Goal: Task Accomplishment & Management: Use online tool/utility

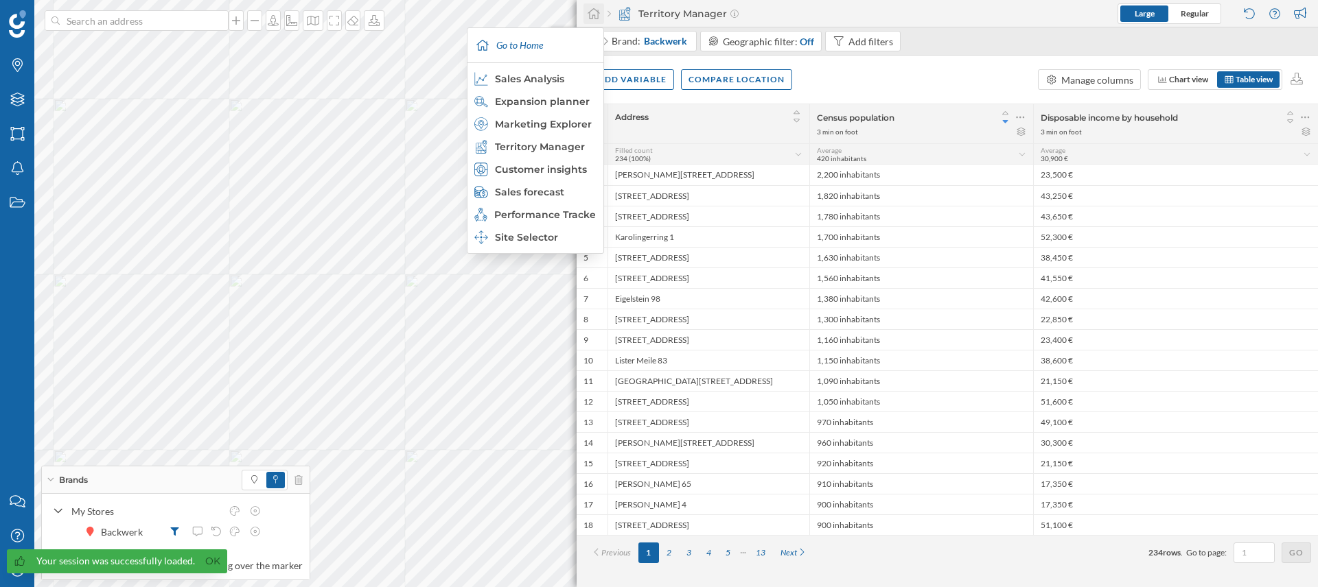
click at [597, 16] on icon at bounding box center [594, 14] width 14 height 12
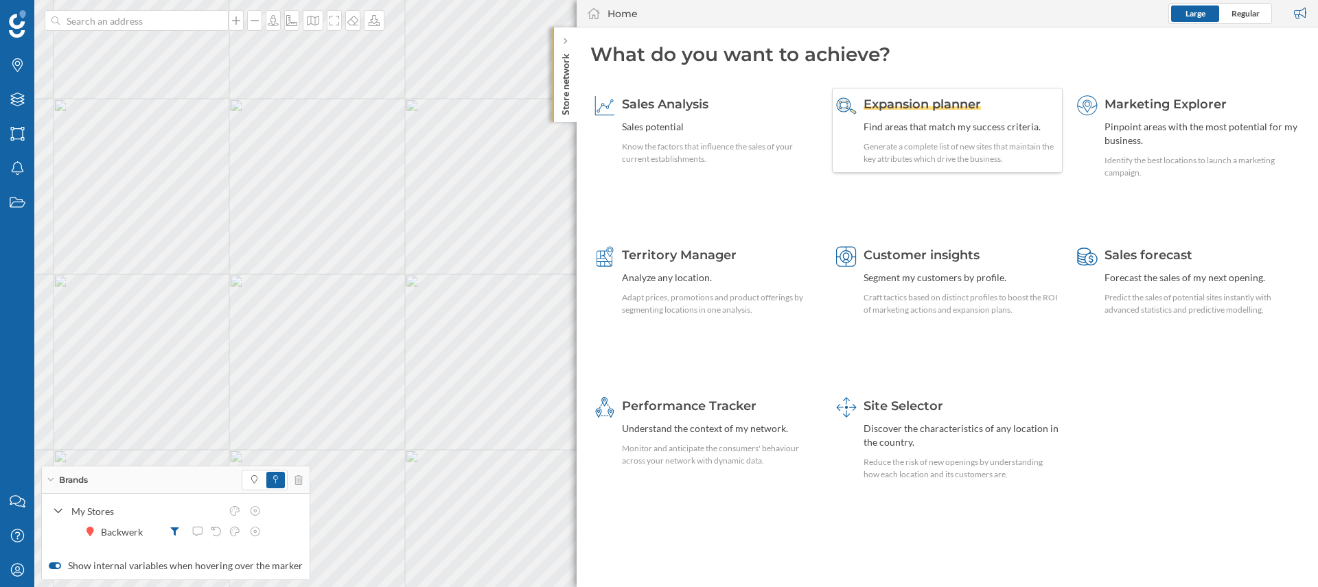
click at [918, 100] on span "Expansion planner" at bounding box center [921, 104] width 117 height 15
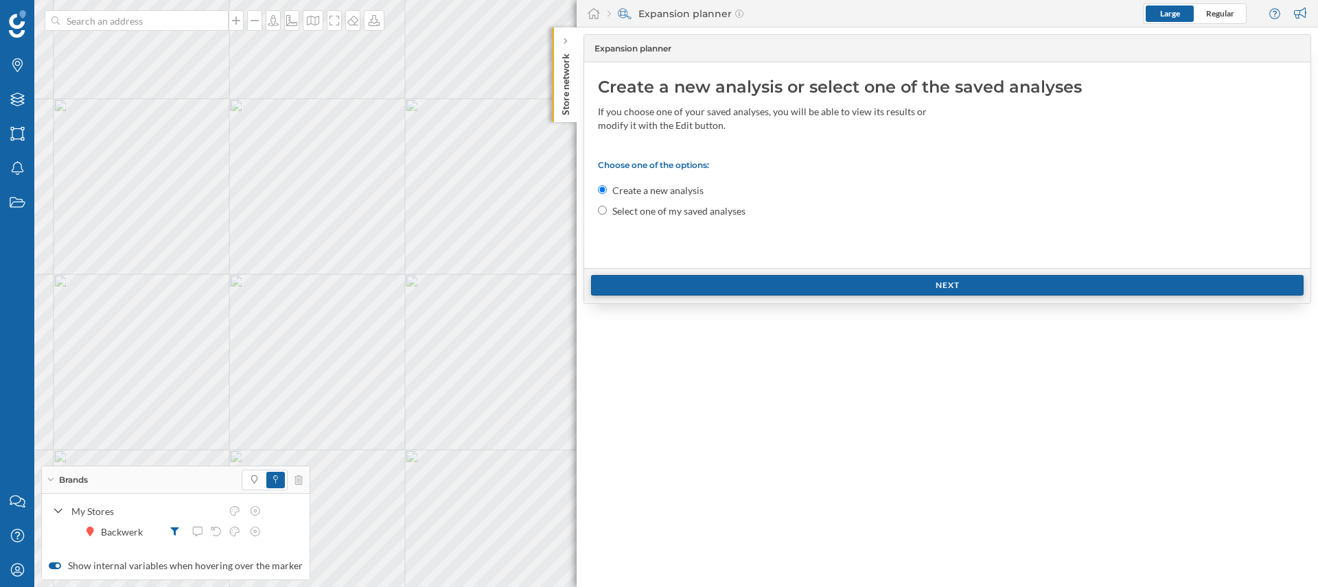
click at [736, 290] on div "Next" at bounding box center [947, 285] width 712 height 21
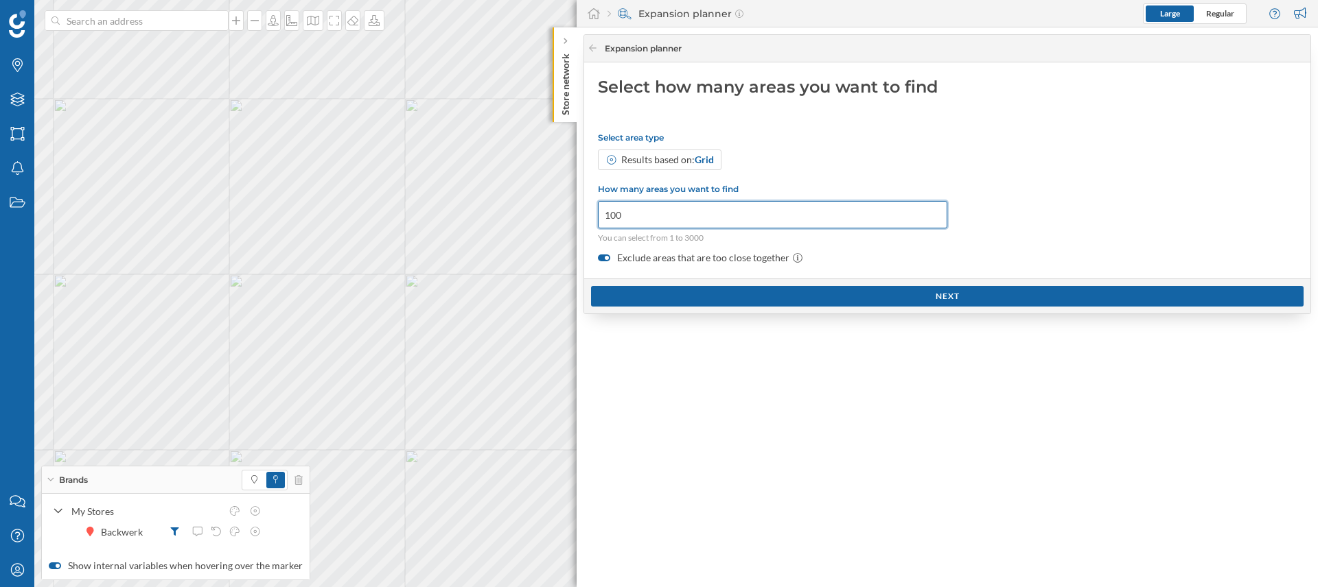
click at [560, 213] on div "Brands Layers Areas Notifications States Contact us Help Center My Profile Bran…" at bounding box center [659, 293] width 1318 height 587
type input "3000"
click at [671, 299] on div "Next" at bounding box center [947, 295] width 712 height 21
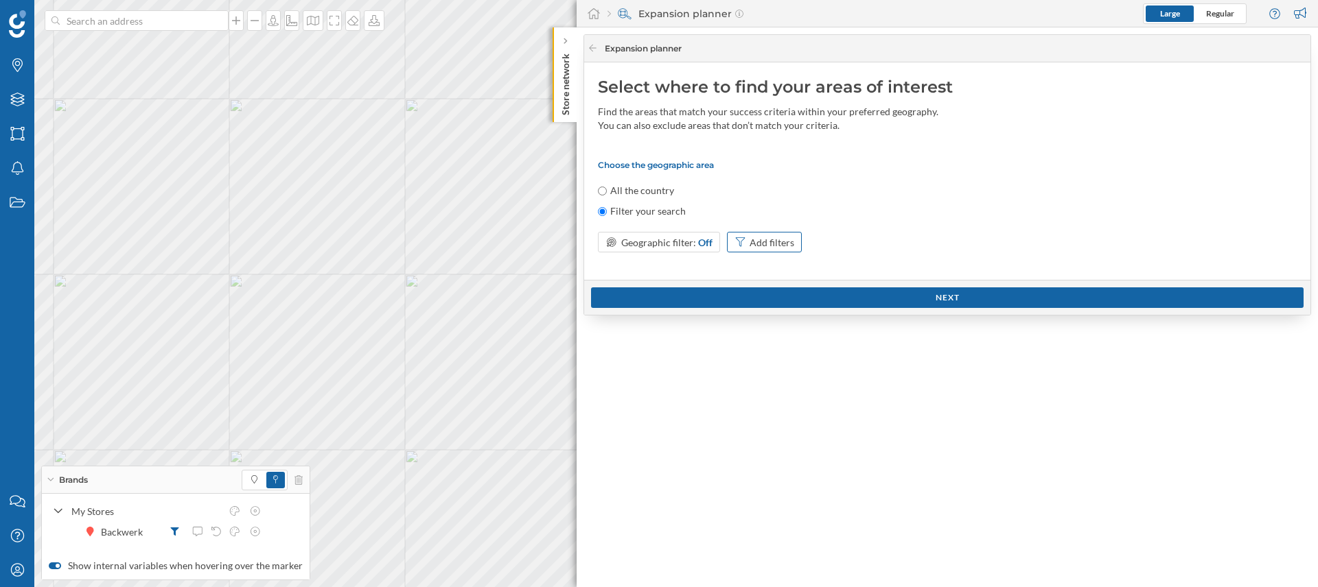
click at [762, 239] on div "Add filters" at bounding box center [771, 242] width 45 height 14
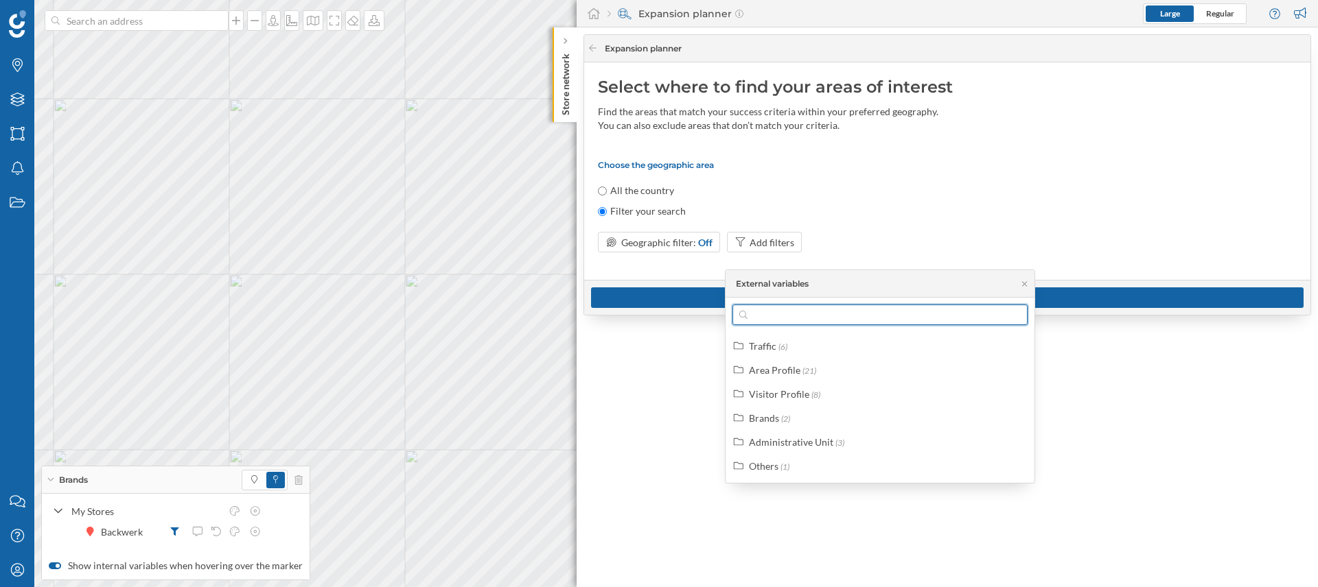
click at [790, 314] on input "text" at bounding box center [879, 315] width 265 height 21
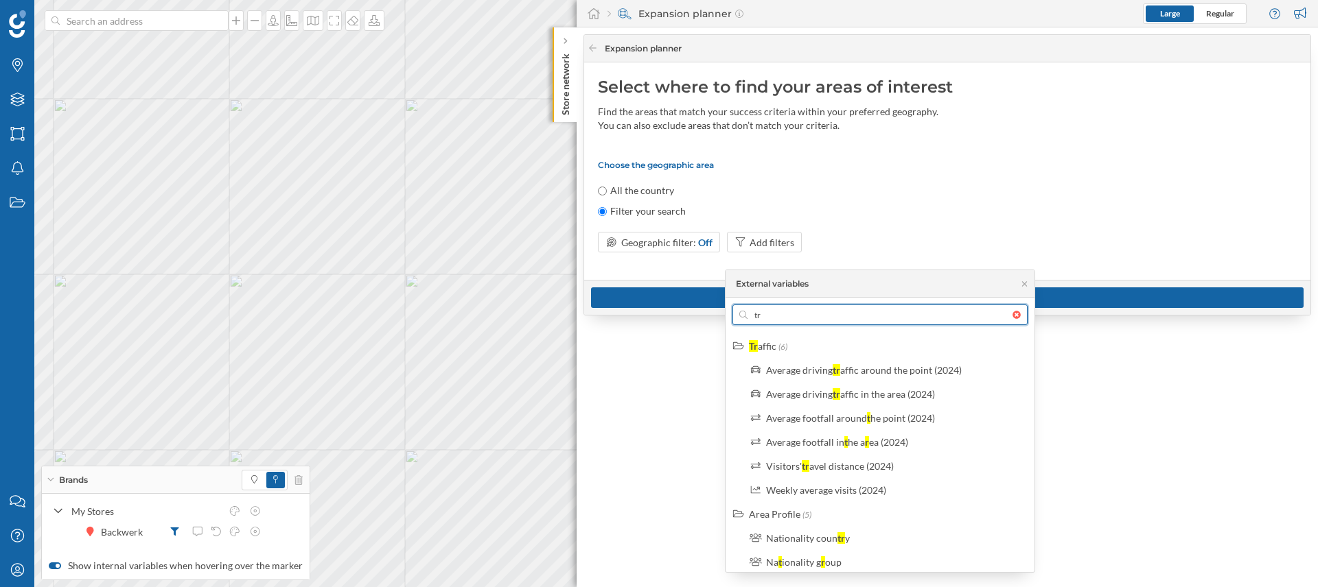
type input "t"
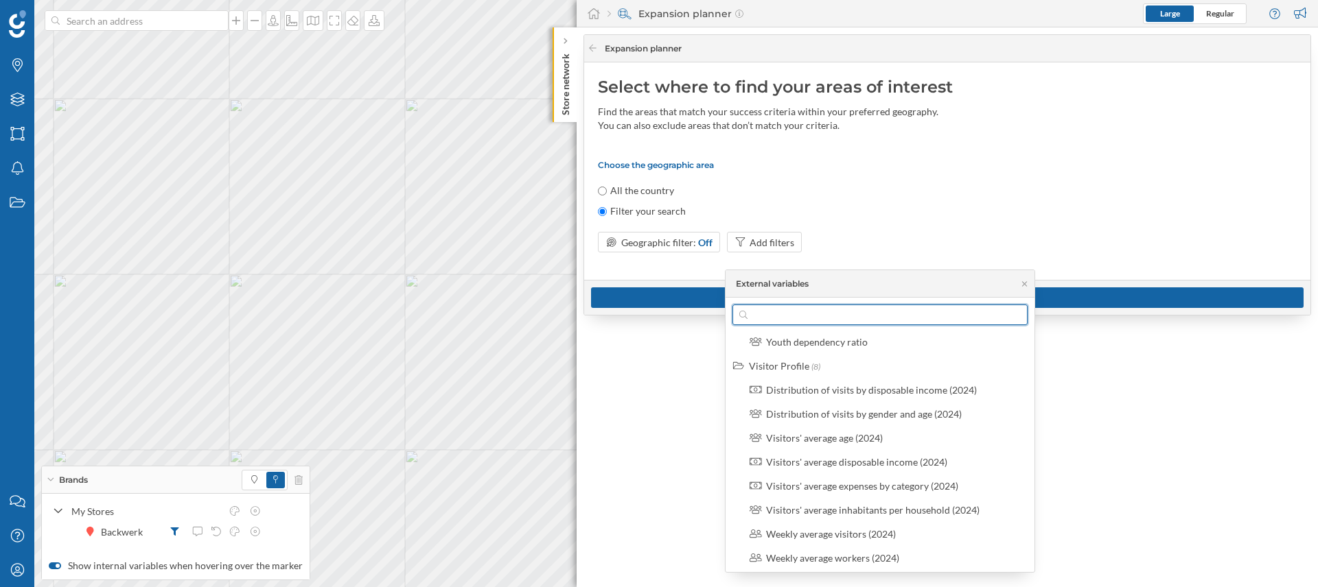
scroll to position [896, 0]
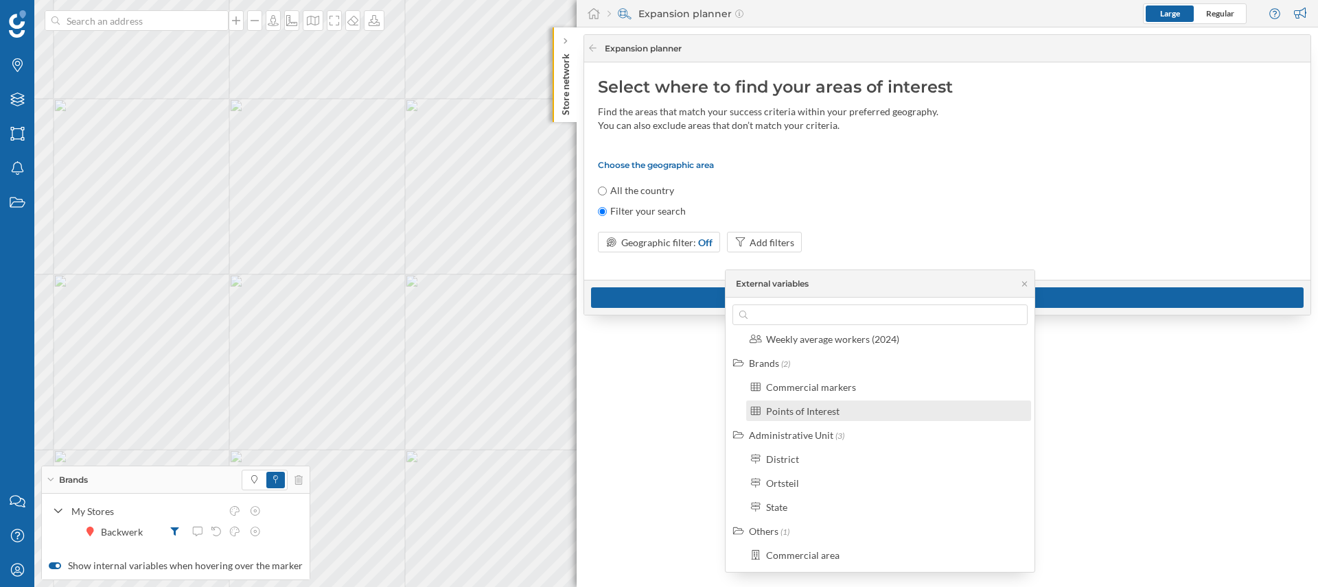
click at [818, 411] on div "Points of Interest" at bounding box center [802, 412] width 73 height 12
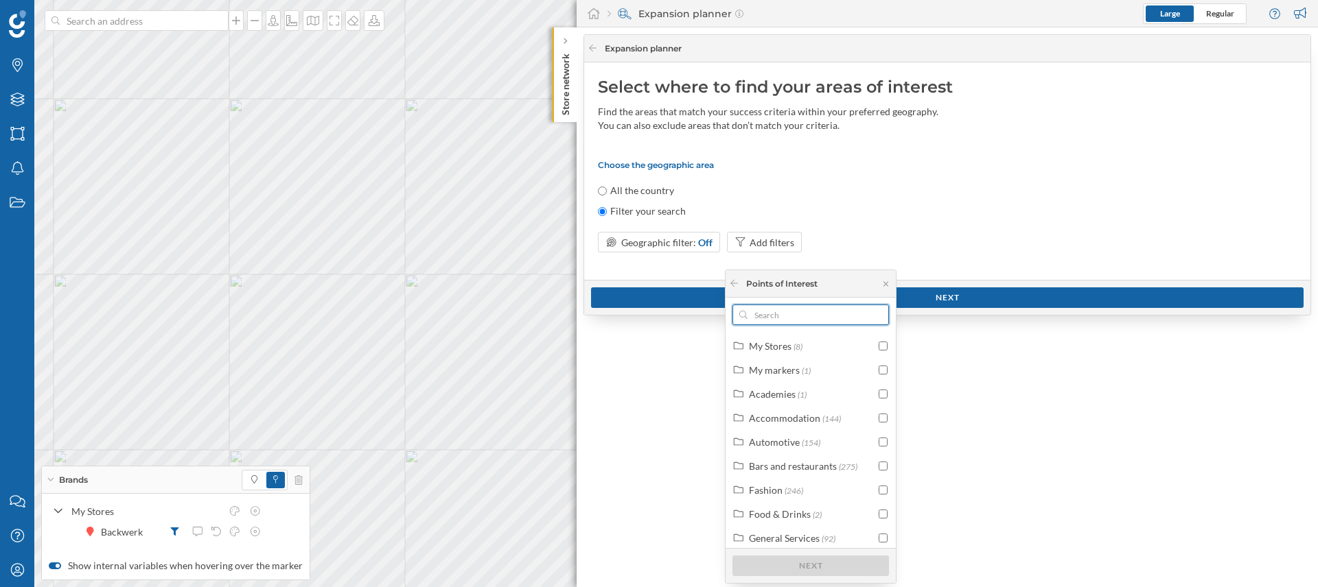
click at [786, 310] on input "text" at bounding box center [810, 315] width 126 height 21
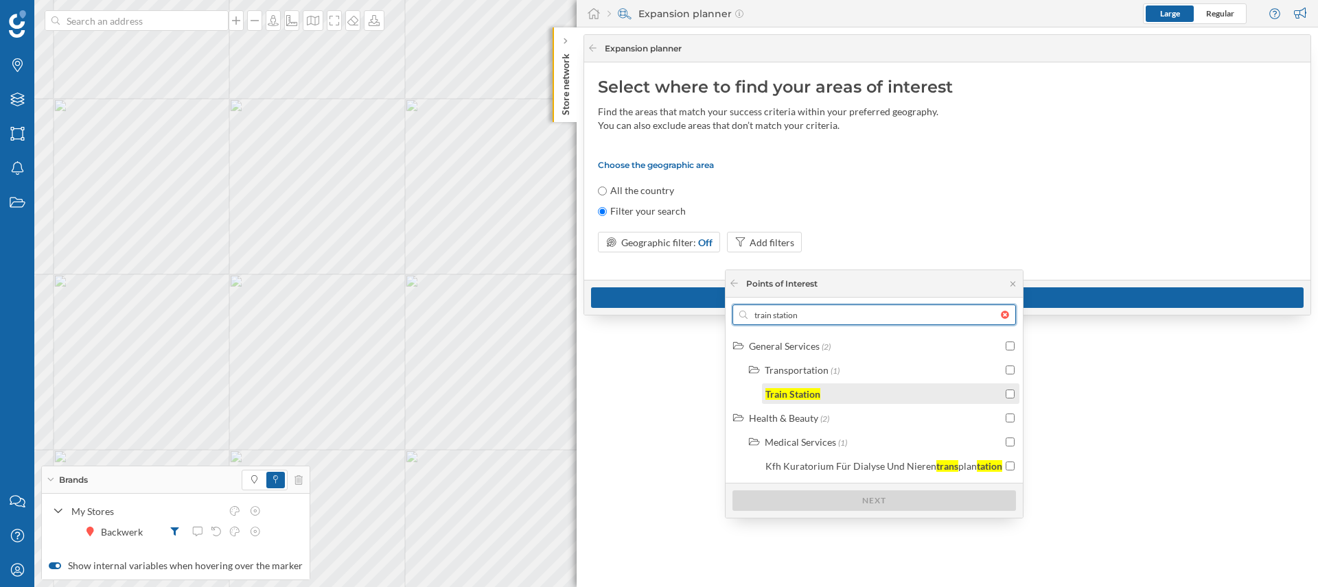
type input "train station"
click at [1012, 394] on div "Train Station" at bounding box center [890, 394] width 257 height 21
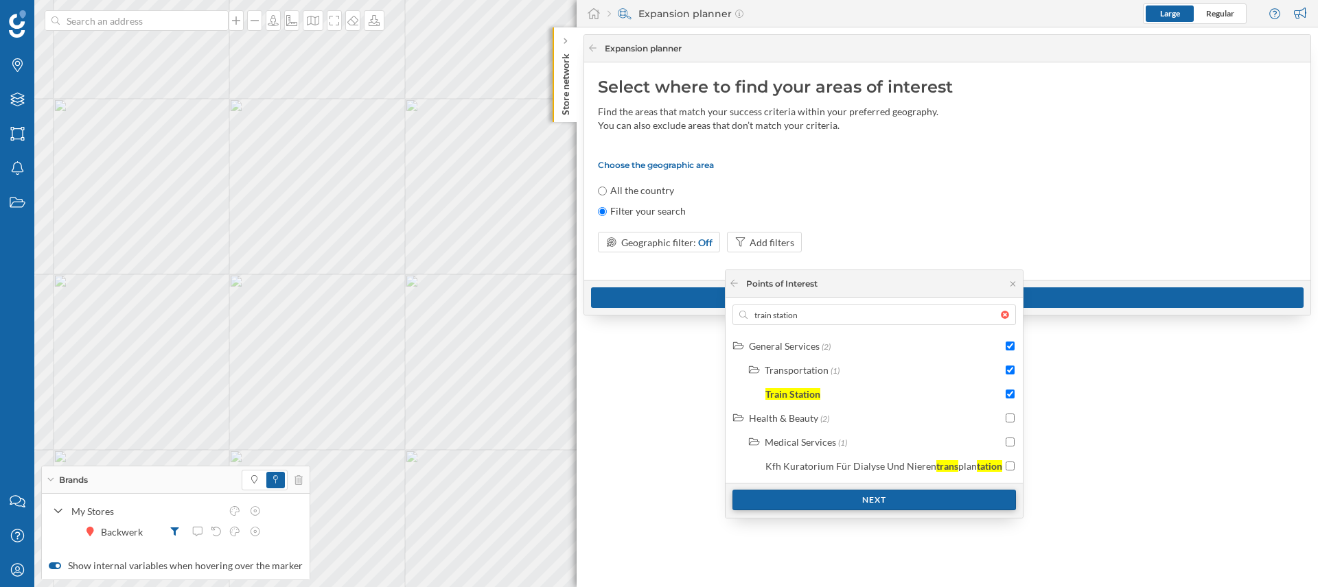
click at [882, 505] on div "Next" at bounding box center [873, 500] width 283 height 21
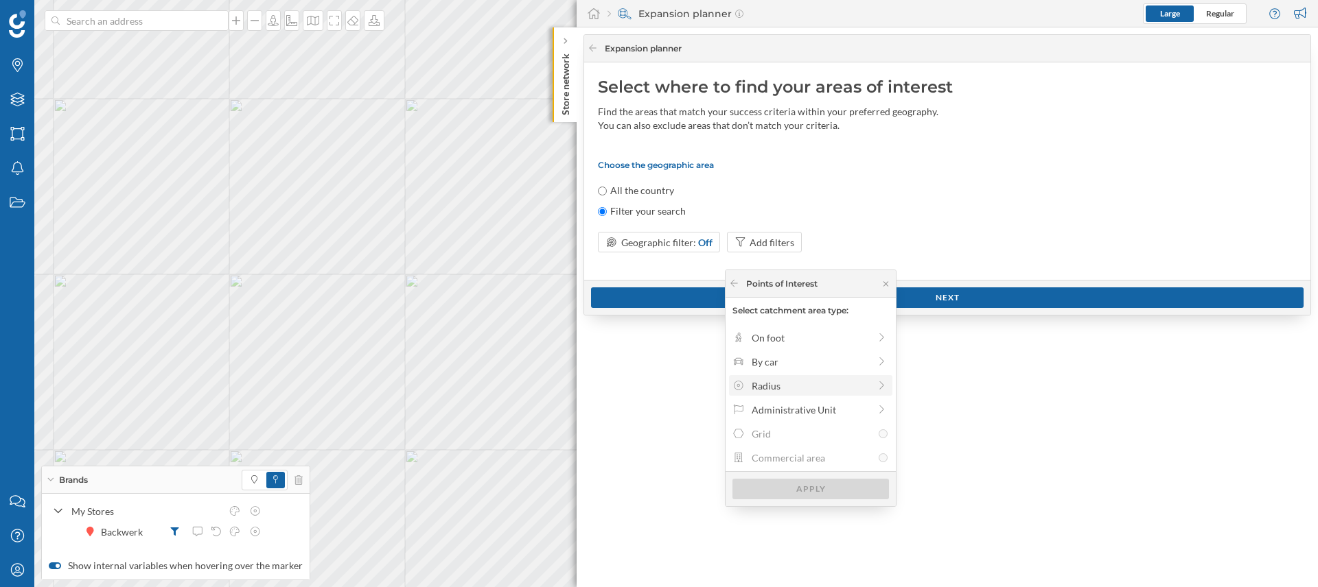
click at [809, 394] on div "Radius" at bounding box center [810, 385] width 163 height 21
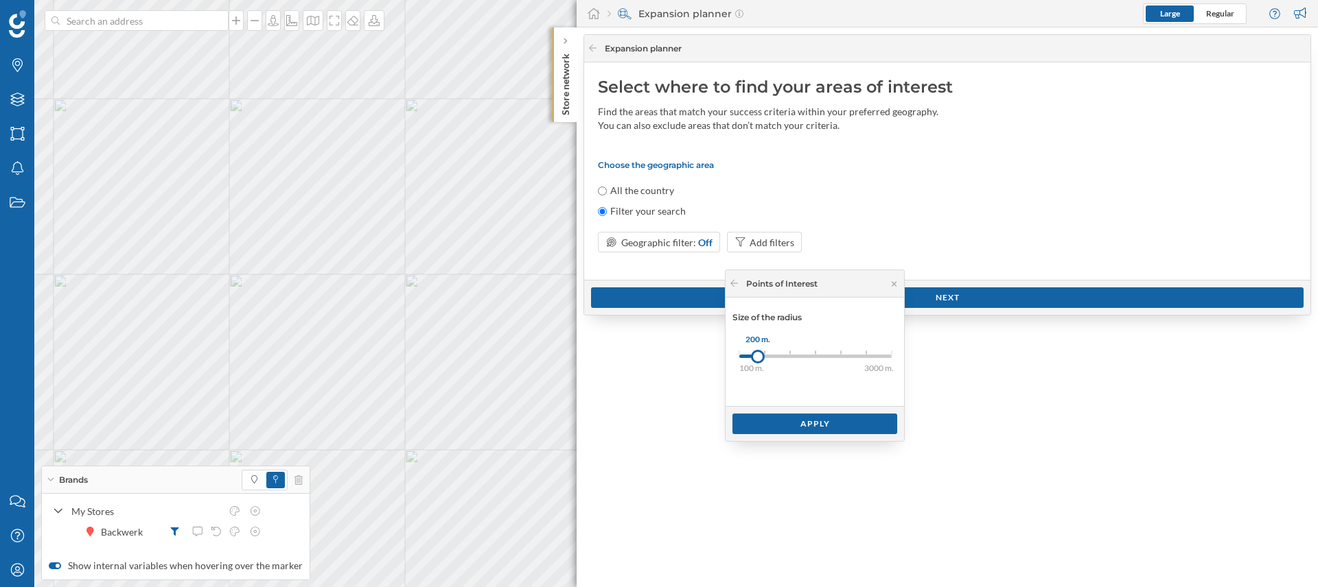
drag, startPoint x: 738, startPoint y: 359, endPoint x: 758, endPoint y: 358, distance: 19.9
click at [758, 358] on div at bounding box center [758, 357] width 14 height 14
click at [816, 425] on div "Apply" at bounding box center [814, 423] width 165 height 21
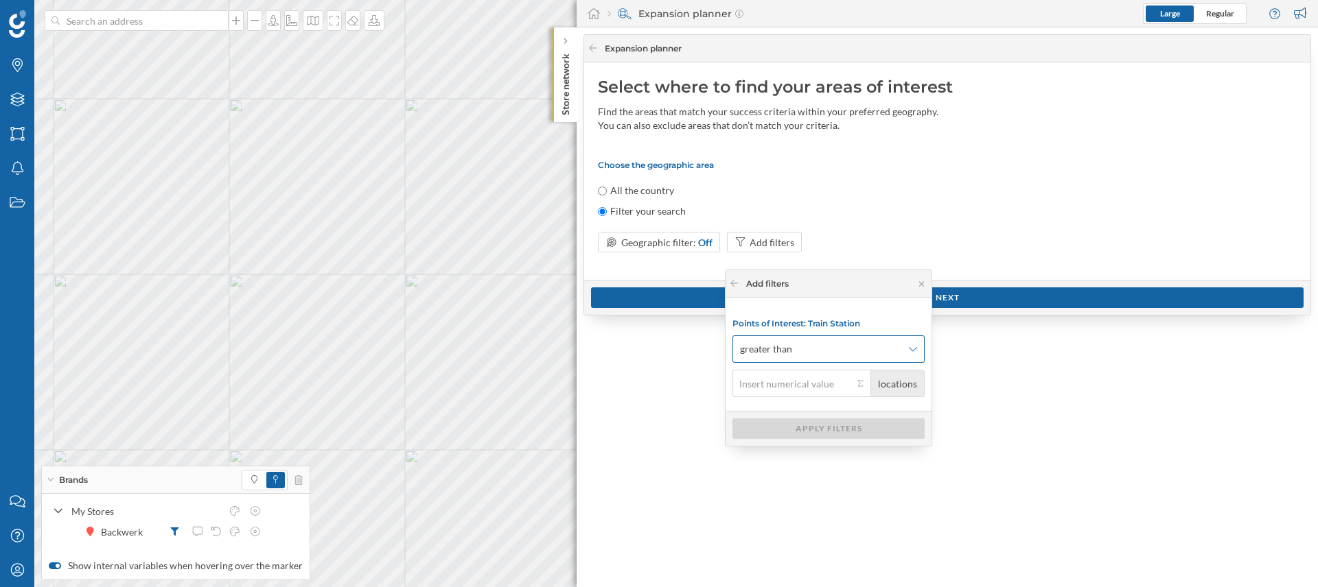
click at [815, 355] on span "greater than" at bounding box center [821, 349] width 162 height 14
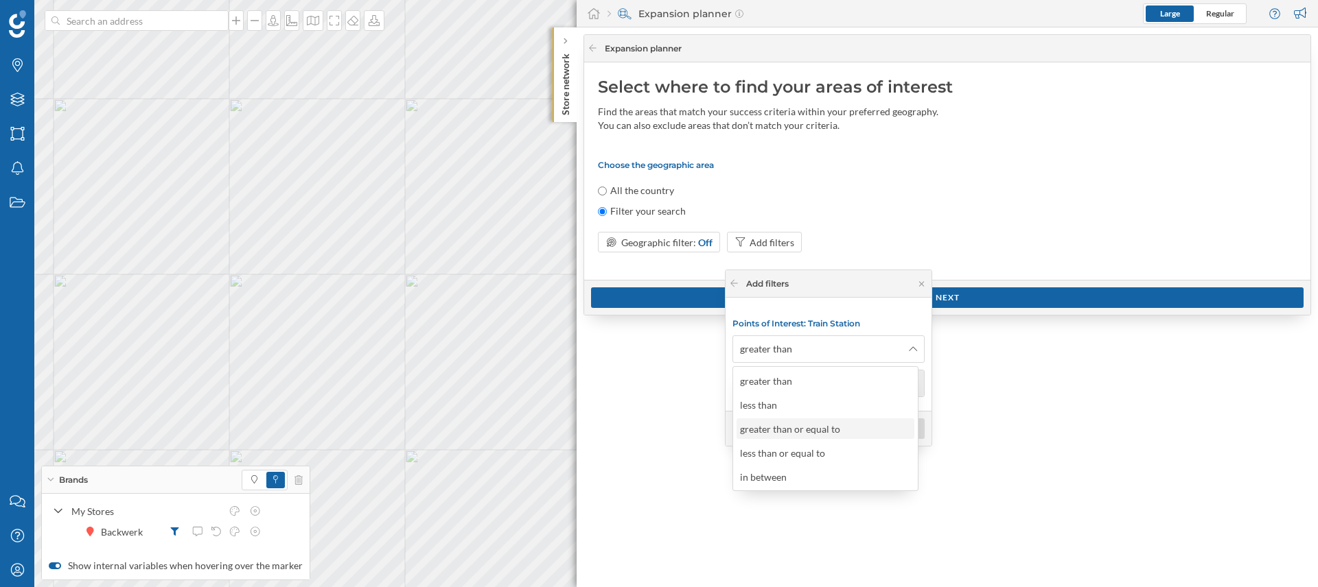
click at [850, 430] on div "greater than or equal to" at bounding box center [825, 429] width 170 height 14
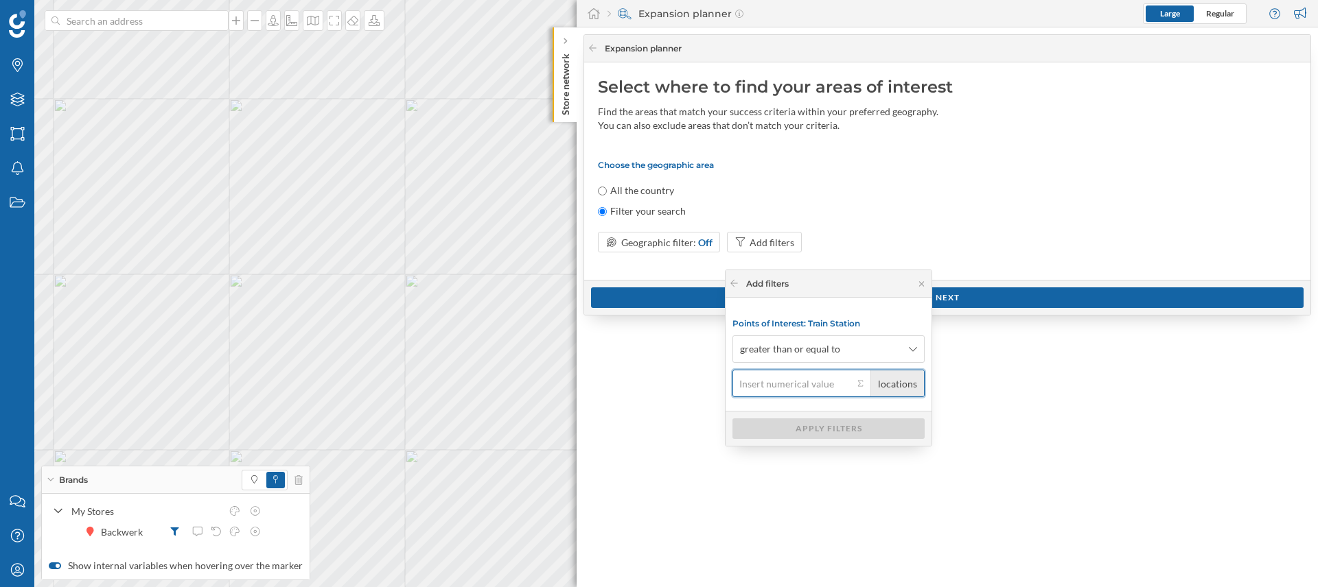
click at [810, 392] on input "locations" at bounding box center [792, 383] width 121 height 27
type input "1"
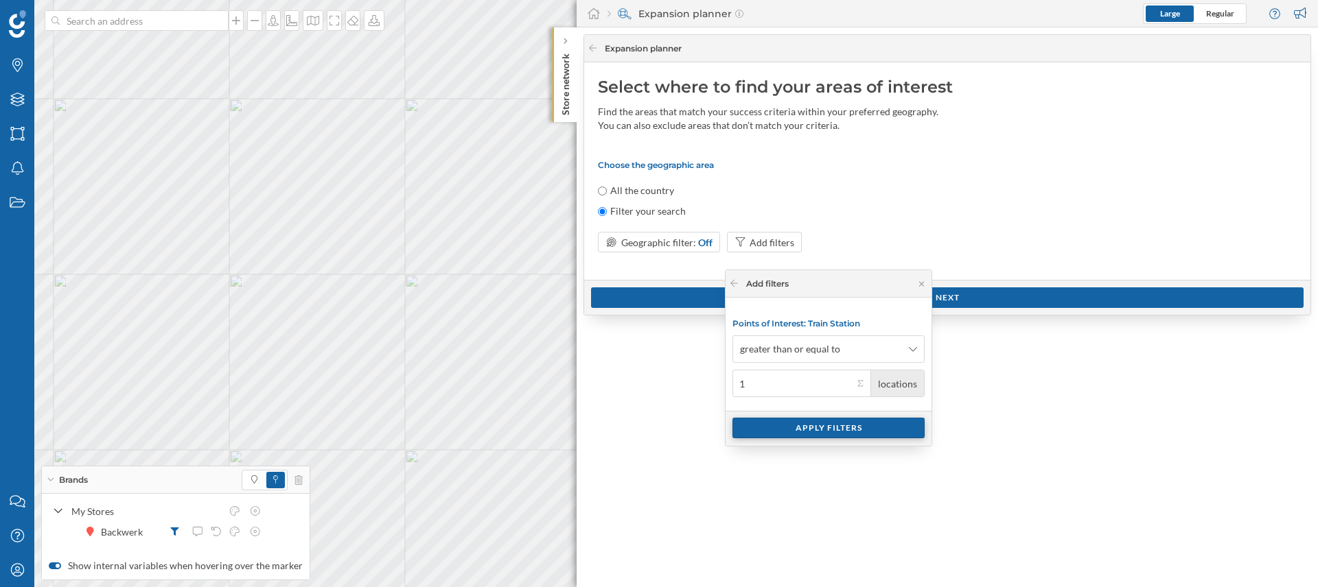
click at [818, 434] on div "Apply filters" at bounding box center [828, 428] width 192 height 21
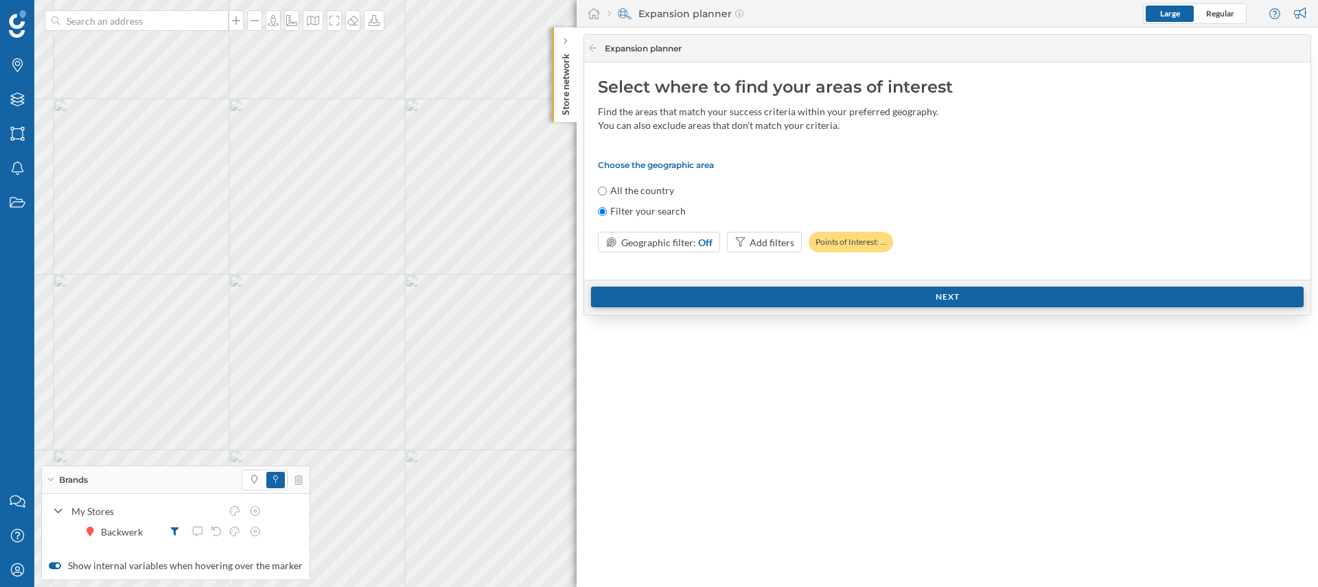
click at [899, 293] on div "Next" at bounding box center [947, 297] width 712 height 21
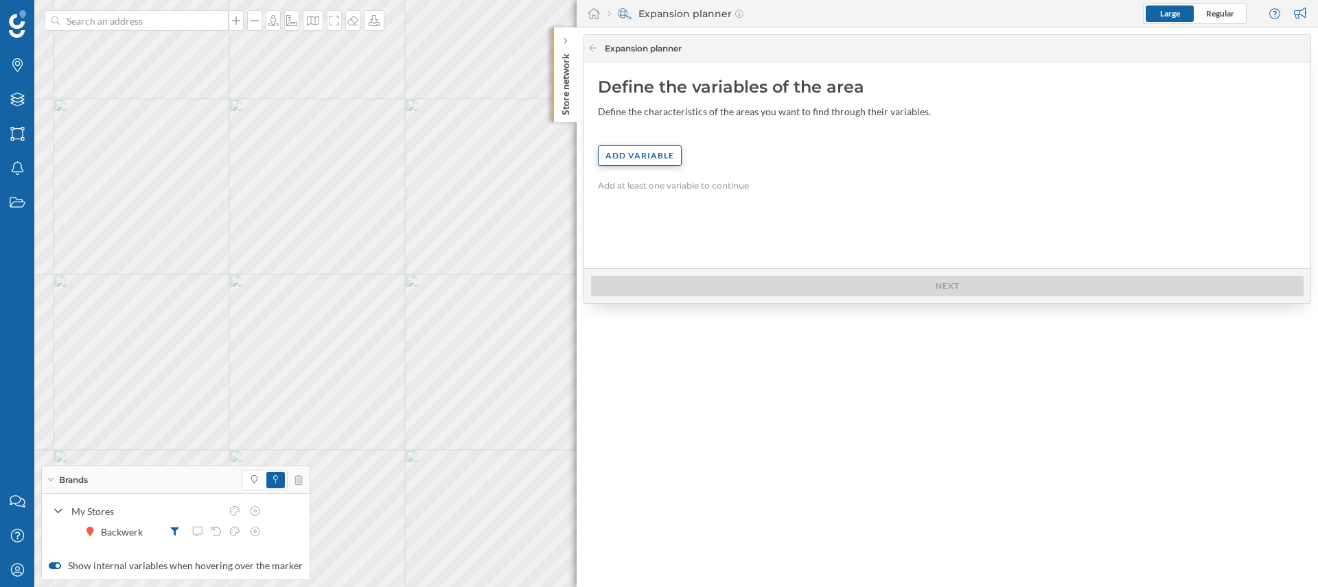
click at [638, 155] on div "Add variable" at bounding box center [640, 155] width 84 height 21
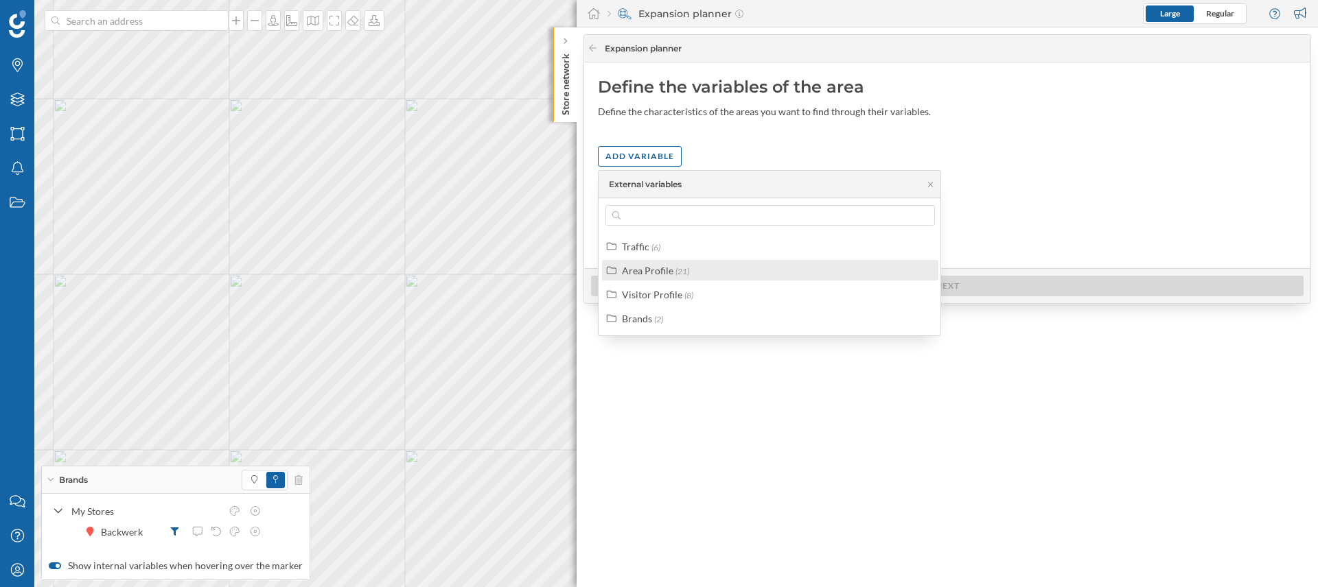
click at [764, 274] on div "Area Profile (21)" at bounding box center [776, 271] width 308 height 14
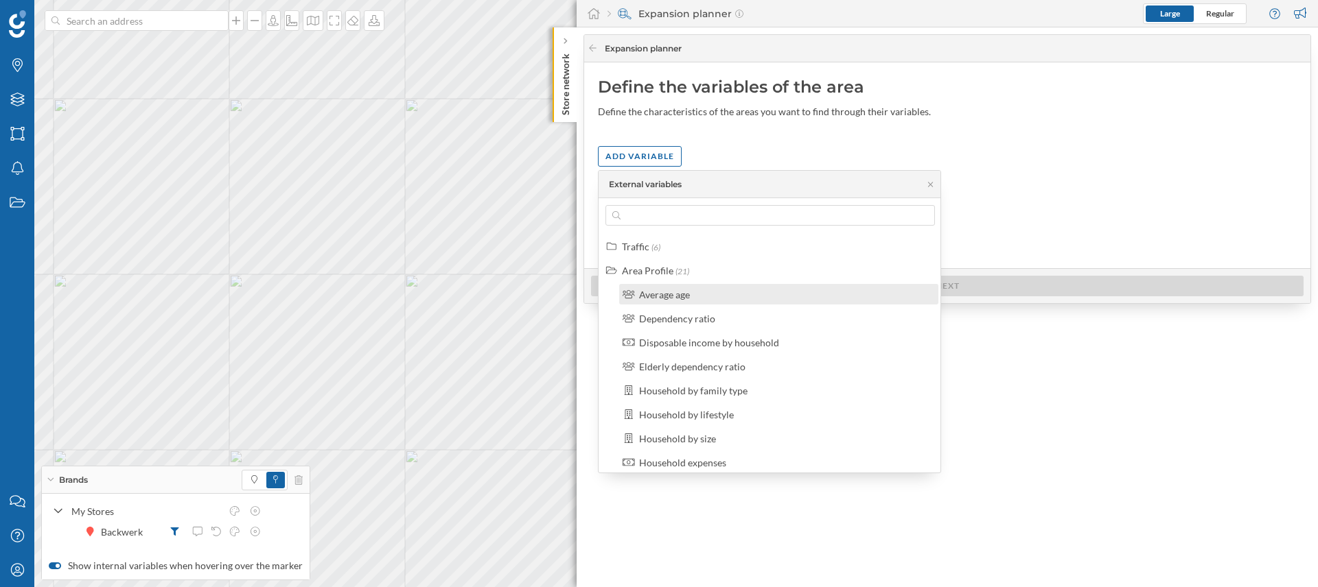
click at [738, 295] on div "Average age" at bounding box center [784, 295] width 291 height 14
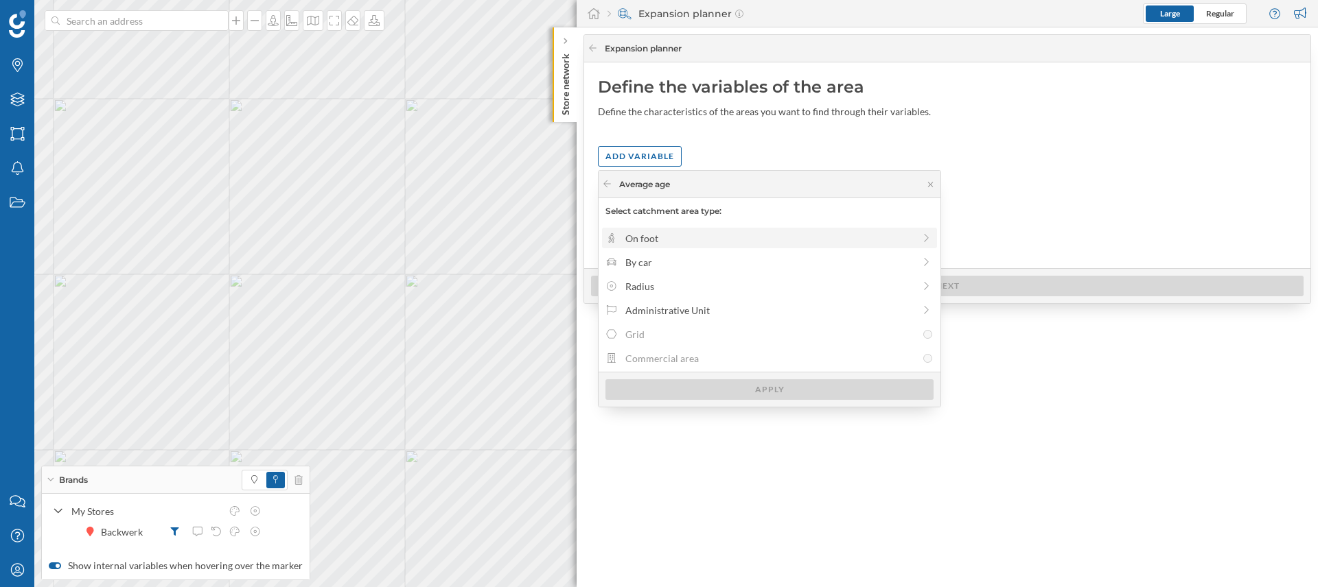
click at [683, 236] on div "On foot" at bounding box center [769, 238] width 288 height 14
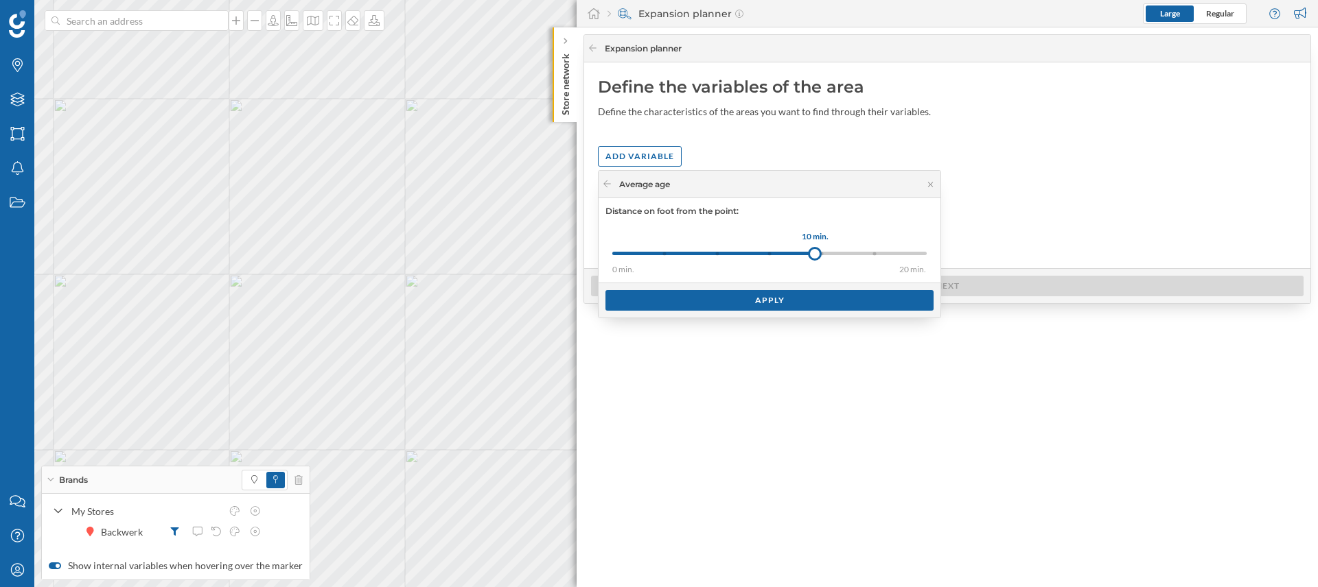
drag, startPoint x: 668, startPoint y: 254, endPoint x: 815, endPoint y: 259, distance: 146.3
click at [815, 259] on div at bounding box center [815, 254] width 14 height 14
click at [799, 305] on div "Apply" at bounding box center [769, 300] width 328 height 21
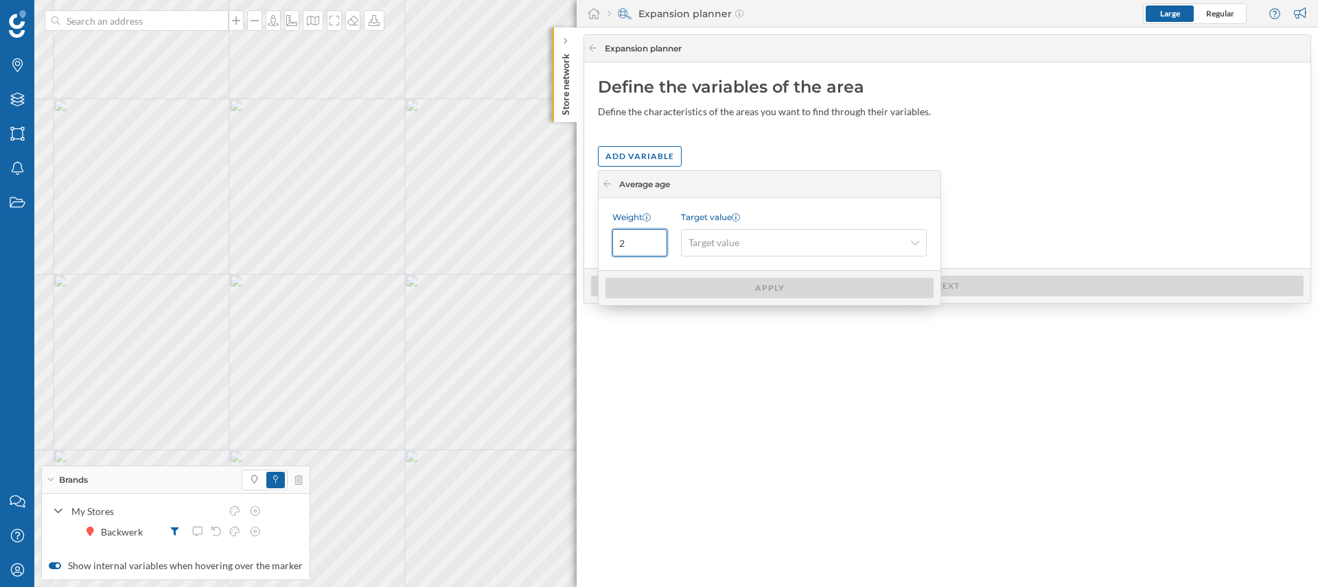
click at [657, 240] on input "2" at bounding box center [639, 242] width 55 height 27
type input "3"
click at [657, 240] on input "3" at bounding box center [639, 242] width 55 height 27
click at [786, 242] on span "Target value" at bounding box center [795, 243] width 215 height 14
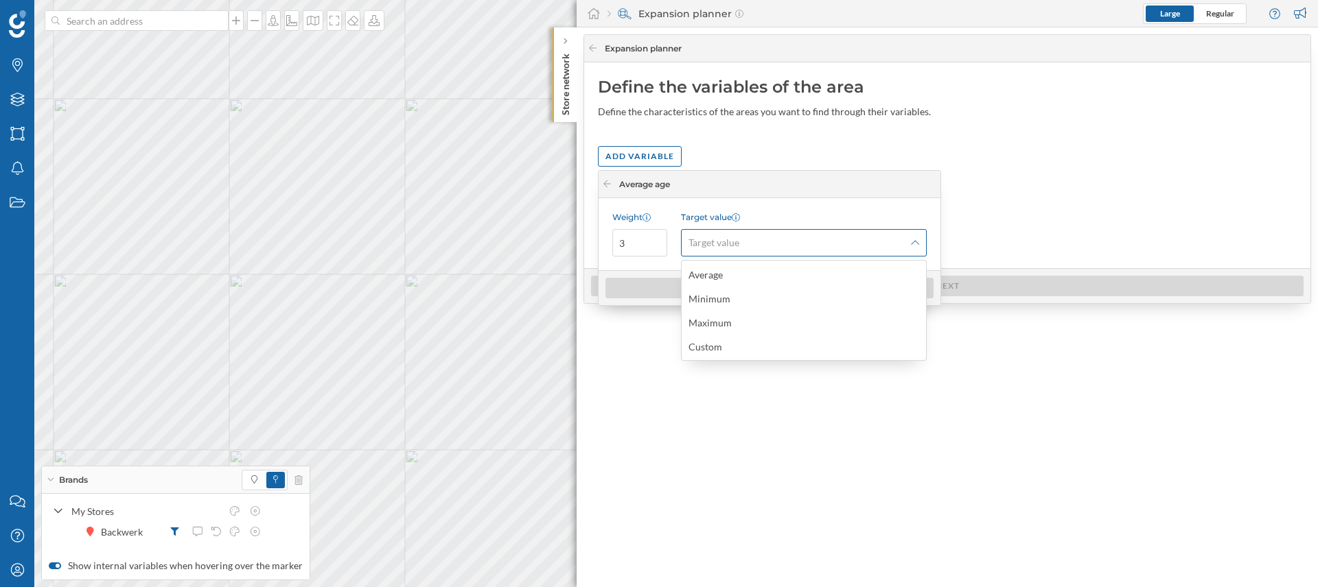
click at [723, 238] on span "Target value" at bounding box center [713, 243] width 51 height 14
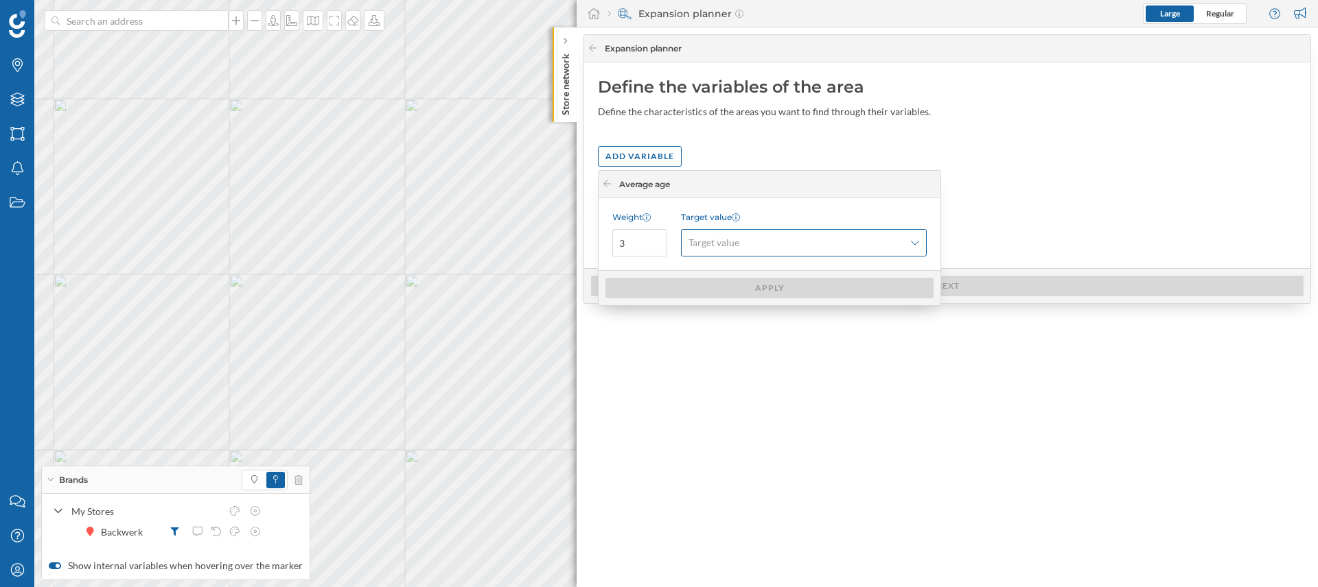
click at [723, 244] on span "Target value" at bounding box center [713, 243] width 51 height 14
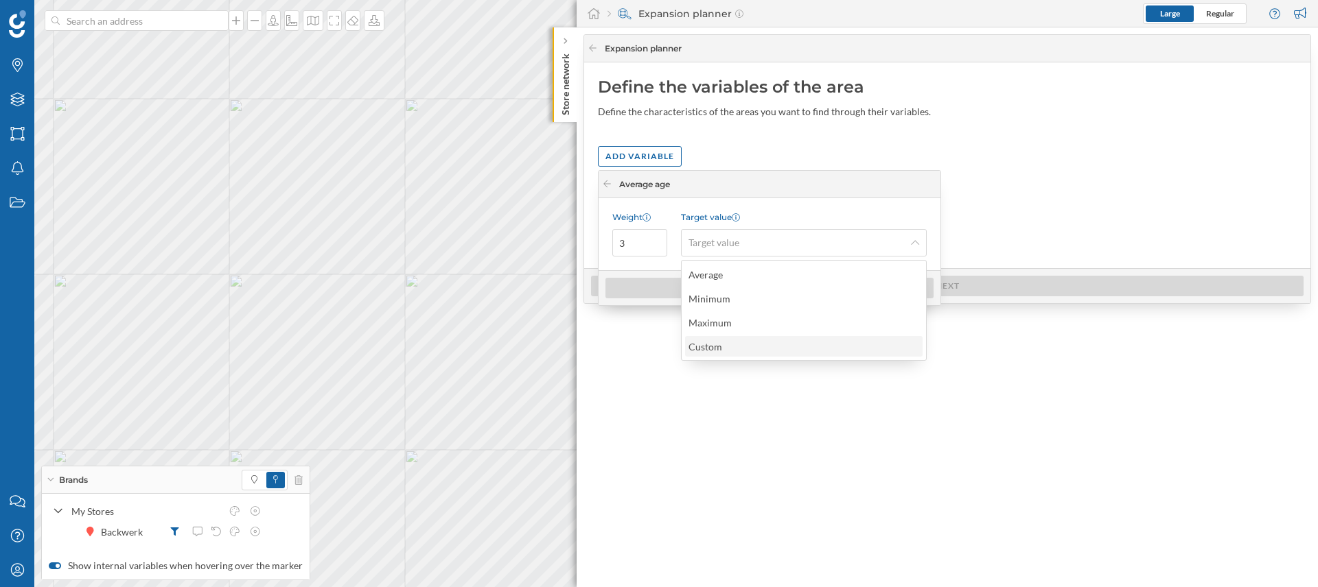
click at [730, 348] on div "Custom" at bounding box center [802, 347] width 229 height 14
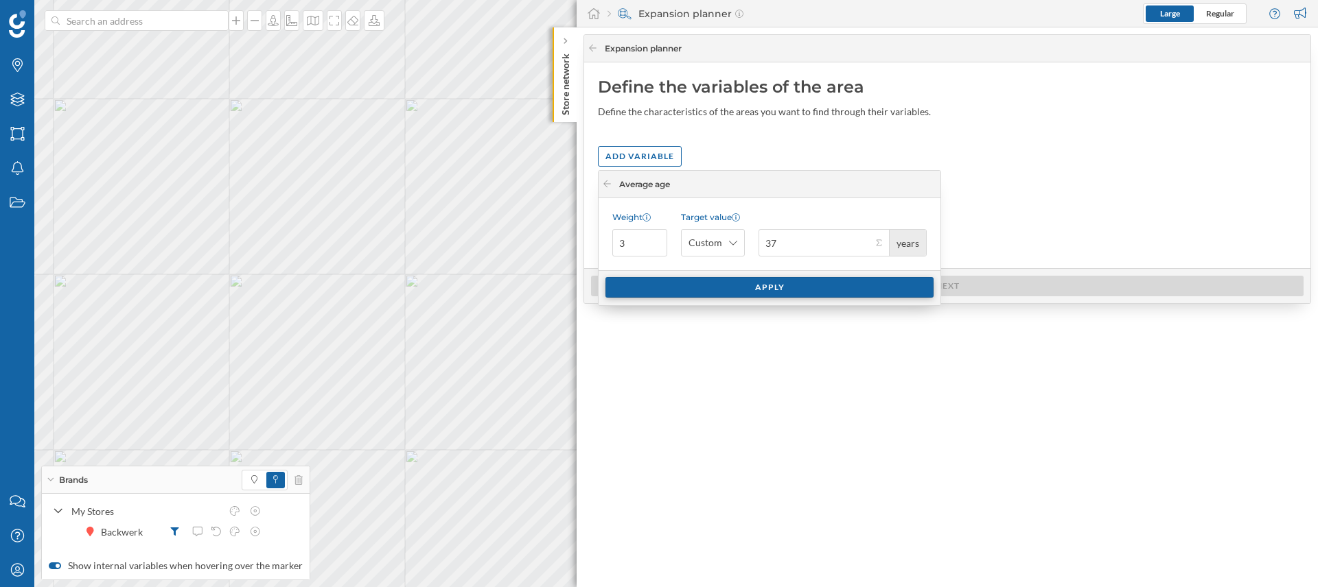
type input "37"
click at [777, 293] on div "Apply" at bounding box center [769, 287] width 328 height 21
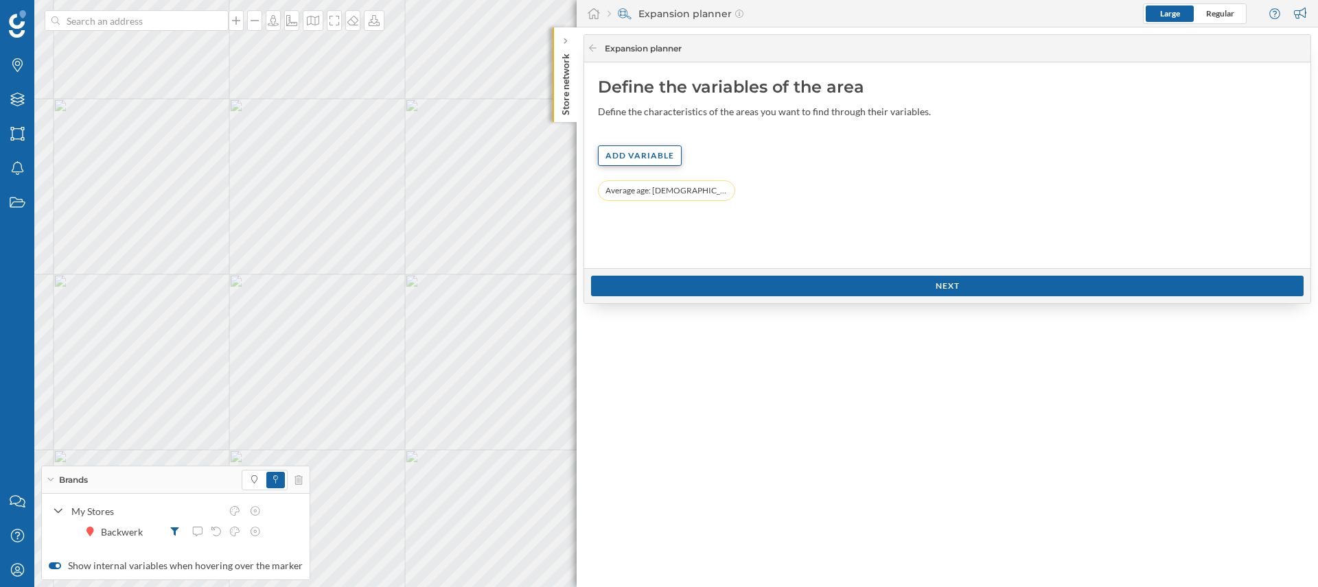
click at [630, 154] on div "Add variable" at bounding box center [640, 155] width 84 height 21
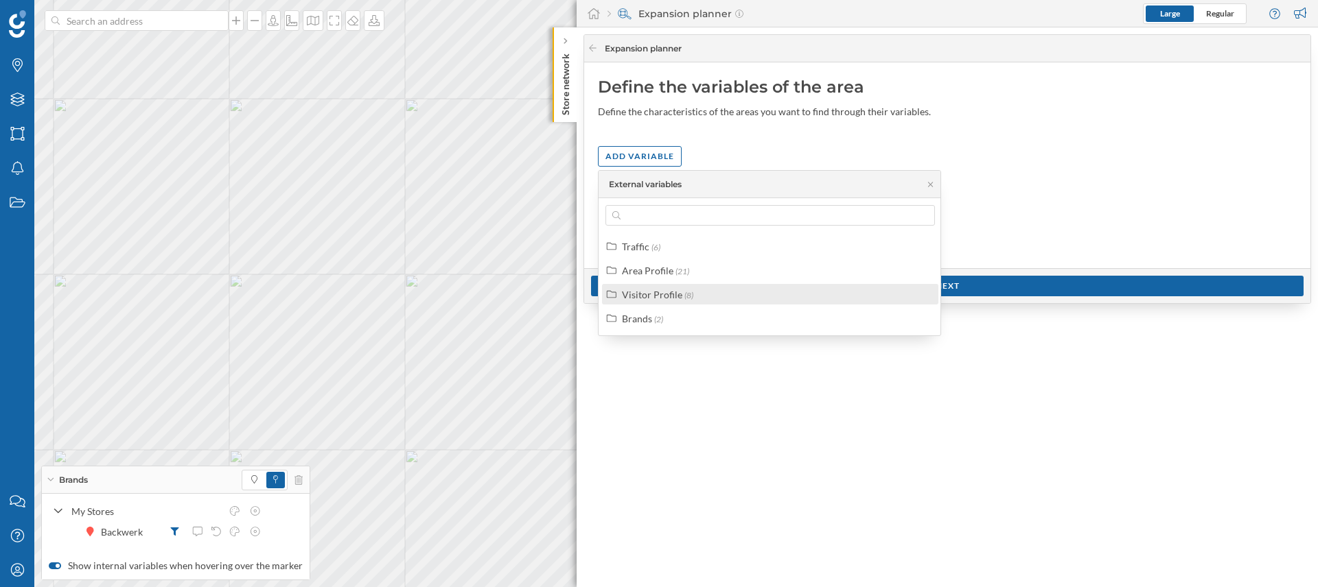
click at [647, 298] on div "Visitor Profile" at bounding box center [652, 295] width 60 height 12
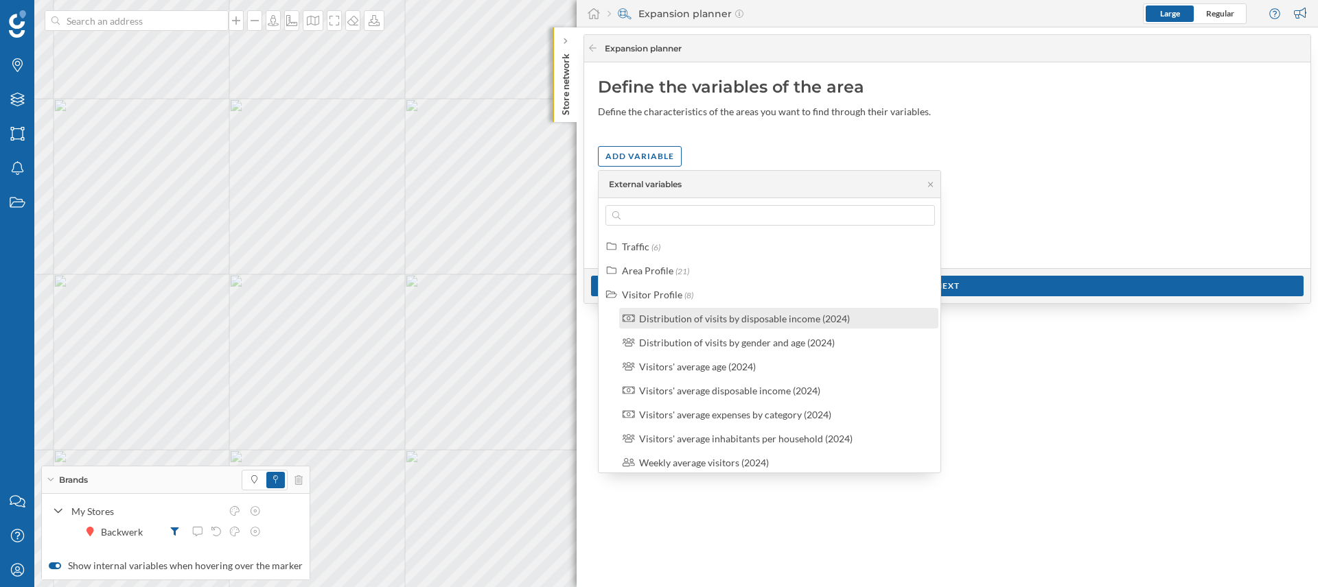
click at [778, 325] on label "Distribution of visits by disposable income (2024)" at bounding box center [744, 319] width 211 height 14
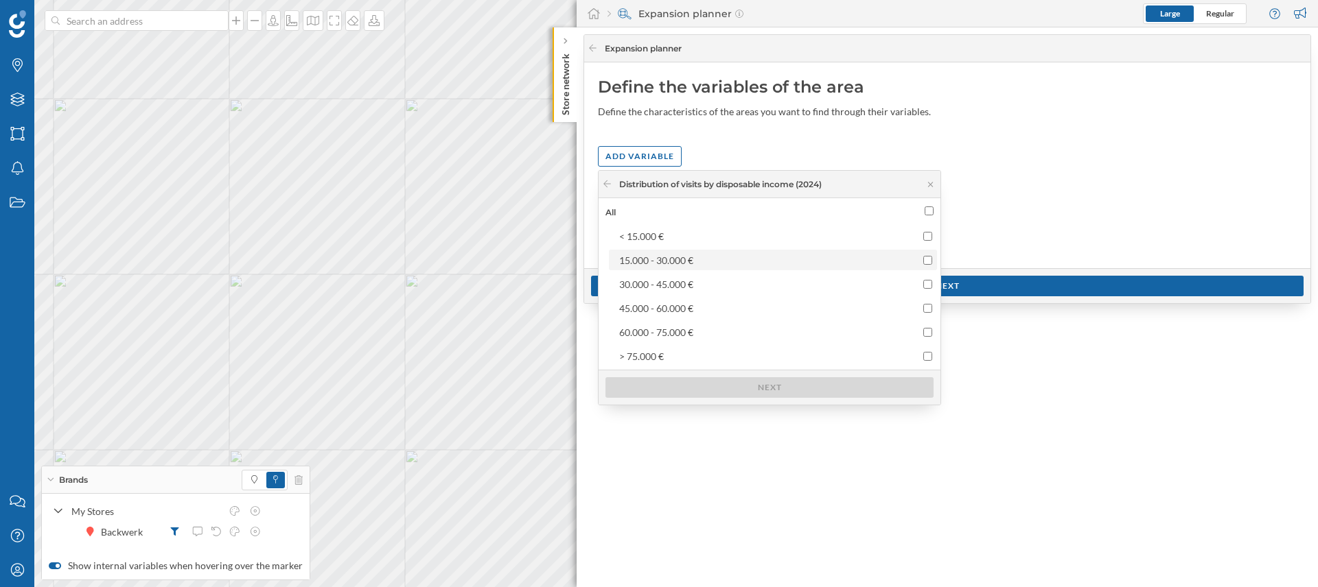
click at [924, 263] on input "15.000 - 30.000 €" at bounding box center [927, 260] width 9 height 9
checkbox input "true"
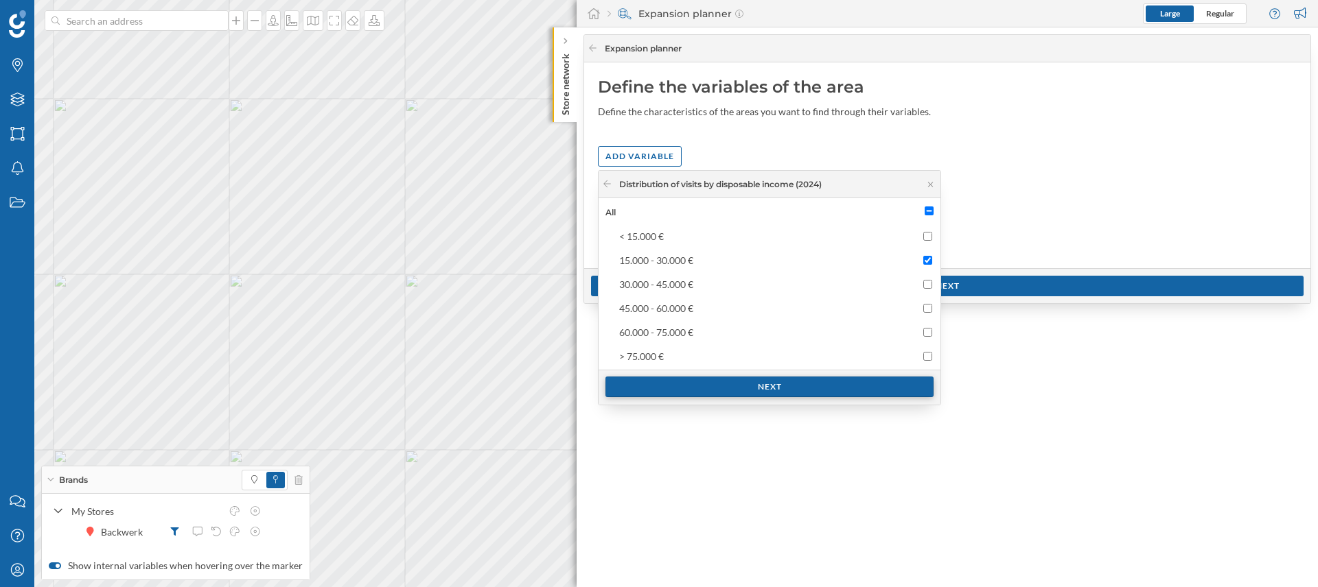
click at [810, 386] on div "Next" at bounding box center [769, 387] width 328 height 21
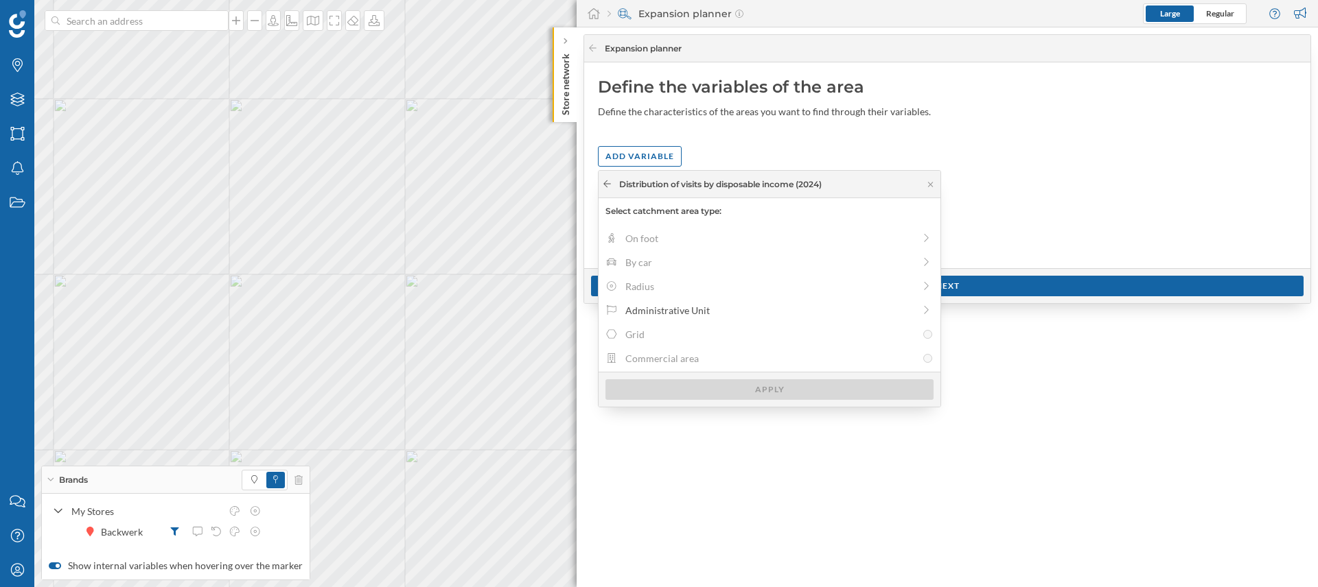
click at [609, 185] on icon at bounding box center [607, 184] width 10 height 8
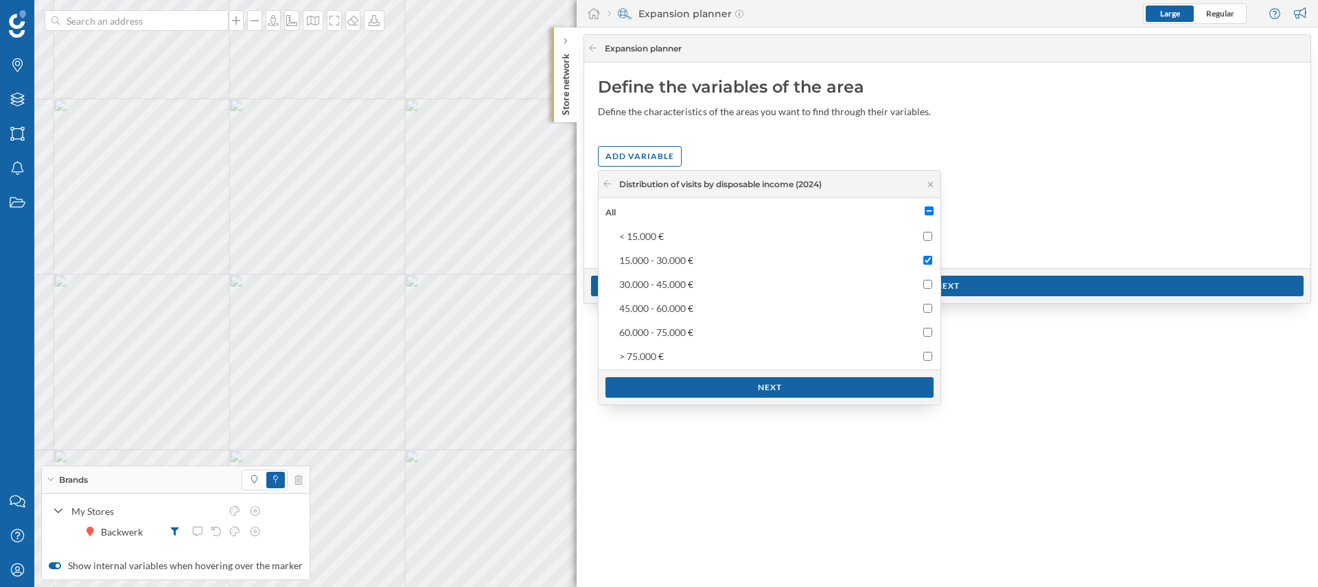
click at [609, 185] on icon at bounding box center [607, 184] width 10 height 8
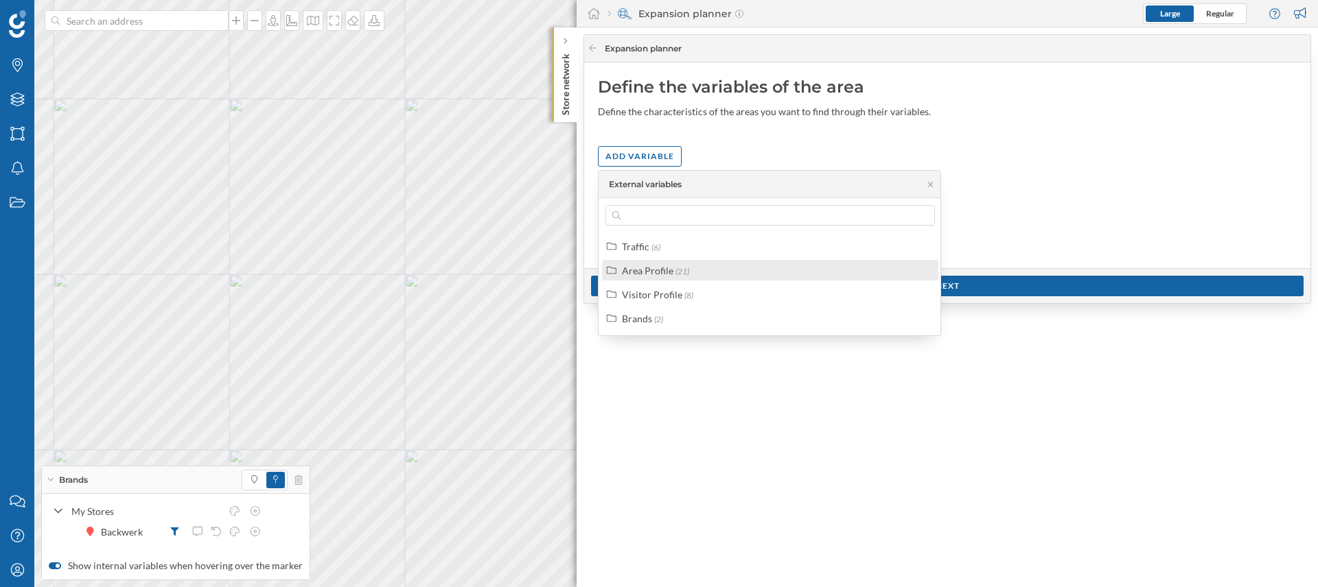
click at [660, 275] on div "Area Profile" at bounding box center [647, 271] width 51 height 12
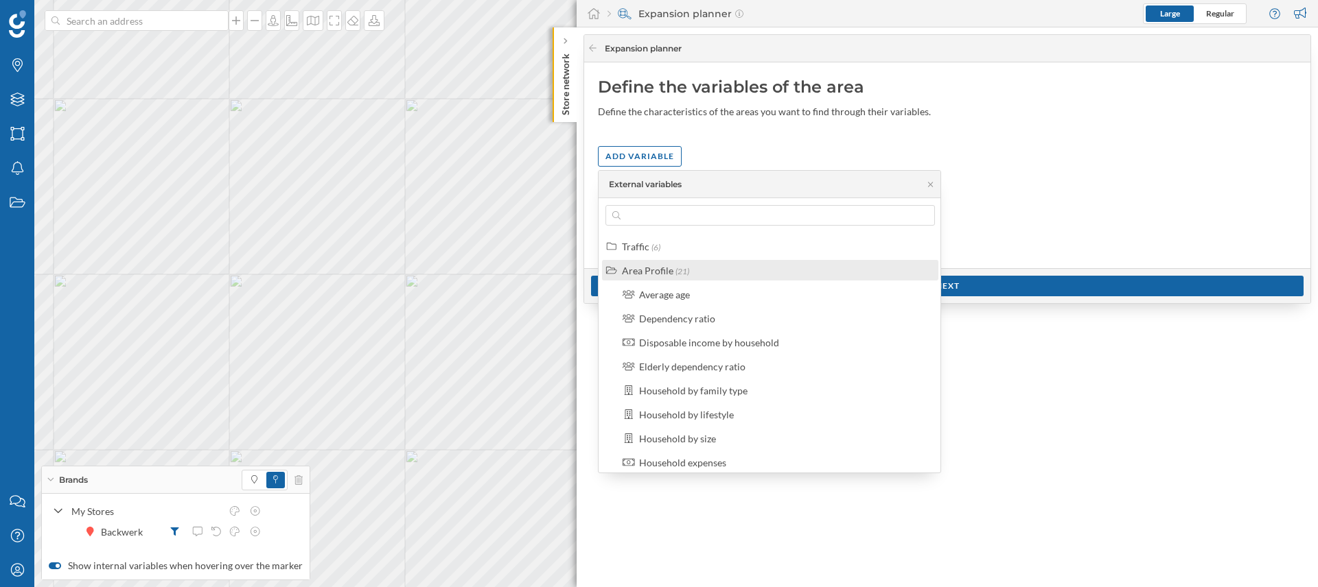
click at [690, 277] on div "Area Profile (21)" at bounding box center [770, 270] width 336 height 21
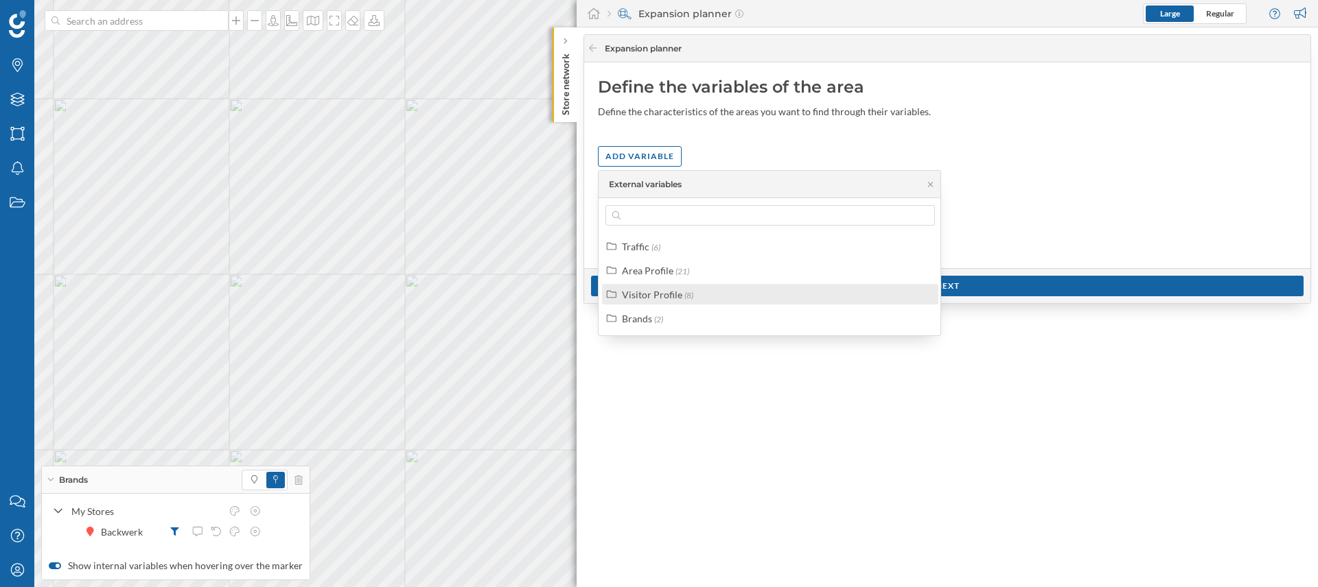
click at [679, 300] on div "Visitor Profile" at bounding box center [652, 295] width 60 height 12
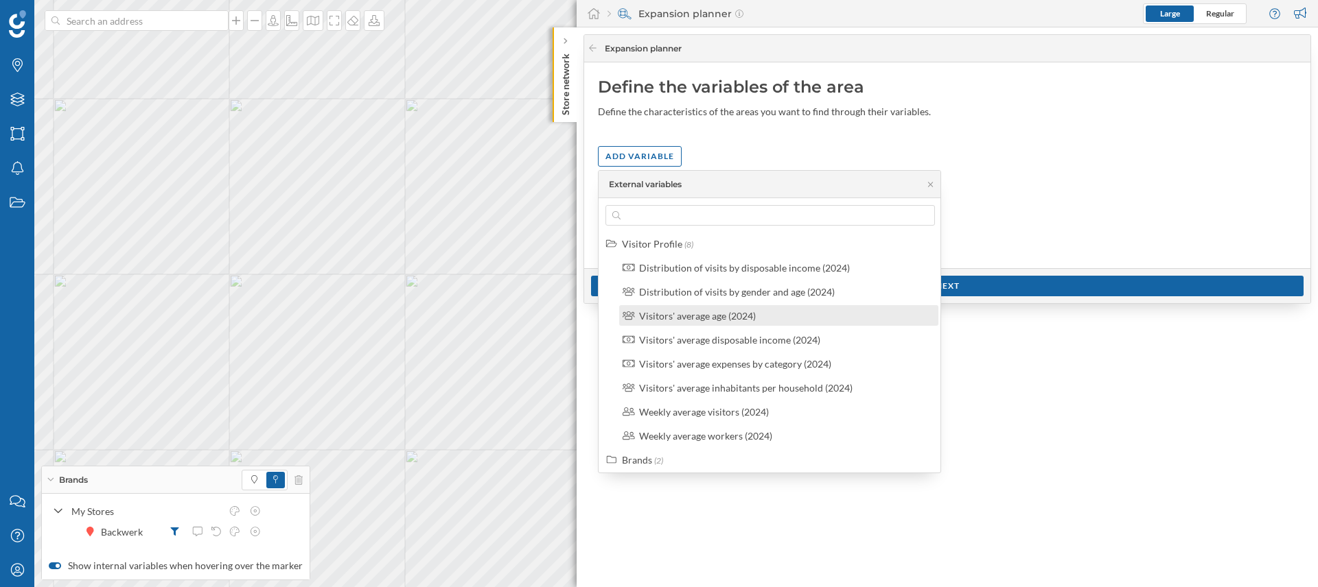
scroll to position [55, 0]
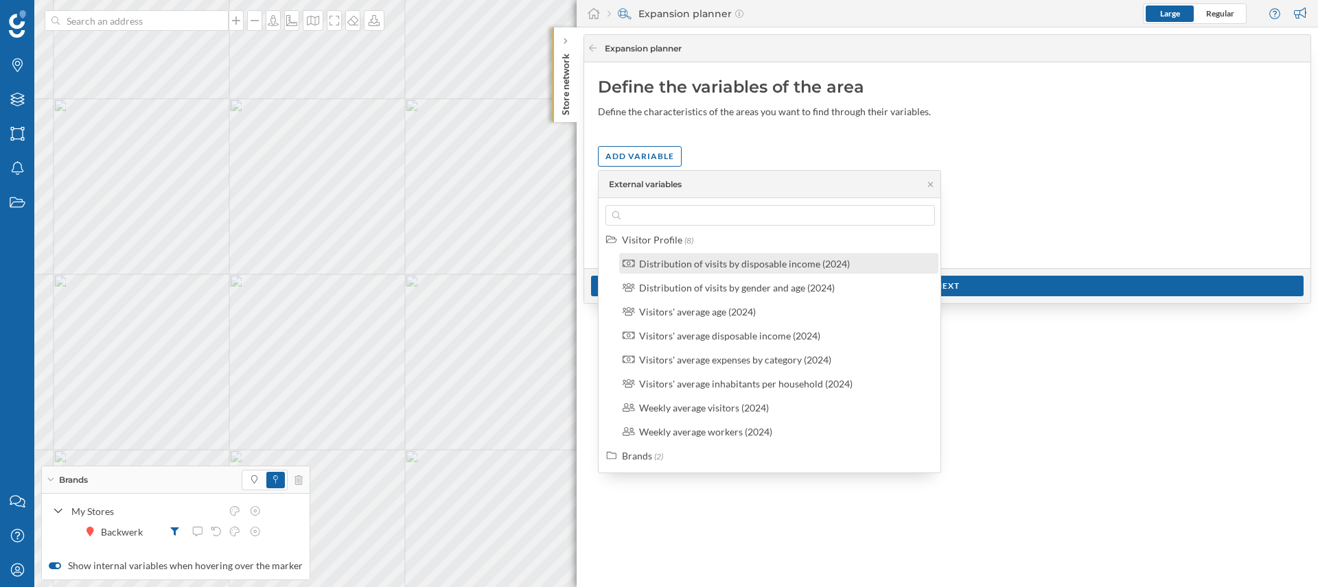
click at [841, 264] on div "Distribution of visits by disposable income (2024)" at bounding box center [744, 264] width 211 height 12
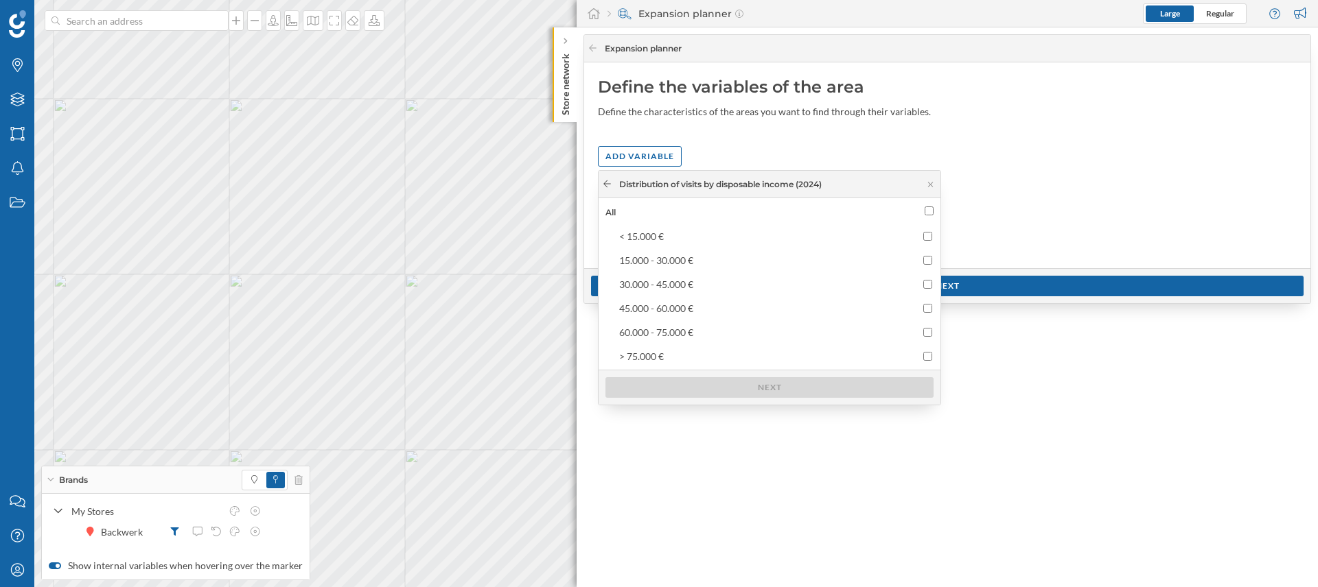
click at [603, 185] on icon at bounding box center [607, 184] width 10 height 8
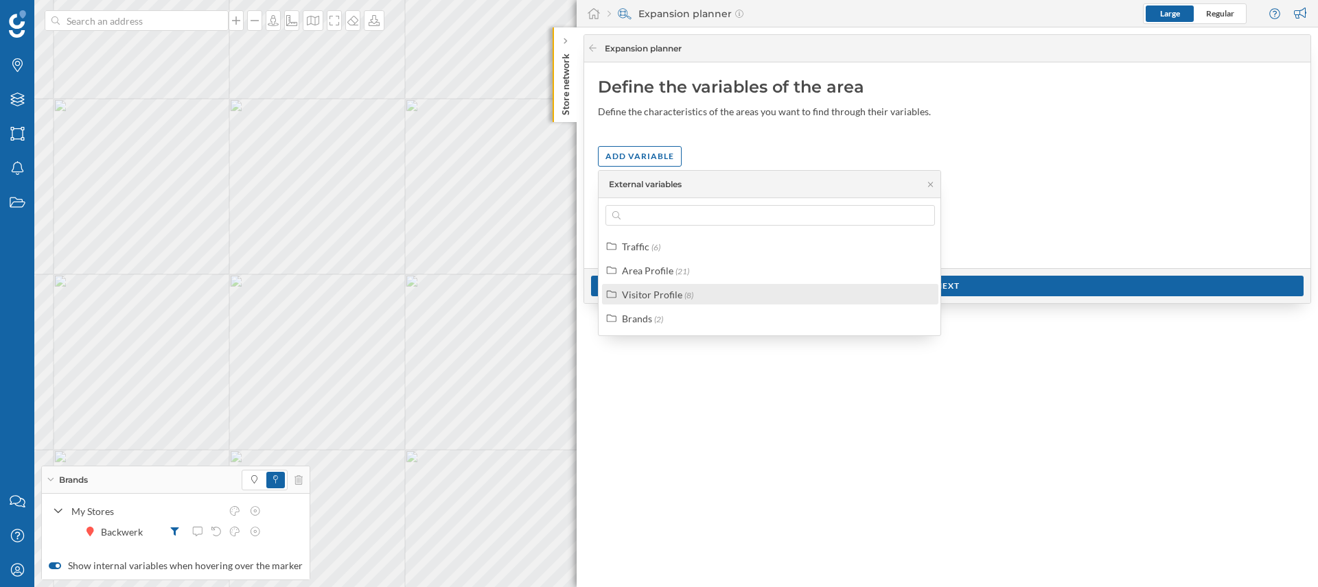
click at [664, 297] on div "Visitor Profile" at bounding box center [652, 295] width 60 height 12
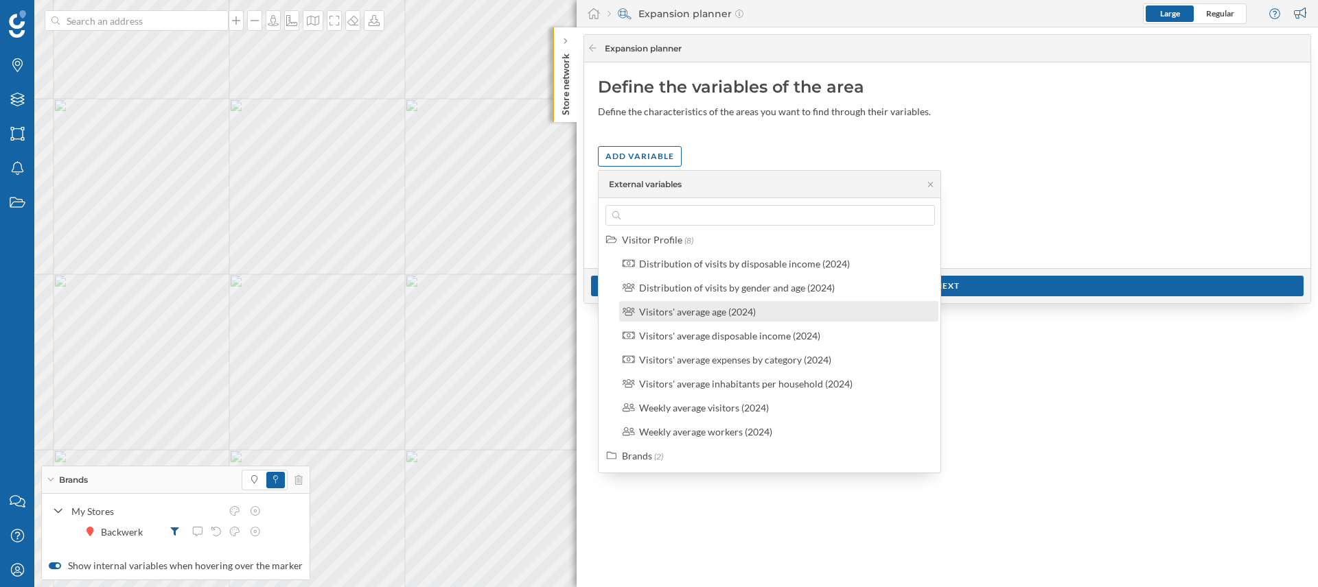
click at [760, 308] on div "Visitors' average age (2024)" at bounding box center [784, 312] width 291 height 14
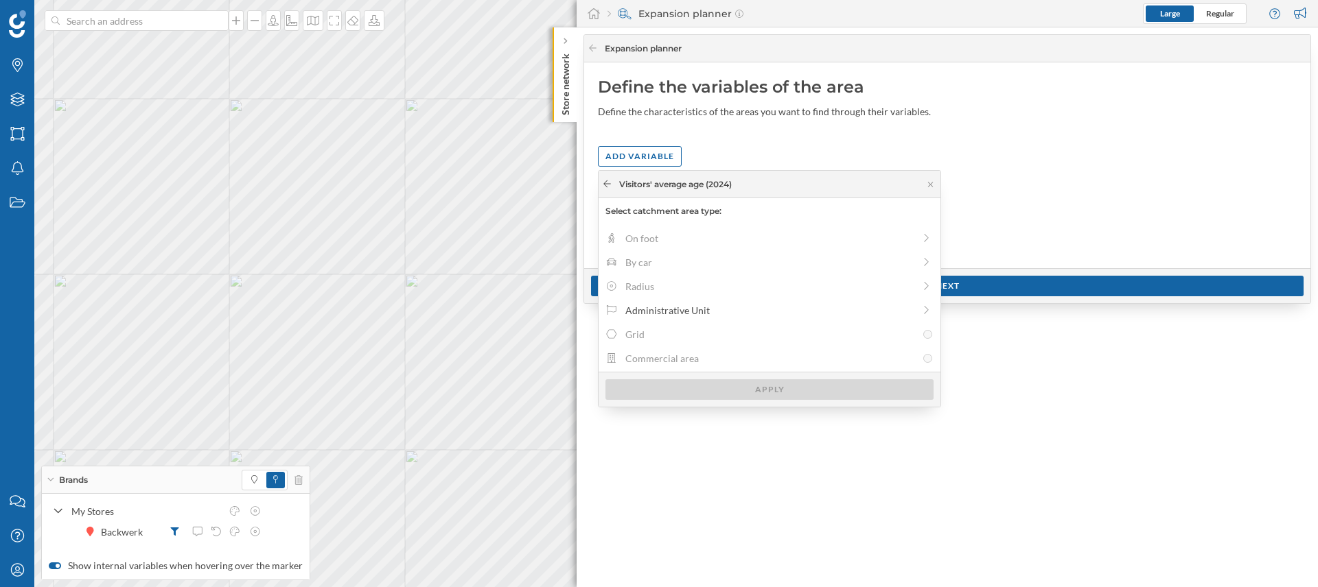
click at [608, 184] on icon at bounding box center [607, 183] width 8 height 7
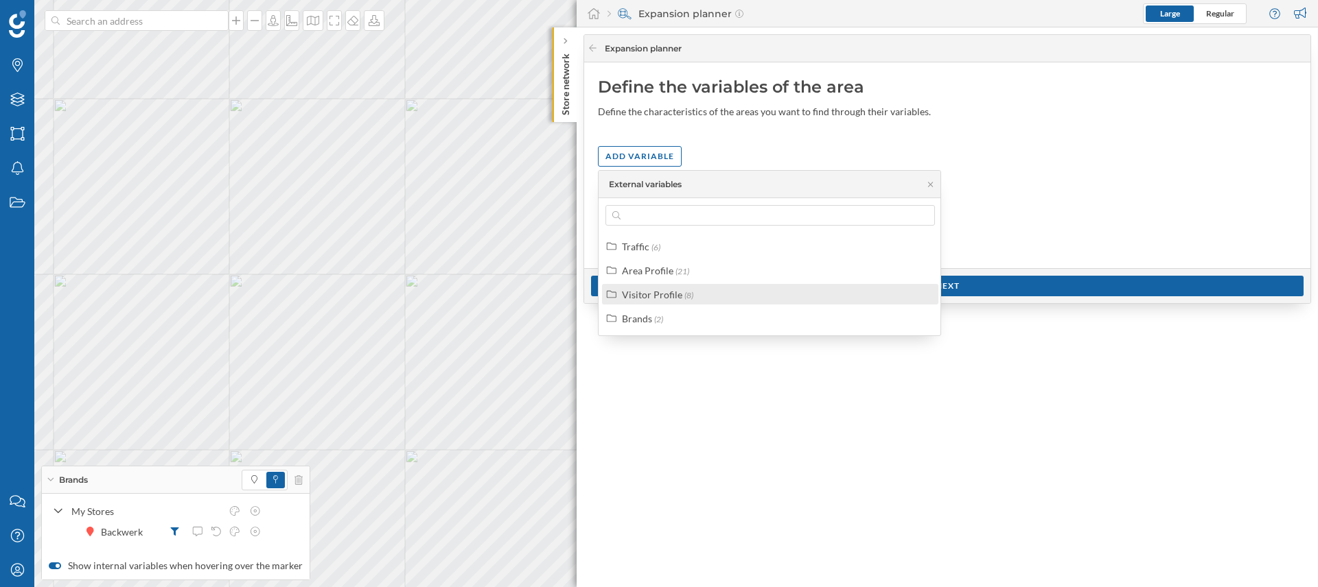
click at [688, 295] on span "(8)" at bounding box center [688, 295] width 9 height 10
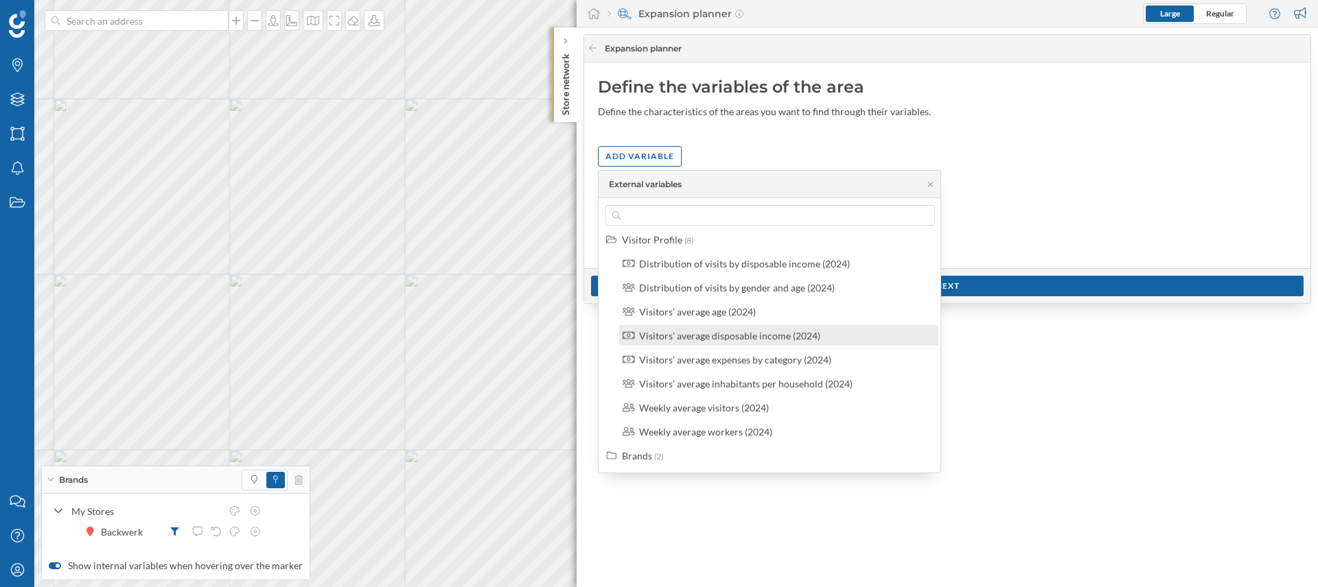
click at [759, 337] on div "Visitors' average disposable income (2024)" at bounding box center [729, 336] width 181 height 12
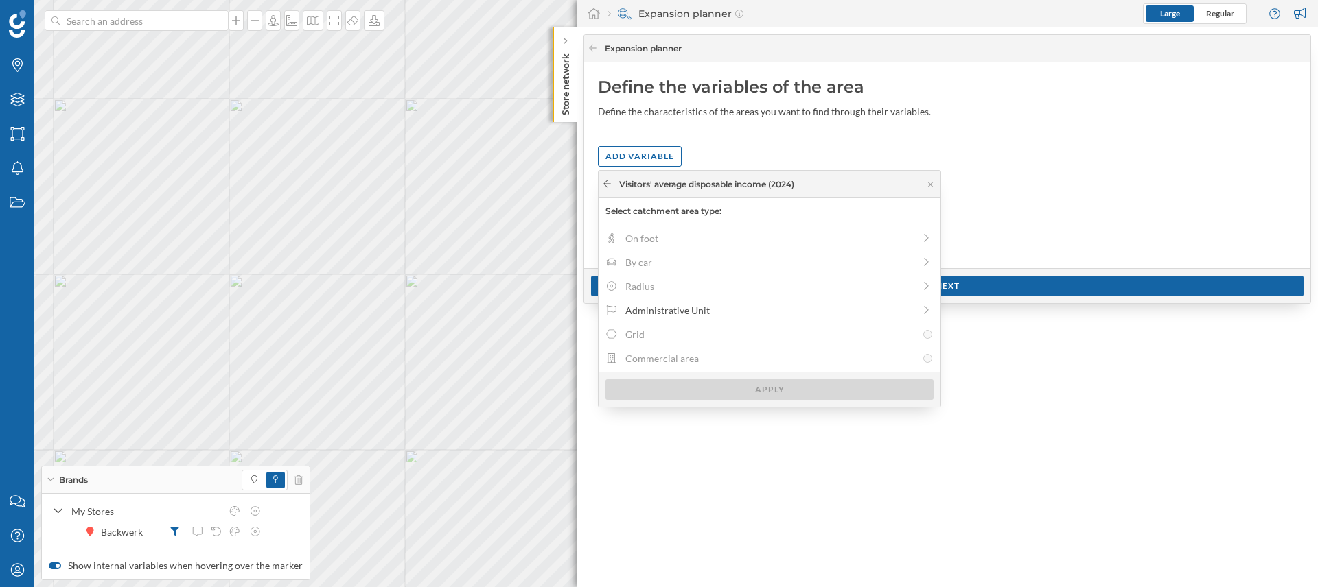
click at [605, 183] on icon at bounding box center [607, 183] width 8 height 7
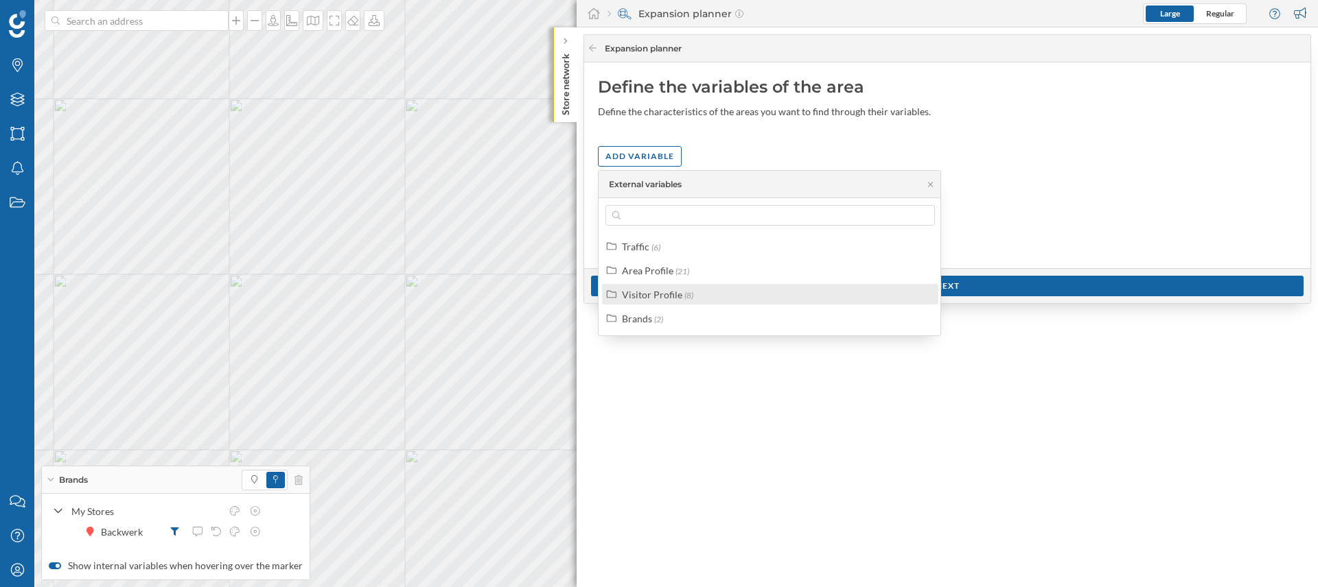
click at [771, 303] on div "Visitor Profile (8)" at bounding box center [770, 294] width 336 height 21
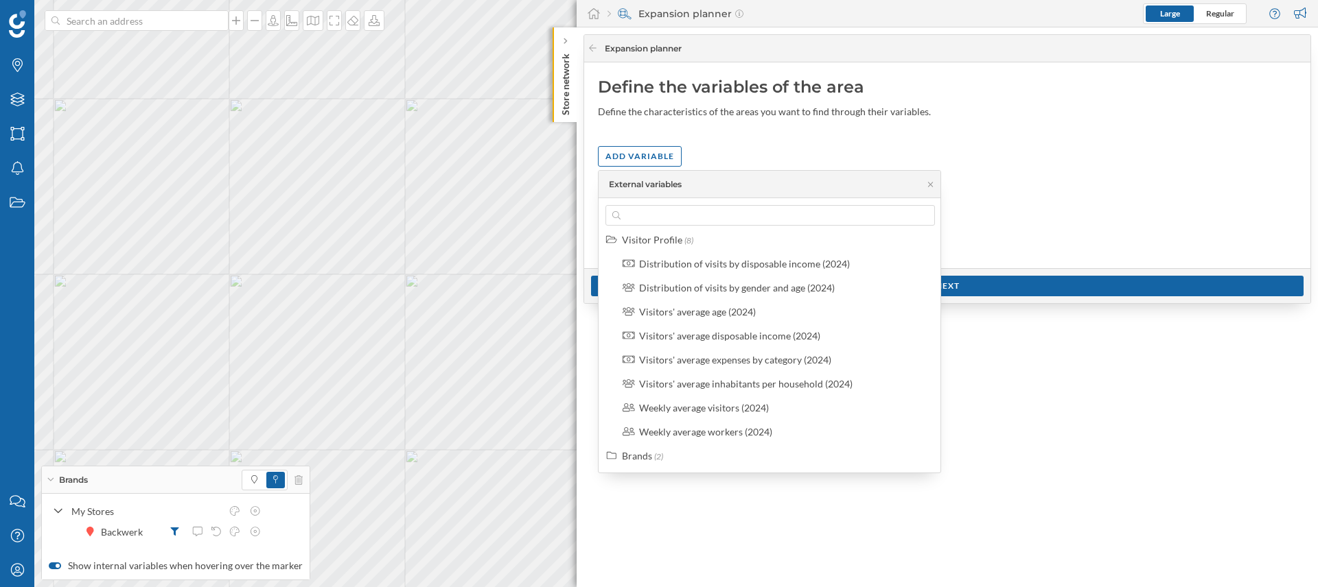
scroll to position [0, 0]
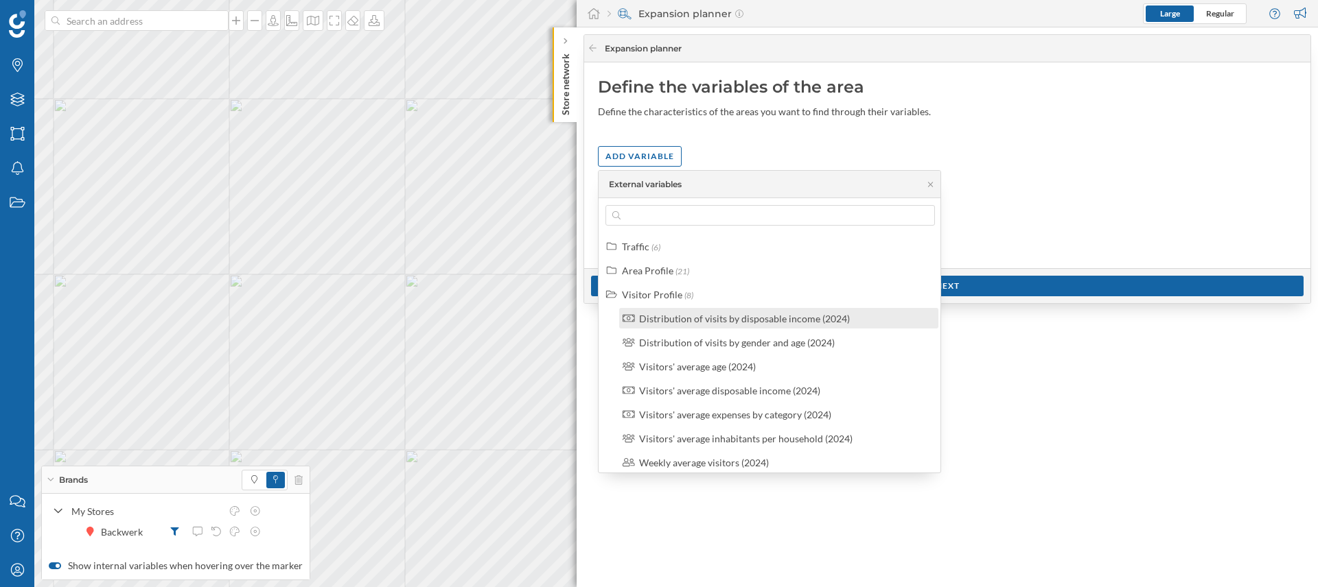
click at [795, 321] on div "Distribution of visits by disposable income (2024)" at bounding box center [744, 319] width 211 height 12
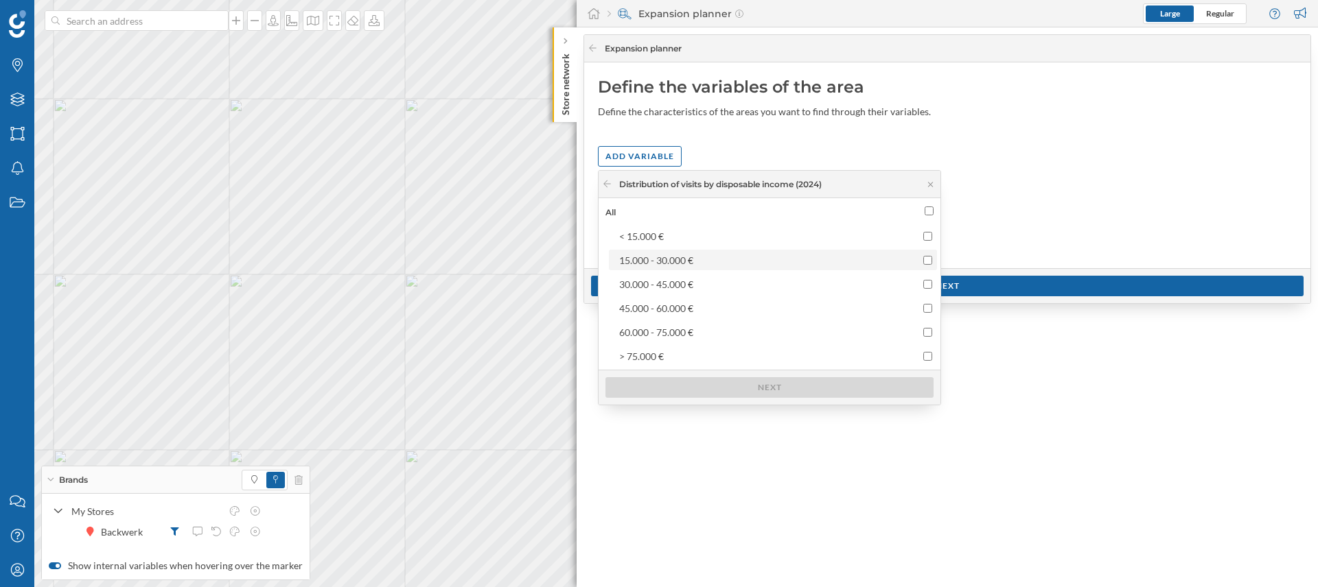
click at [927, 262] on input "15.000 - 30.000 €" at bounding box center [927, 260] width 9 height 9
checkbox input "true"
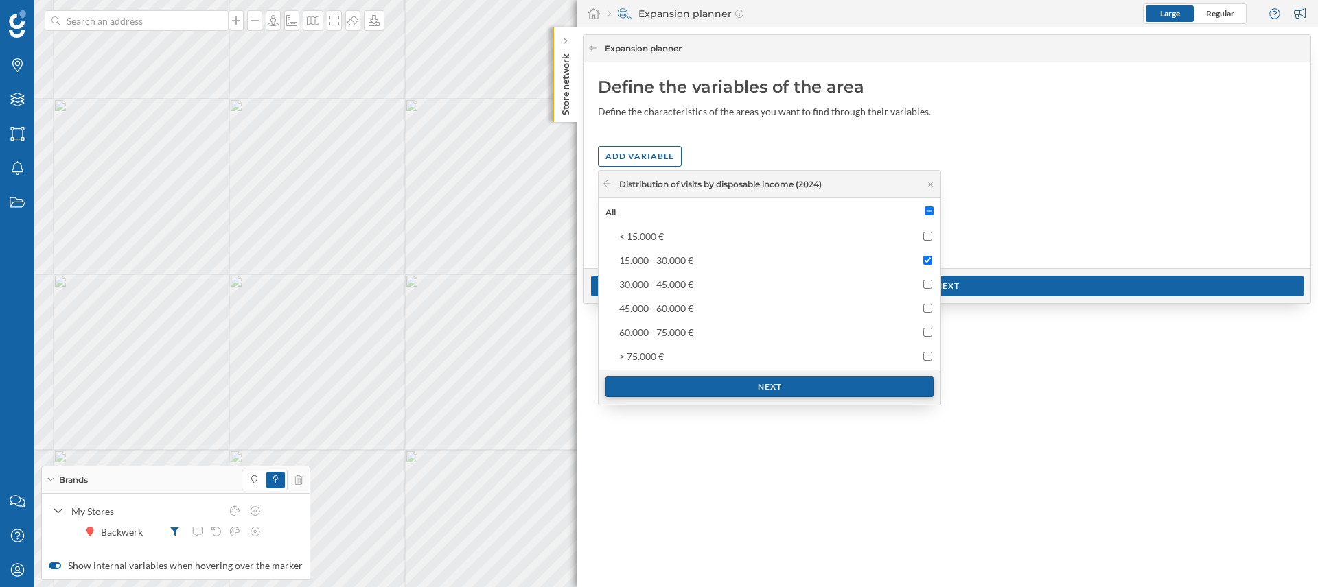
click at [872, 386] on div "Next" at bounding box center [769, 387] width 328 height 21
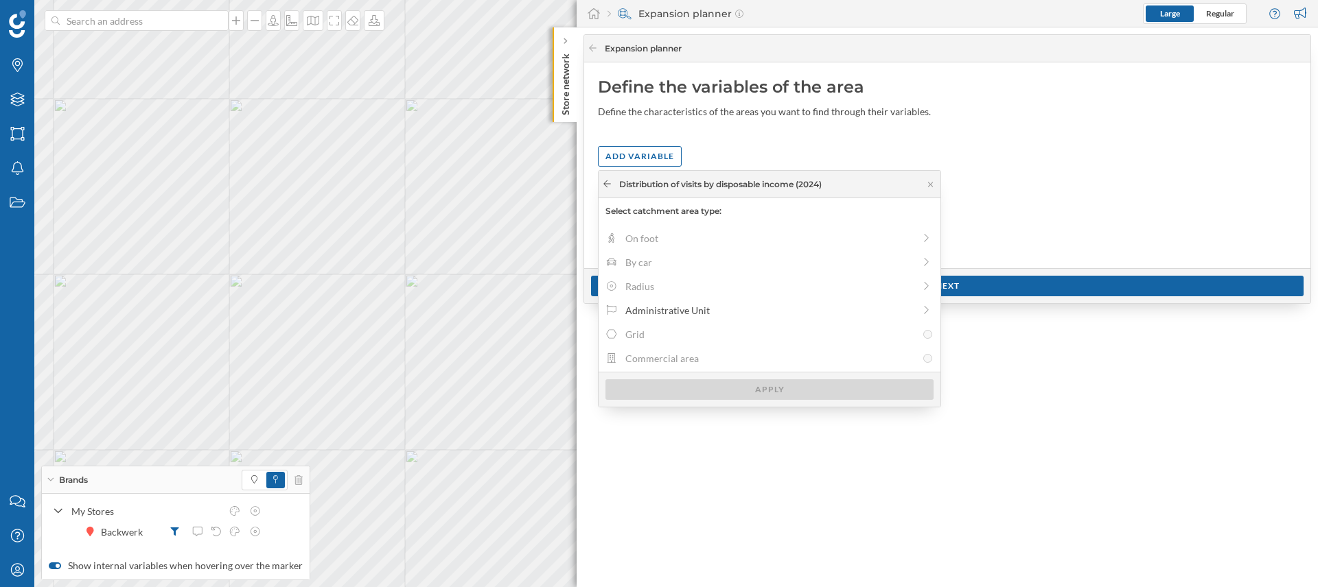
click at [605, 183] on icon at bounding box center [607, 184] width 10 height 8
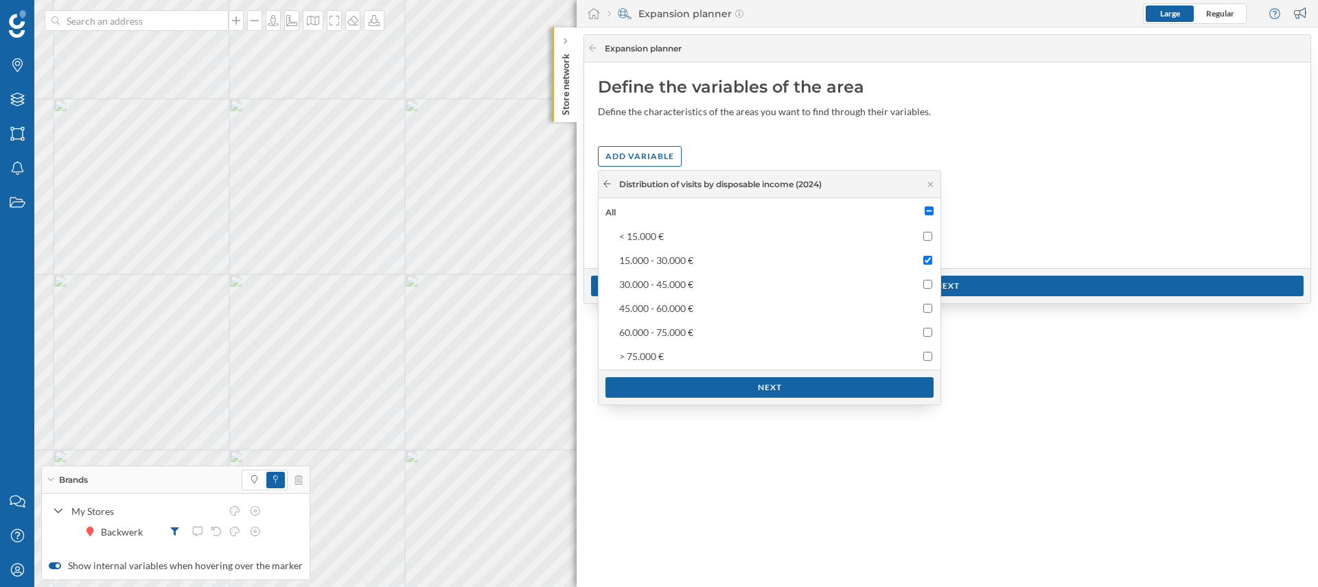
click at [605, 183] on icon at bounding box center [607, 184] width 10 height 8
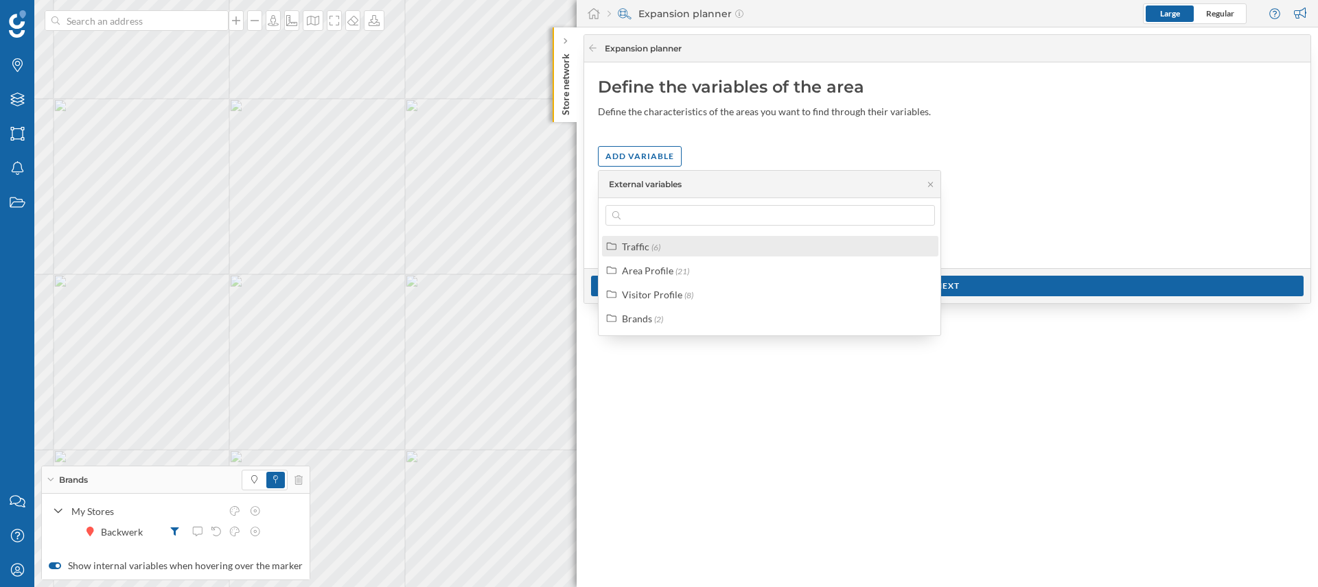
click at [653, 254] on div "Traffic (6)" at bounding box center [770, 246] width 336 height 21
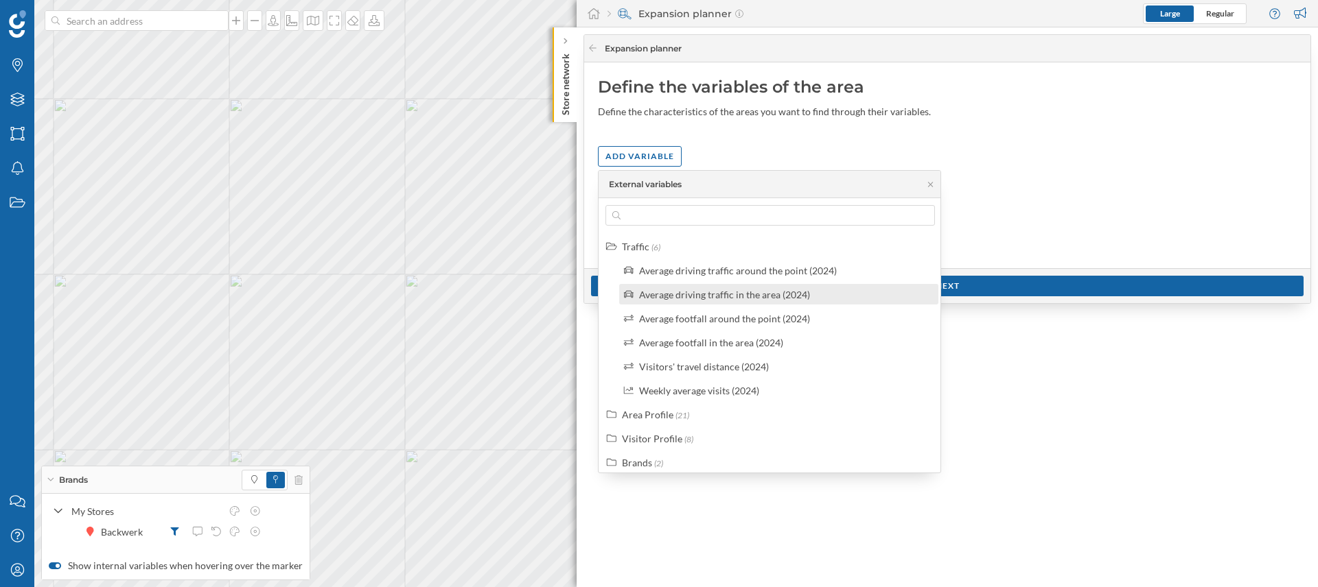
click at [753, 297] on div "Average driving traffic in the area (2024)" at bounding box center [724, 295] width 171 height 12
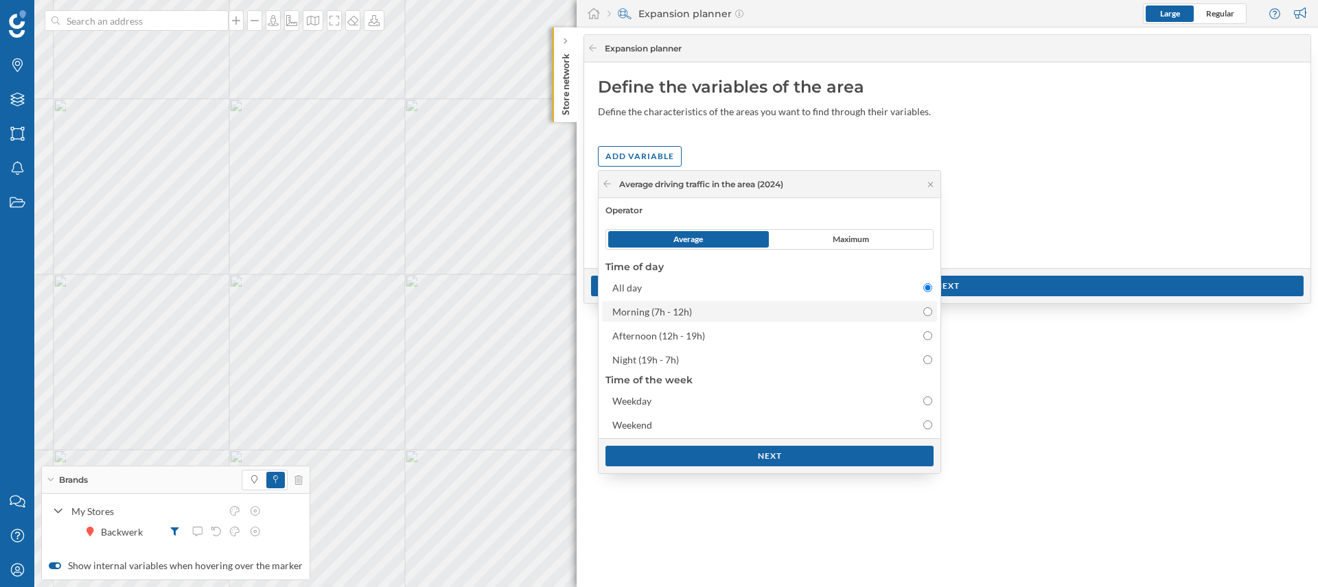
click at [752, 305] on div "Morning (7h - 12h)" at bounding box center [757, 312] width 290 height 14
click at [923, 307] on input "Morning (7h - 12h)" at bounding box center [927, 311] width 9 height 9
radio input "false"
radio input "true"
click at [801, 455] on div "Next" at bounding box center [769, 455] width 328 height 21
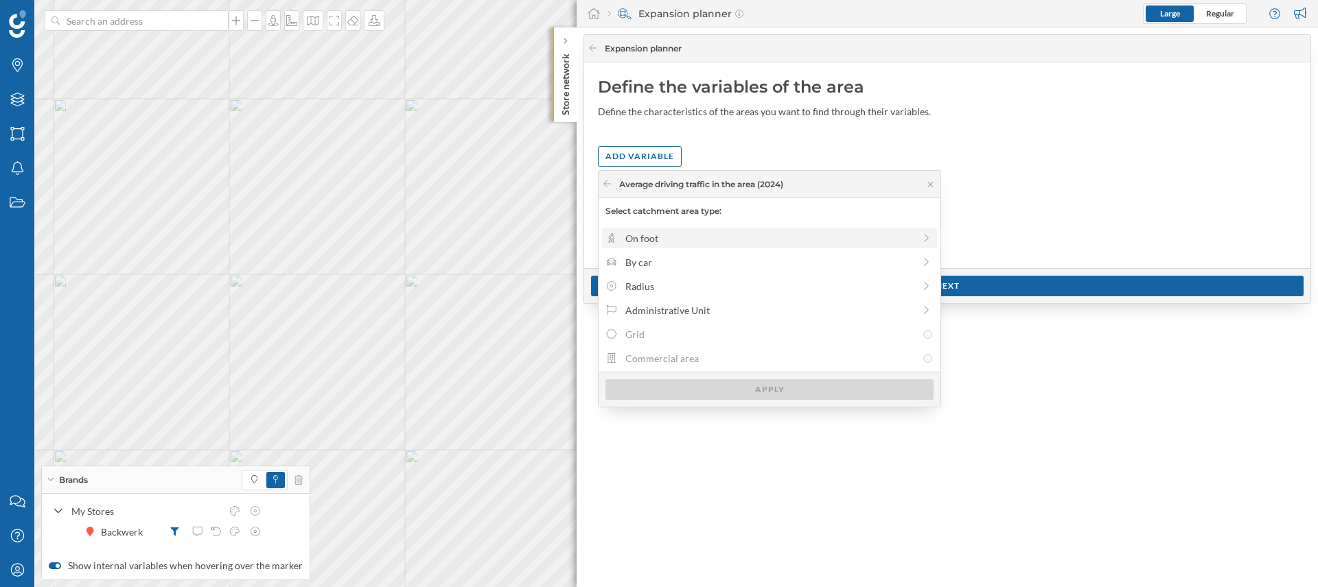
click at [641, 240] on div "On foot" at bounding box center [769, 238] width 288 height 14
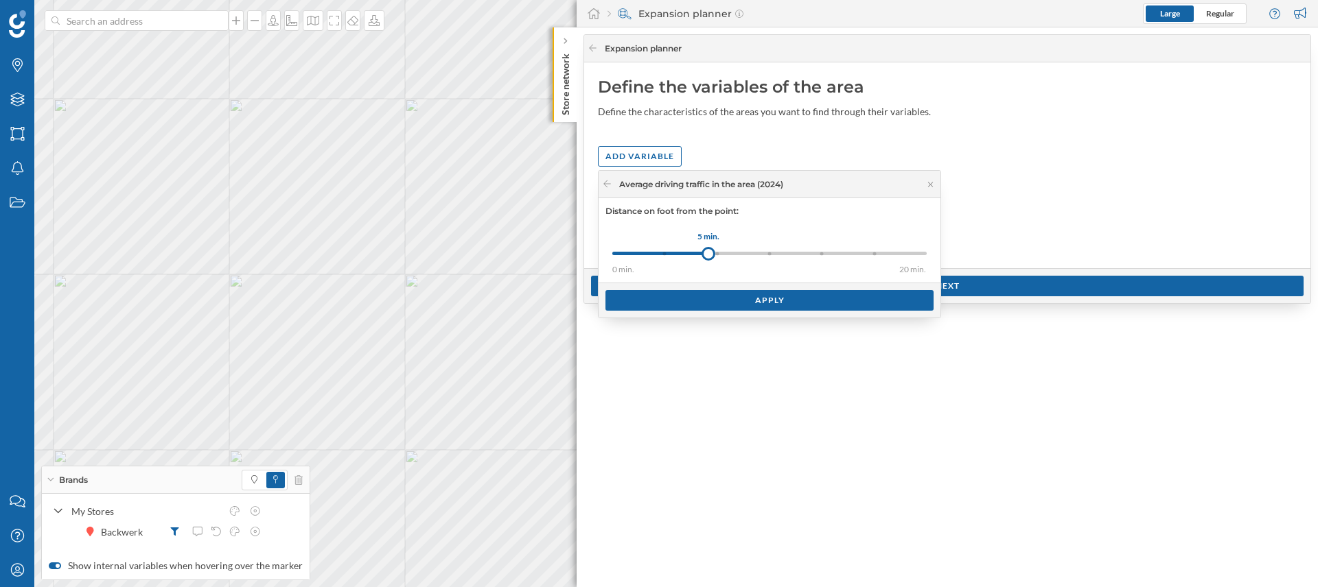
drag, startPoint x: 668, startPoint y: 258, endPoint x: 709, endPoint y: 255, distance: 40.6
click at [708, 255] on div at bounding box center [708, 254] width 14 height 14
click at [747, 301] on div "Apply" at bounding box center [769, 300] width 328 height 21
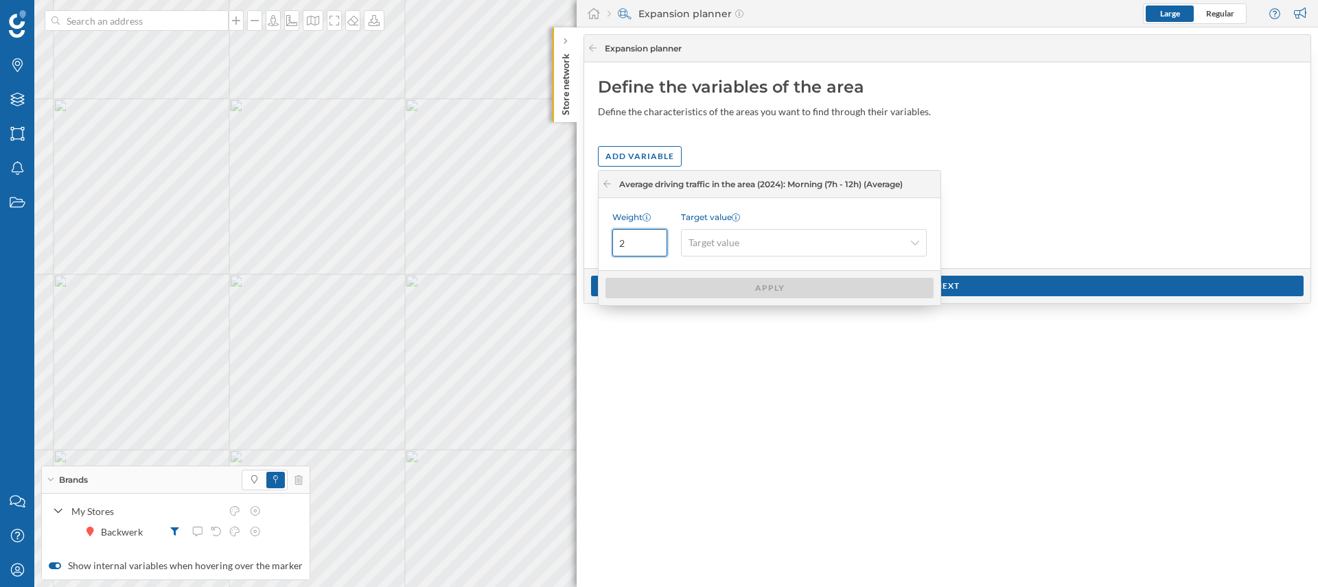
click at [657, 240] on input "2" at bounding box center [639, 242] width 55 height 27
type input "3"
click at [657, 240] on input "3" at bounding box center [639, 242] width 55 height 27
click at [918, 240] on div "Target value" at bounding box center [804, 242] width 246 height 27
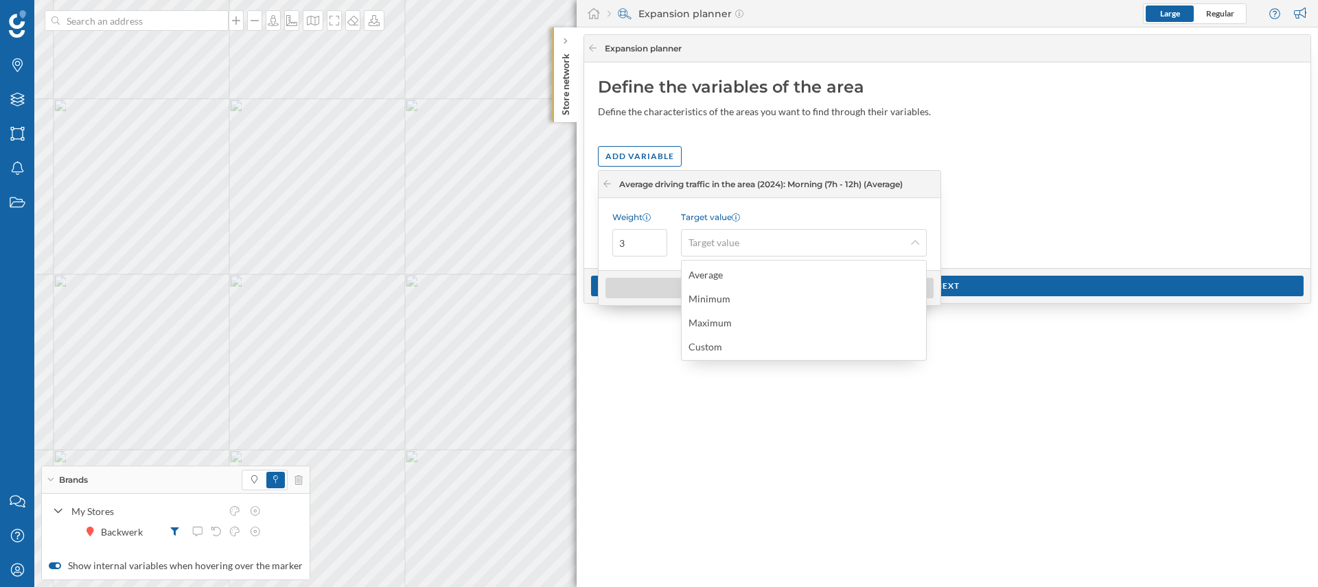
drag, startPoint x: 703, startPoint y: 342, endPoint x: 713, endPoint y: 338, distance: 11.1
click at [703, 342] on div "Custom" at bounding box center [705, 347] width 34 height 12
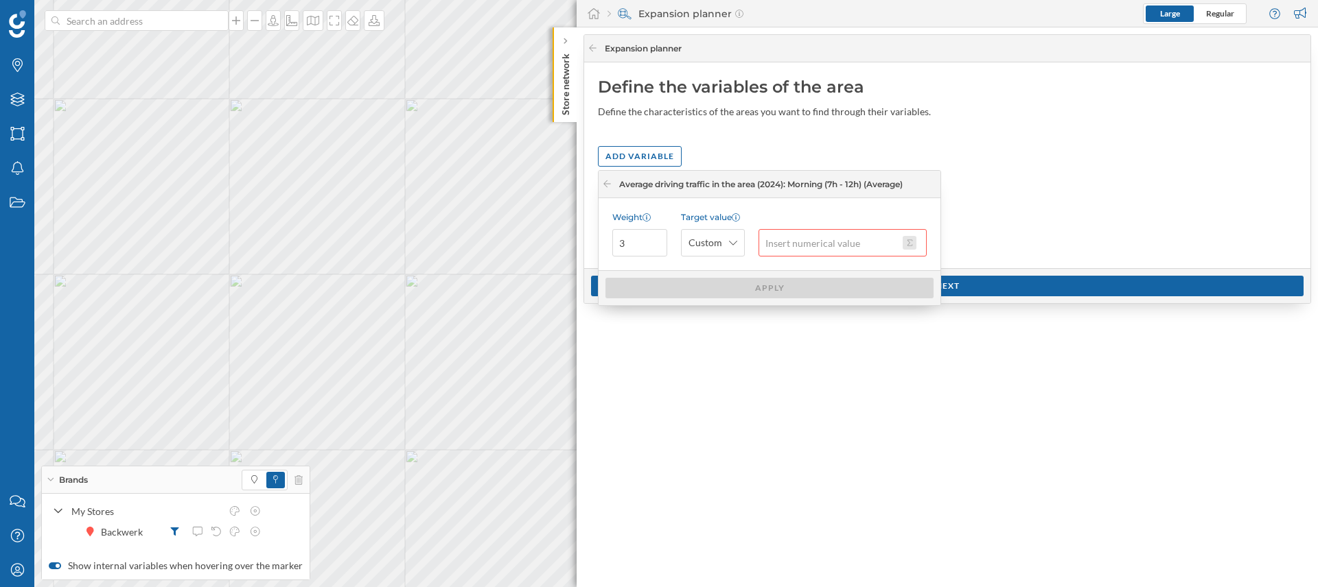
click at [913, 242] on button at bounding box center [909, 243] width 14 height 14
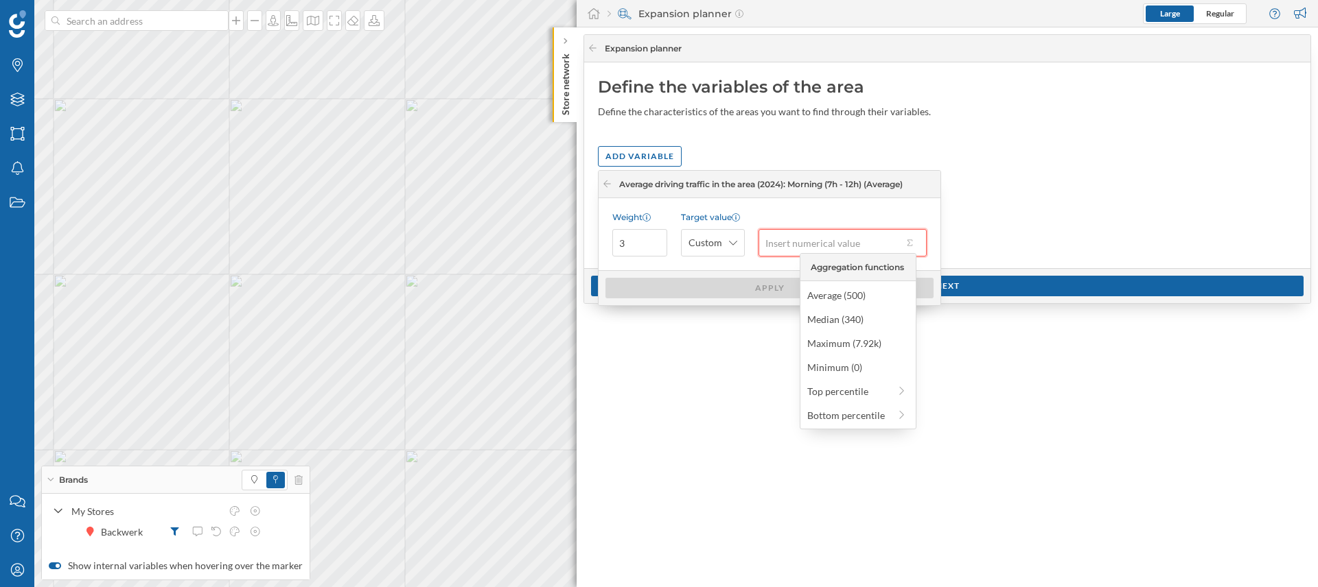
click at [830, 246] on input "text" at bounding box center [830, 242] width 144 height 27
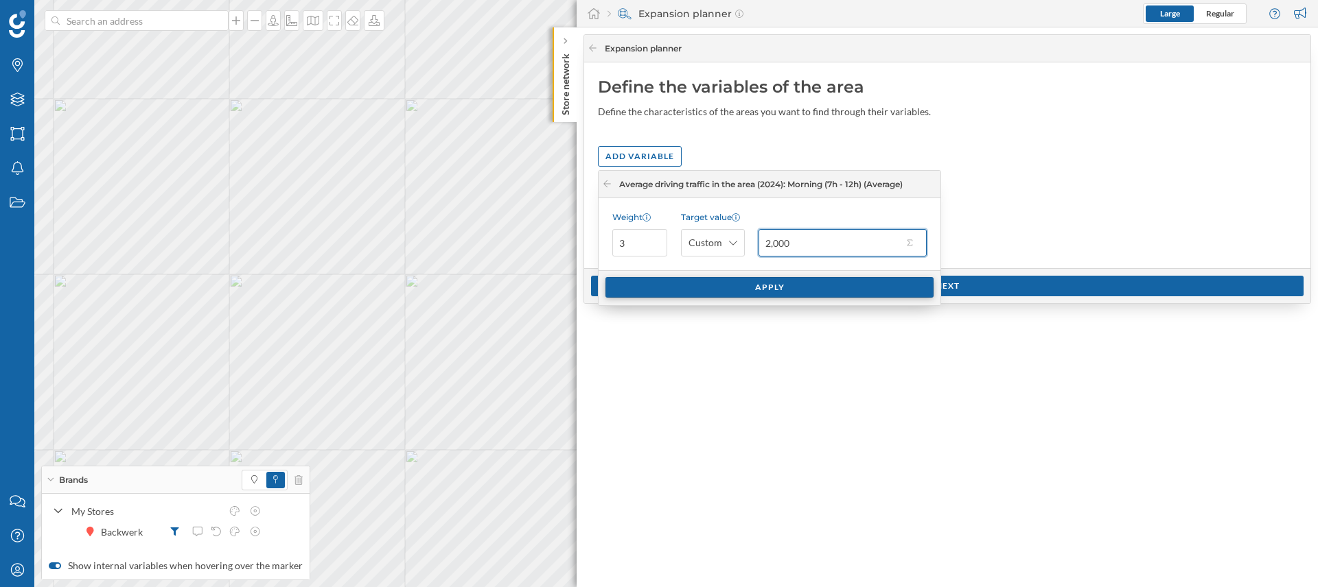
type input "2,000"
click at [805, 289] on div "Apply" at bounding box center [769, 287] width 328 height 21
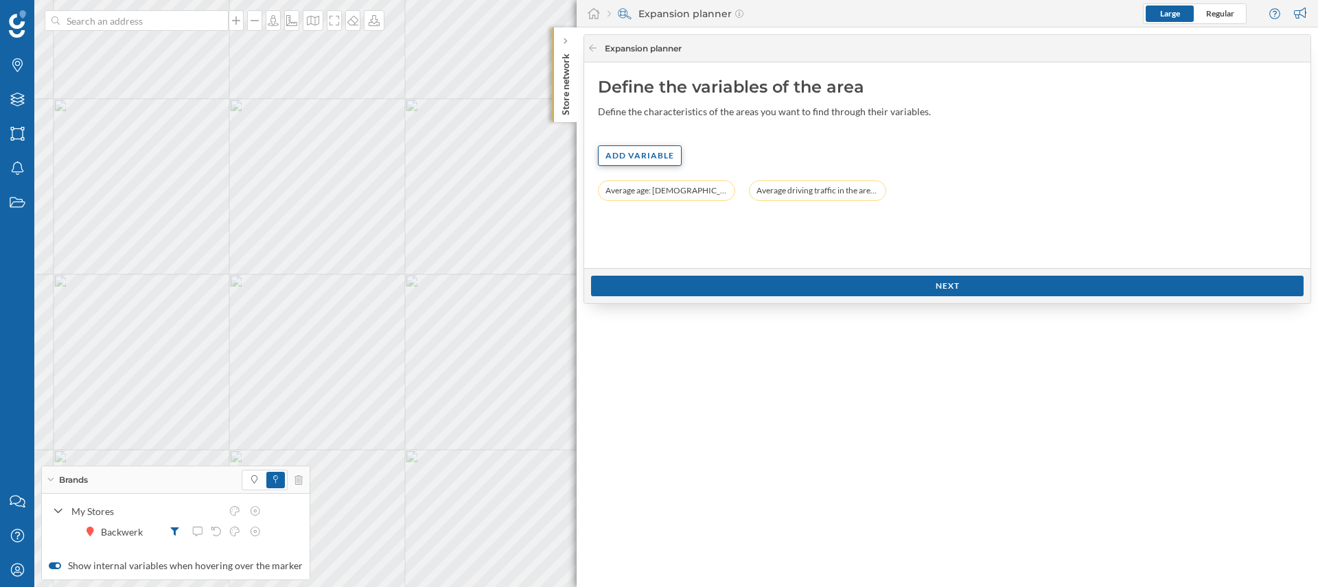
click at [649, 157] on div "Add variable" at bounding box center [640, 155] width 84 height 21
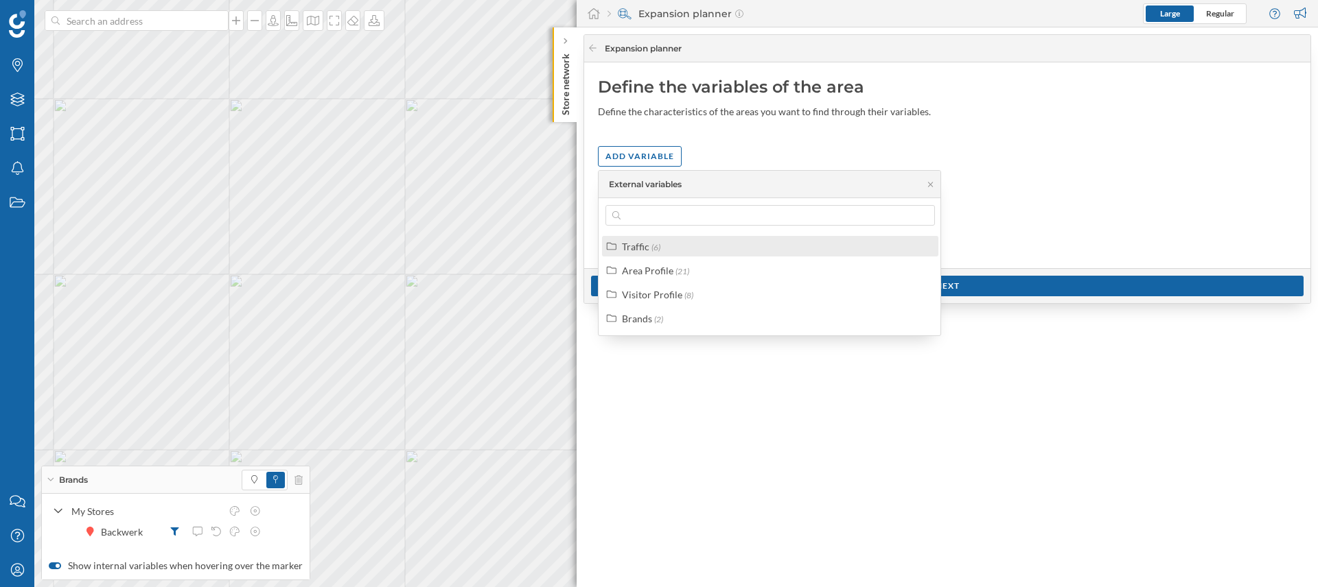
click at [690, 254] on div "Traffic (6)" at bounding box center [770, 246] width 336 height 21
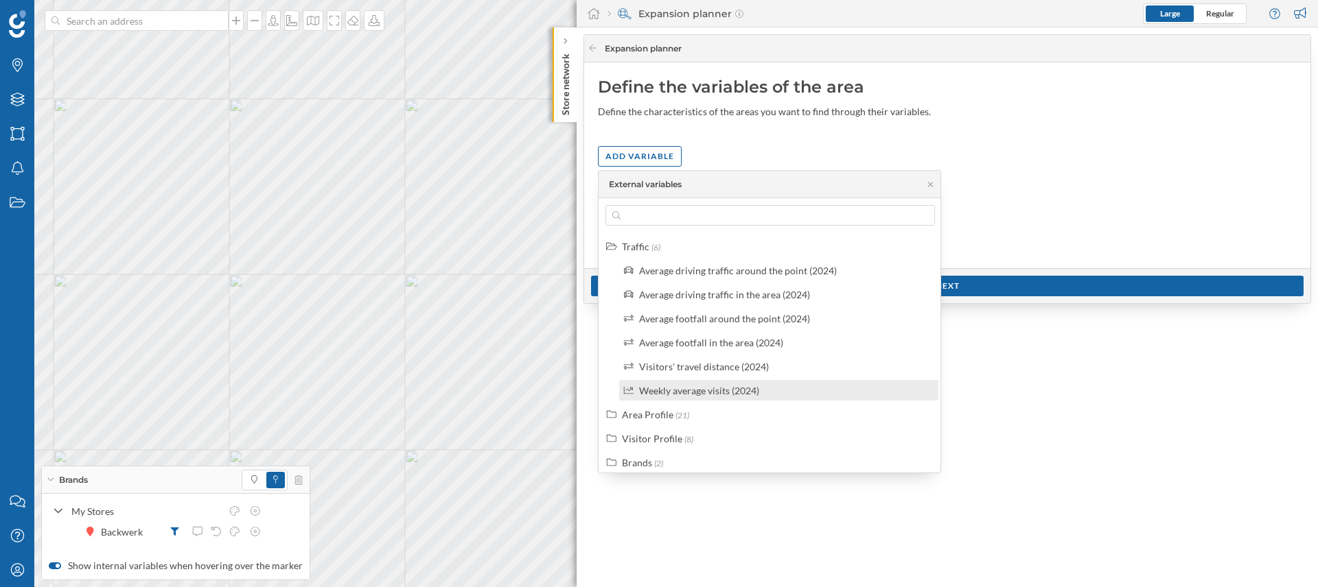
click at [749, 394] on div "Weekly average visits (2024)" at bounding box center [699, 391] width 120 height 12
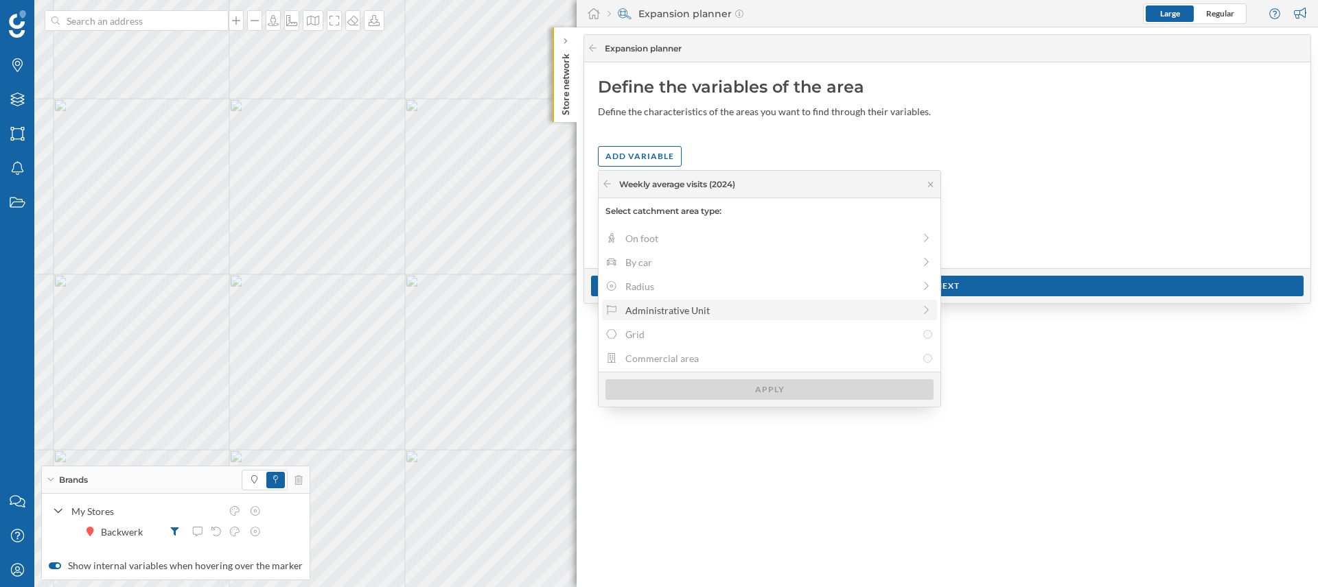
click at [632, 307] on div "Administrative Unit" at bounding box center [769, 310] width 288 height 14
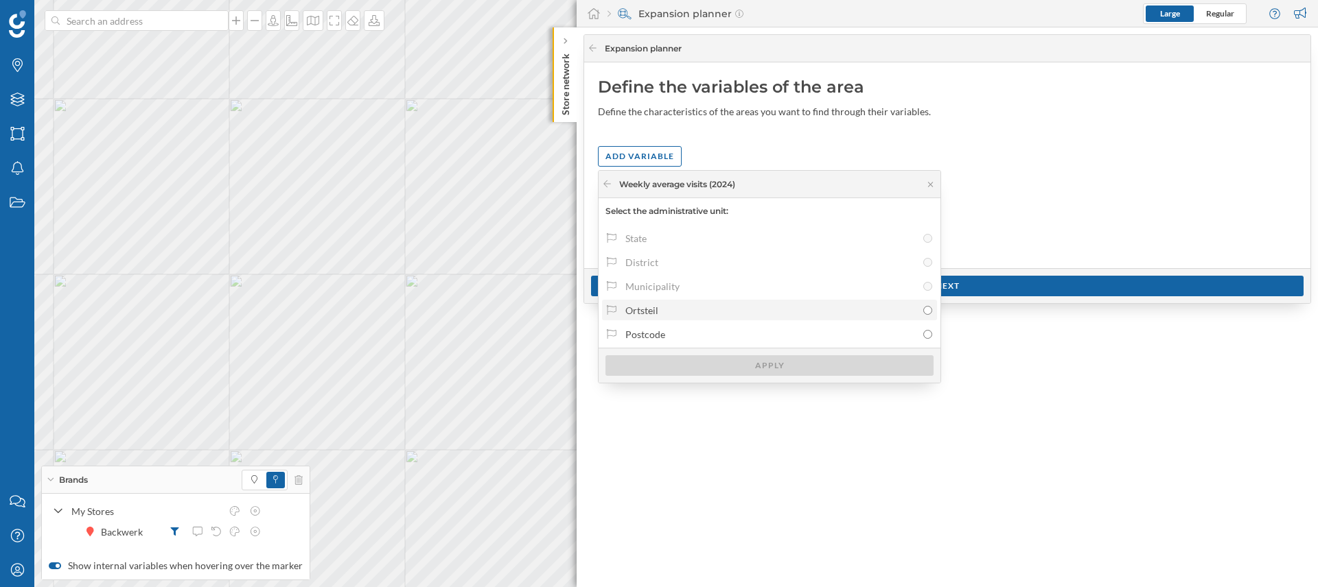
click at [675, 311] on div "Ortsteil" at bounding box center [770, 310] width 291 height 14
click at [923, 311] on input "Ortsteil" at bounding box center [927, 310] width 9 height 9
radio input "true"
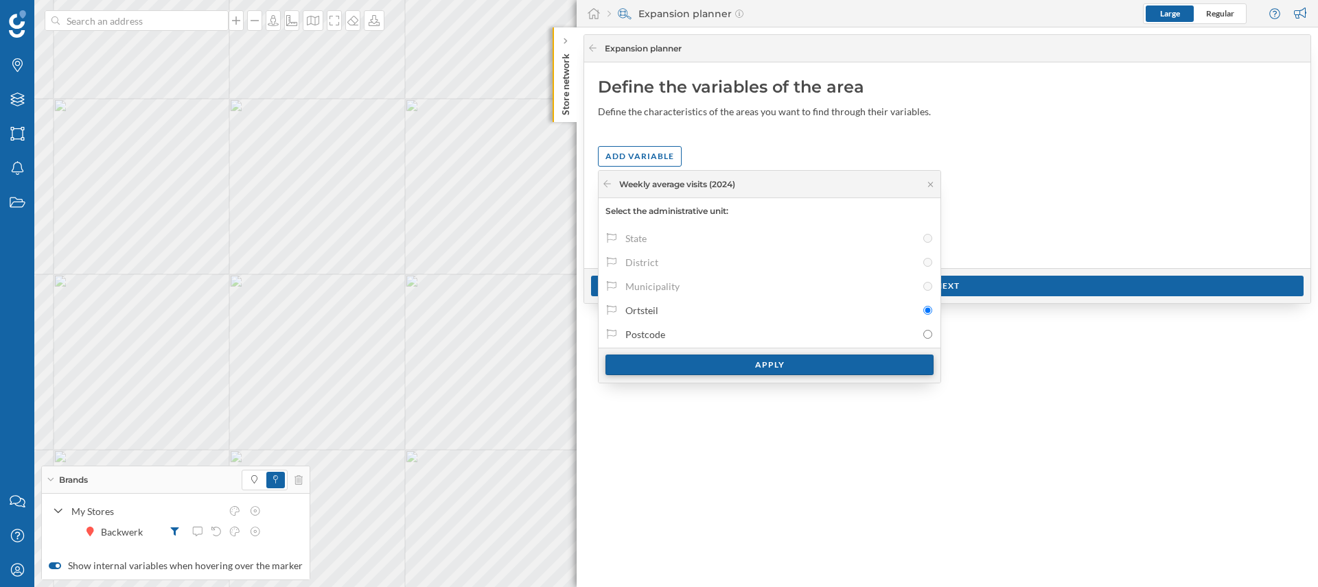
click at [723, 370] on div "Apply" at bounding box center [769, 365] width 328 height 21
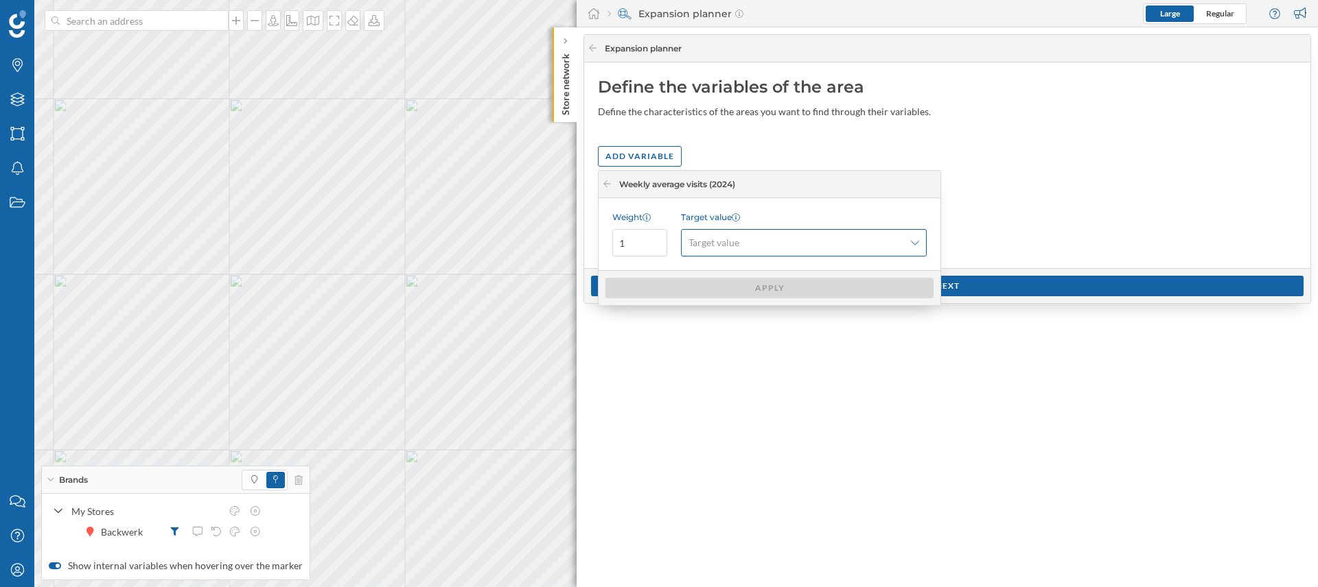
click at [911, 245] on icon at bounding box center [915, 243] width 8 height 10
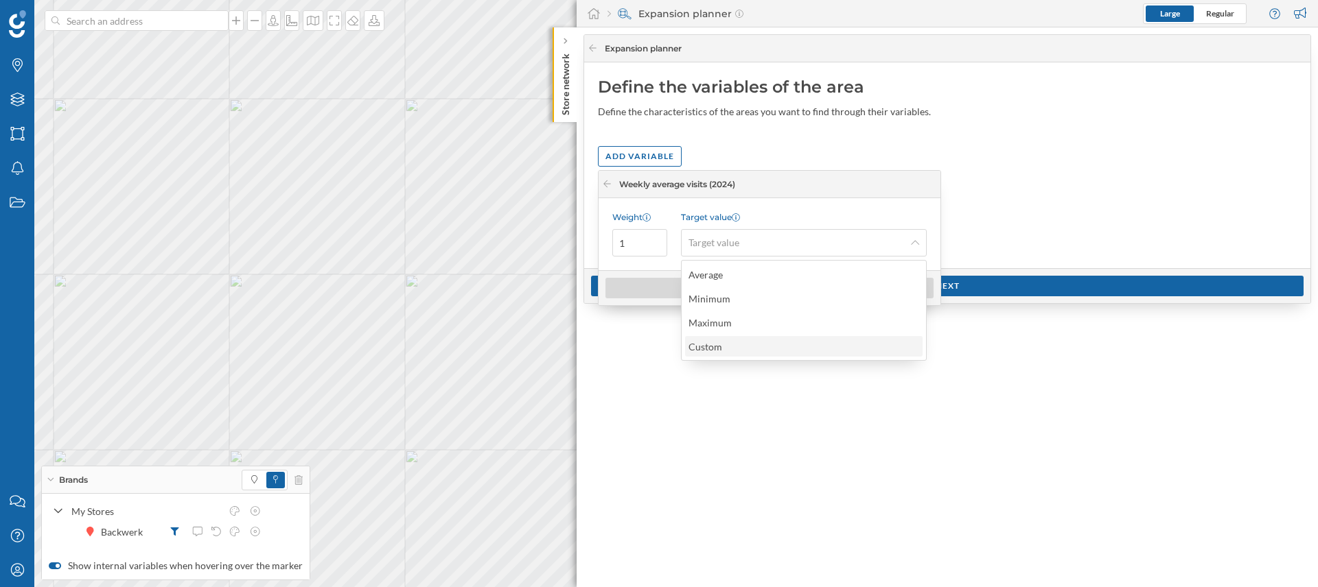
click at [725, 347] on div "Custom" at bounding box center [708, 347] width 40 height 14
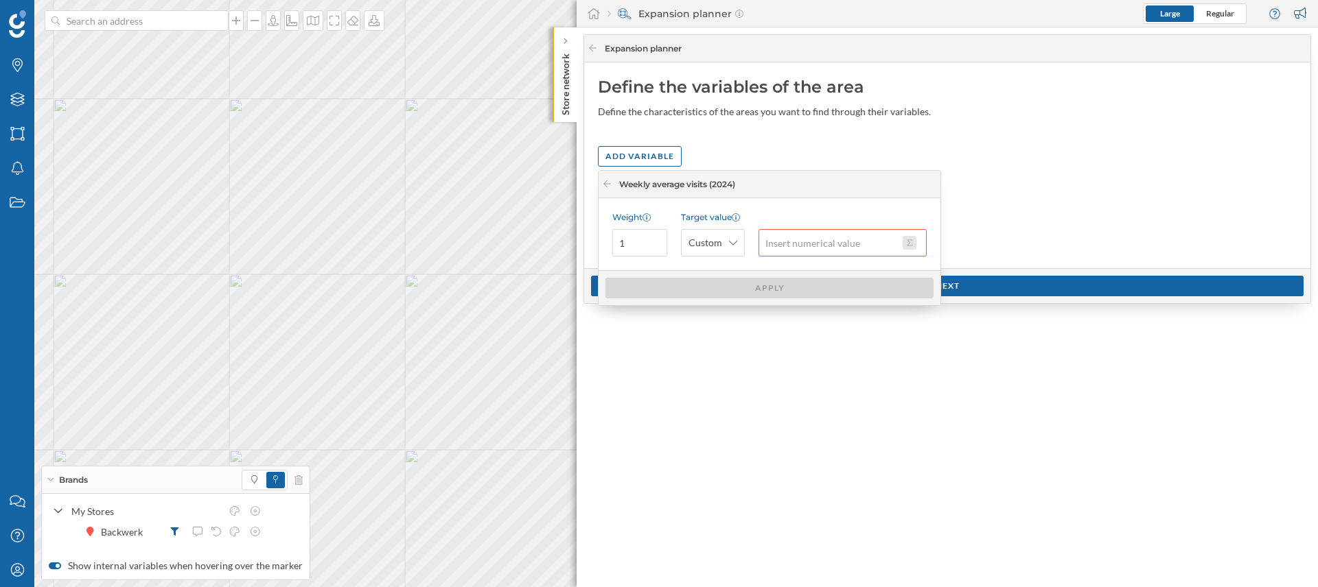
click at [911, 245] on button at bounding box center [909, 243] width 14 height 14
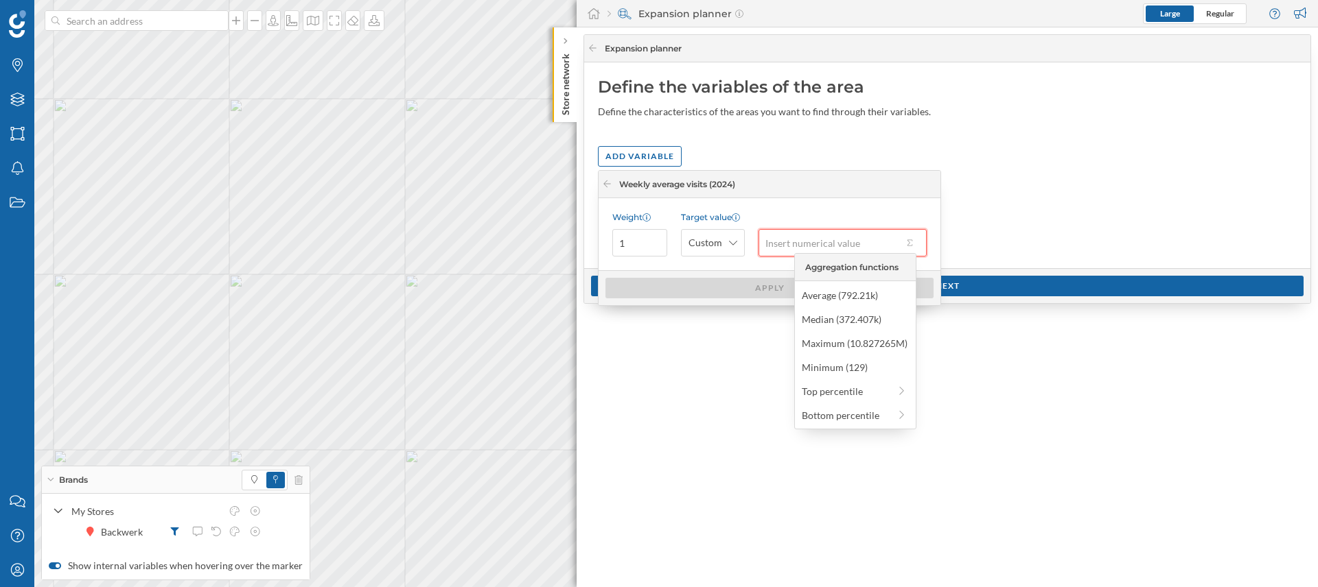
click at [844, 246] on input "text" at bounding box center [830, 242] width 144 height 27
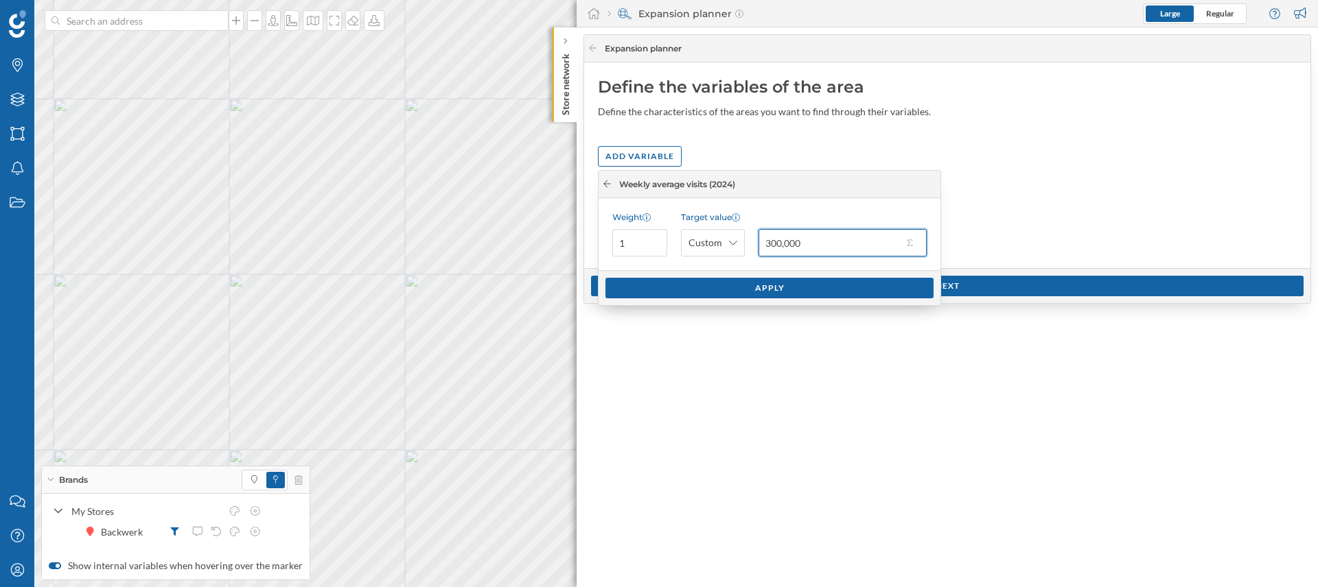
type input "300,000"
click at [605, 183] on icon at bounding box center [607, 183] width 8 height 7
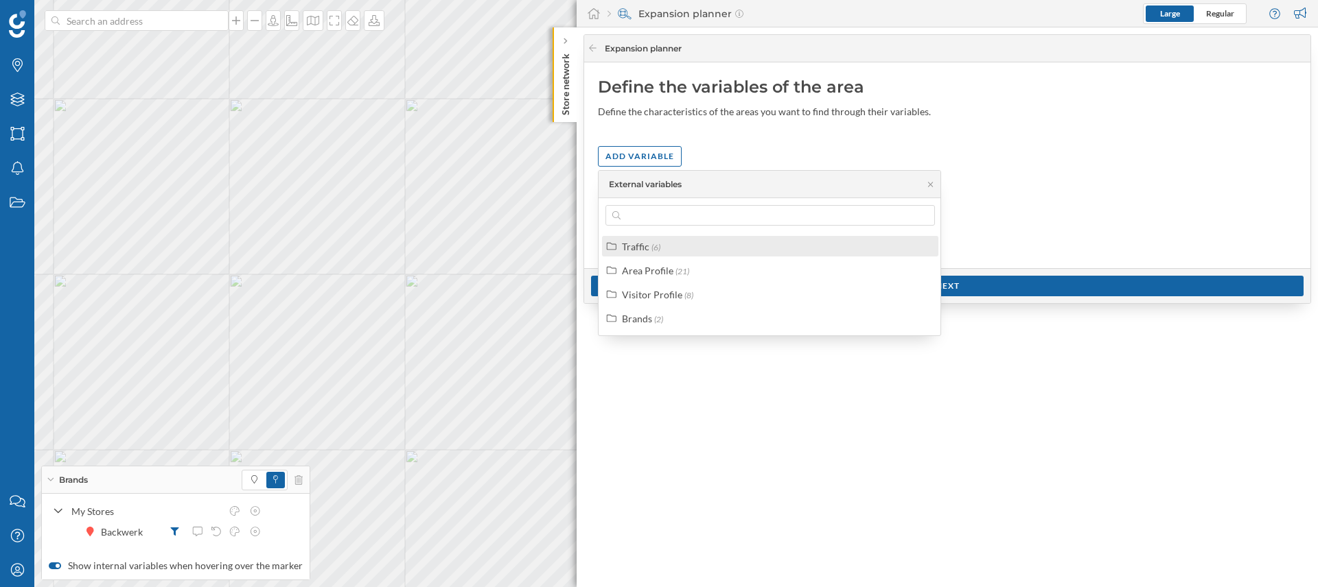
click at [655, 246] on span "(6)" at bounding box center [655, 247] width 9 height 10
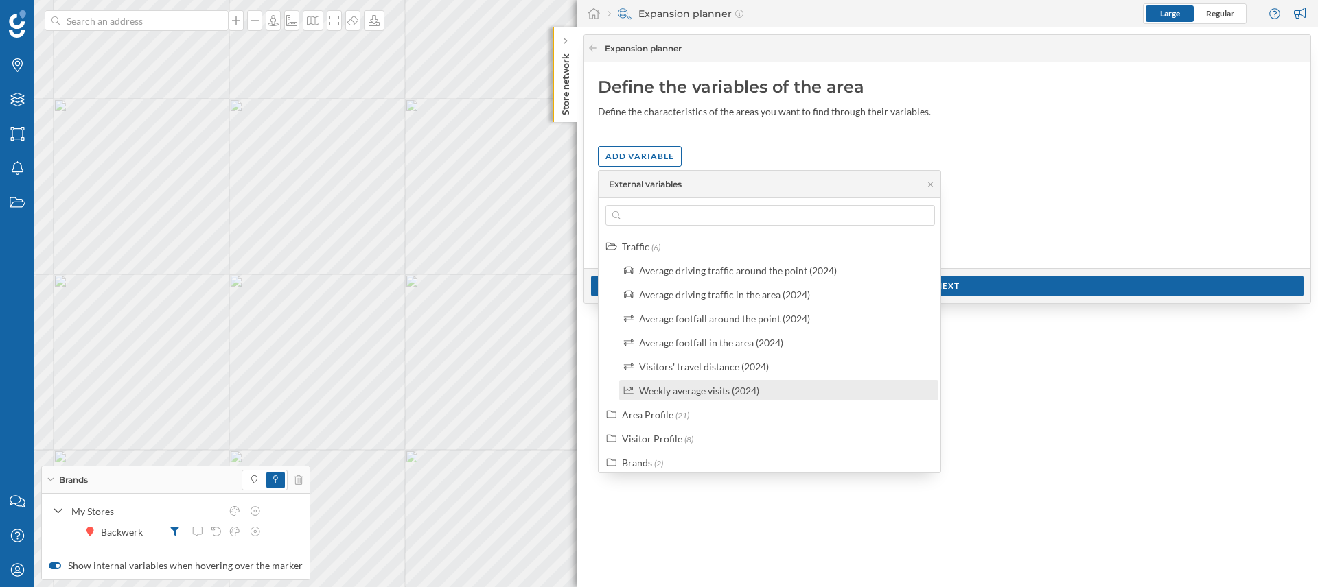
click at [699, 390] on div "Weekly average visits (2024)" at bounding box center [699, 391] width 120 height 12
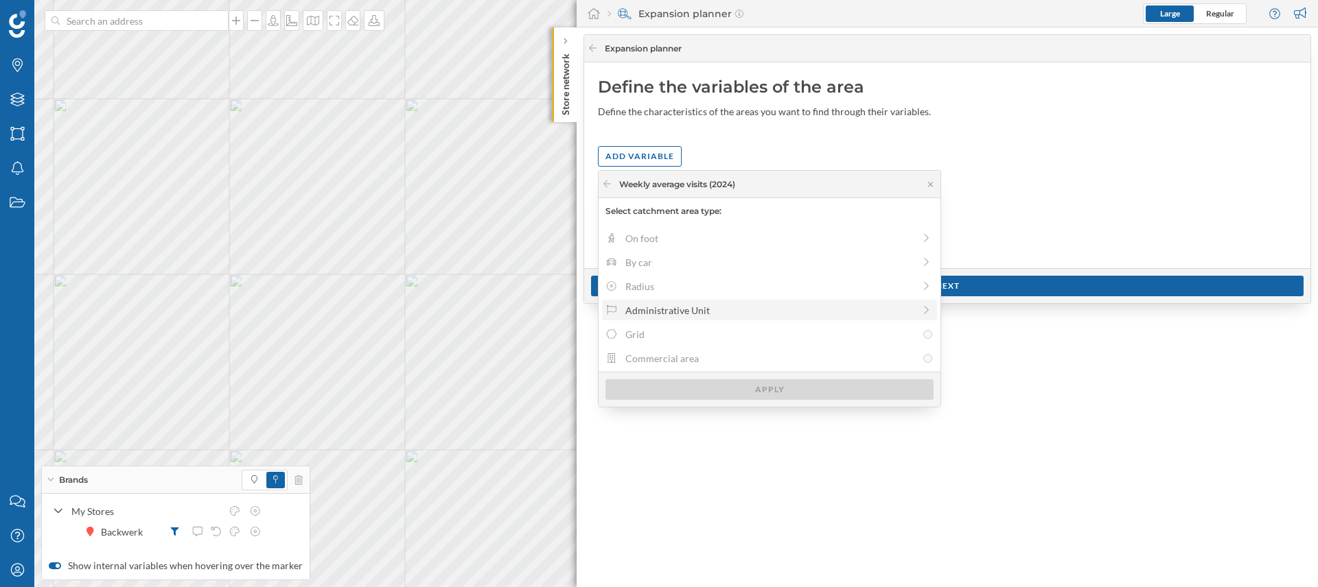
click at [635, 303] on div "Administrative Unit" at bounding box center [769, 310] width 288 height 14
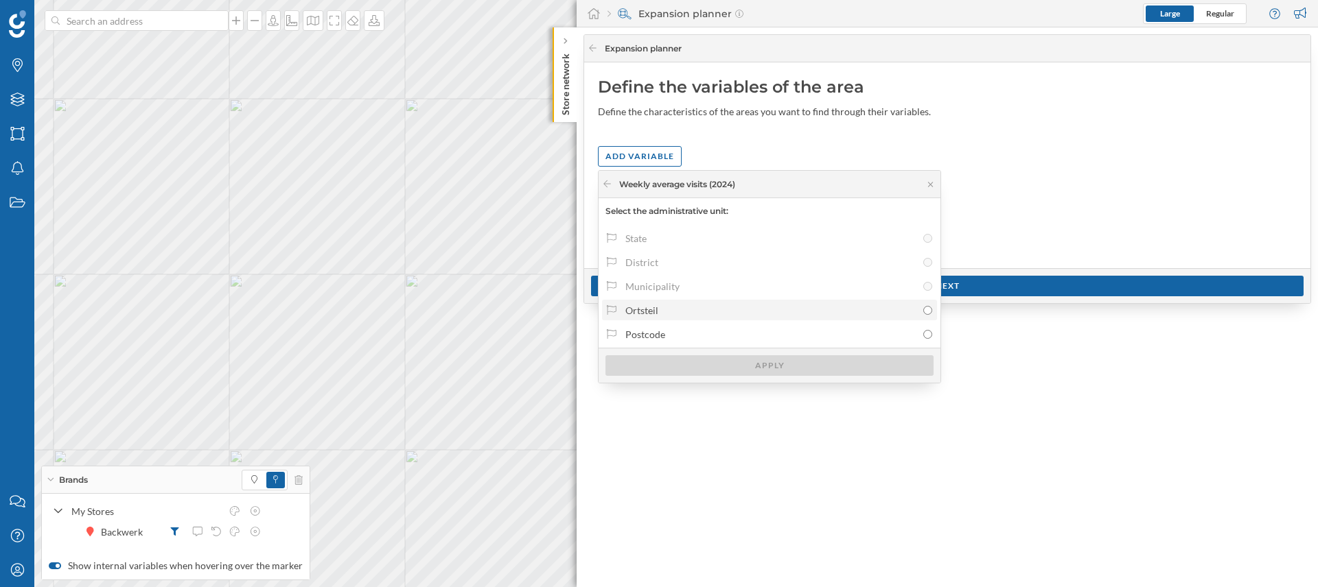
click at [725, 311] on div "Ortsteil" at bounding box center [770, 310] width 291 height 14
click at [923, 311] on input "Ortsteil" at bounding box center [927, 310] width 9 height 9
radio input "true"
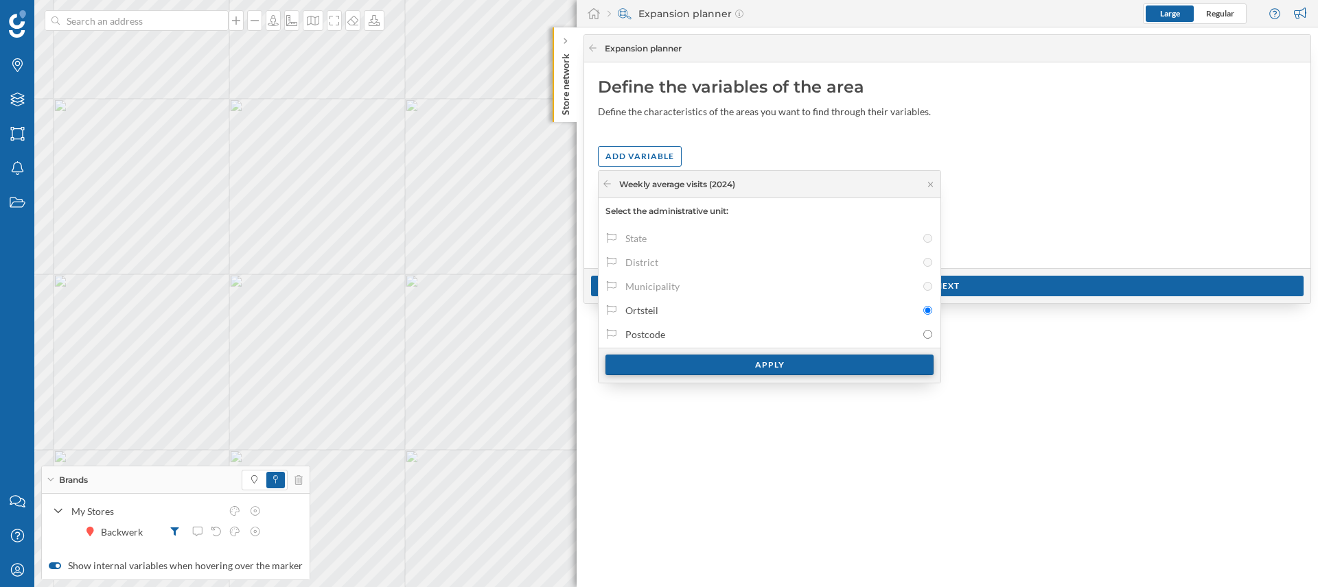
click at [792, 371] on div "Apply" at bounding box center [769, 365] width 328 height 21
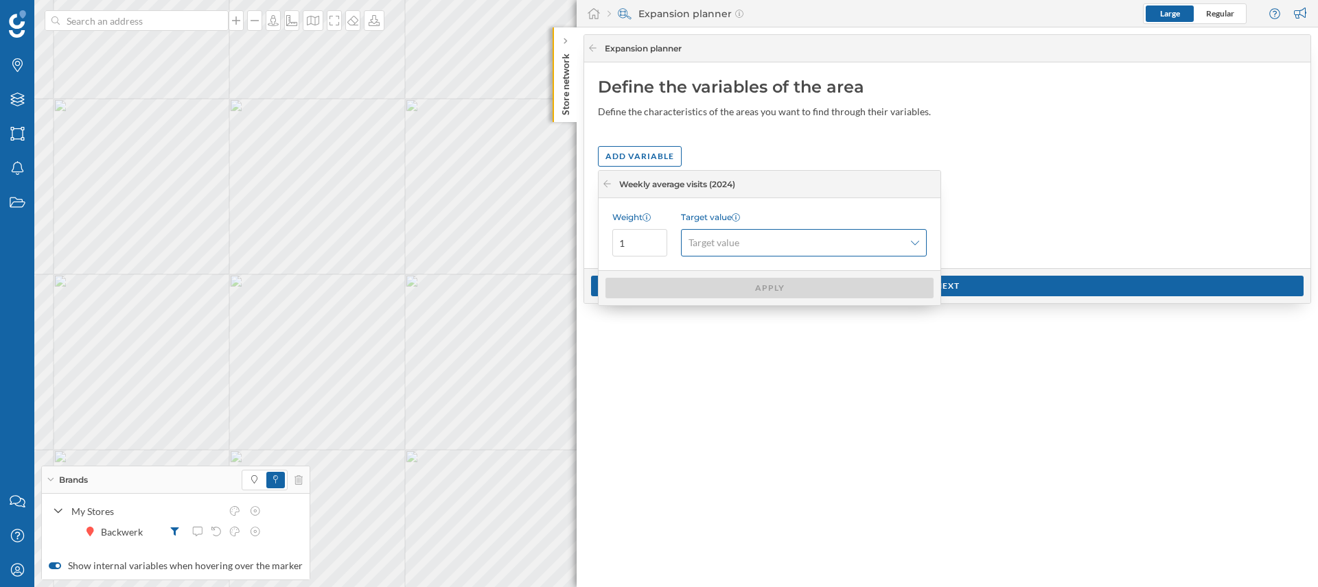
click at [743, 236] on span "Target value" at bounding box center [795, 243] width 215 height 14
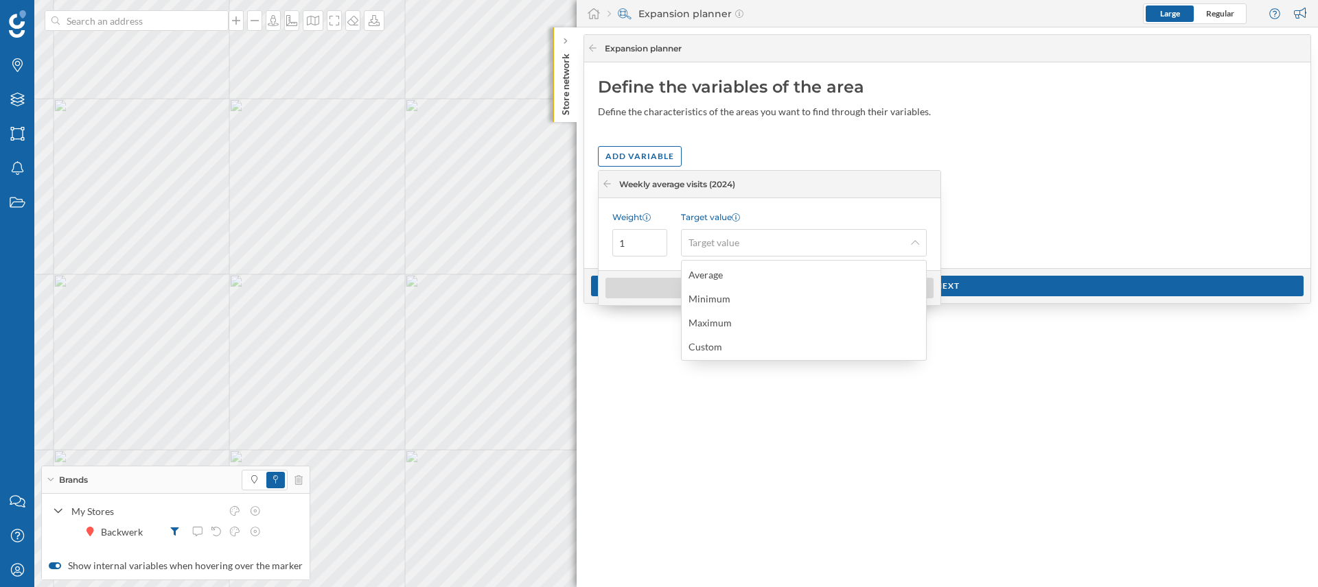
drag, startPoint x: 730, startPoint y: 349, endPoint x: 718, endPoint y: 330, distance: 22.8
click at [729, 349] on div "Custom" at bounding box center [802, 347] width 229 height 14
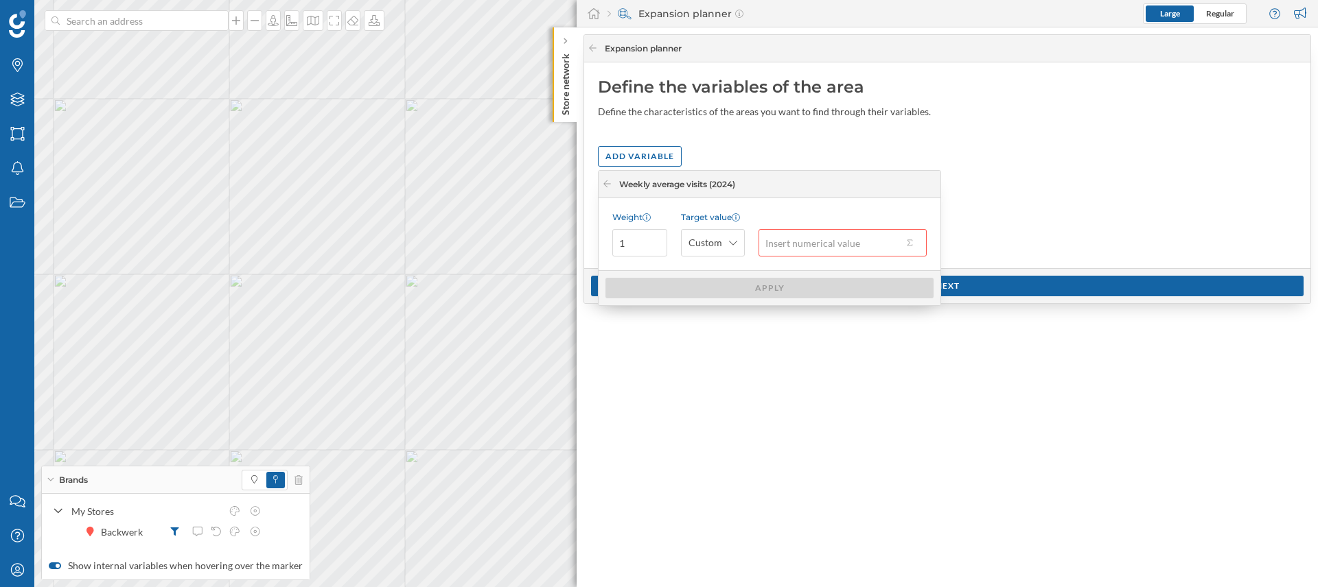
click at [794, 240] on input "text" at bounding box center [830, 242] width 144 height 27
click at [912, 246] on button at bounding box center [909, 243] width 14 height 14
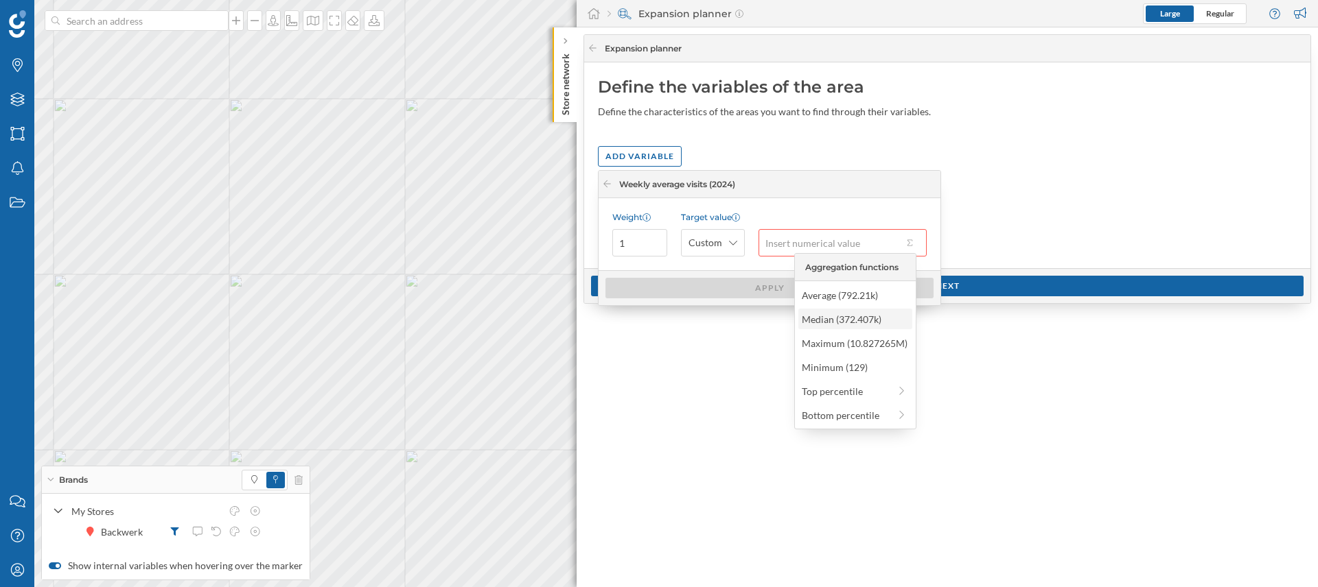
click at [846, 323] on div "Median (372.407k)" at bounding box center [855, 319] width 106 height 14
type input "372,407"
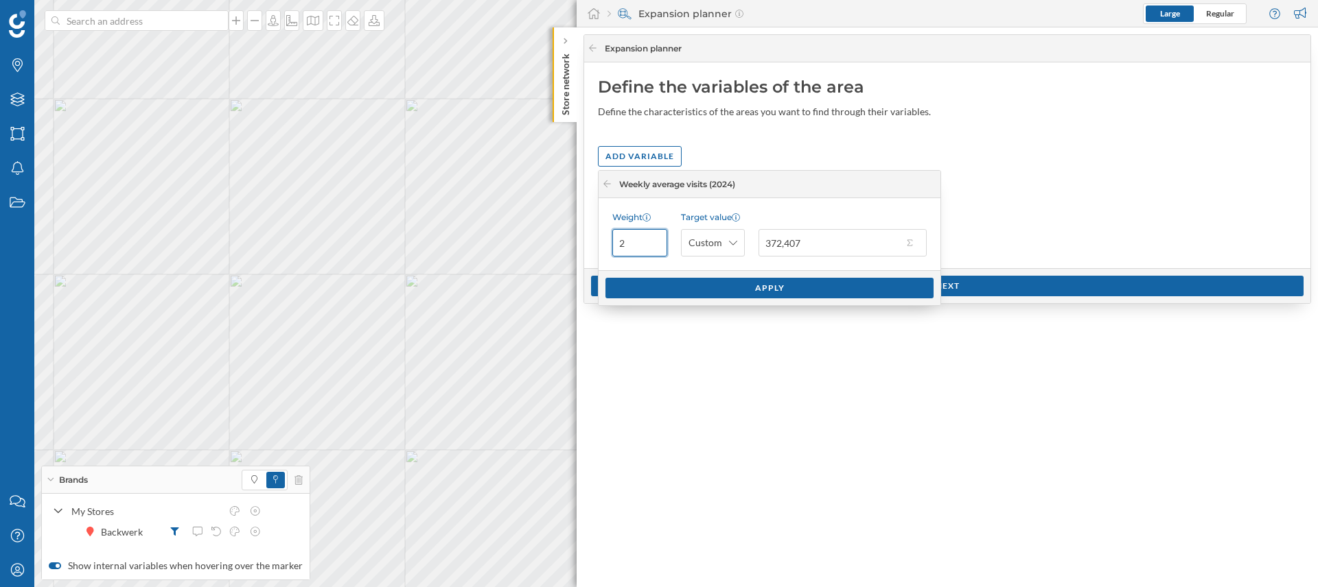
click at [657, 239] on input "2" at bounding box center [639, 242] width 55 height 27
type input "3"
click at [657, 239] on input "3" at bounding box center [639, 242] width 55 height 27
click at [725, 296] on div "Apply" at bounding box center [769, 287] width 328 height 21
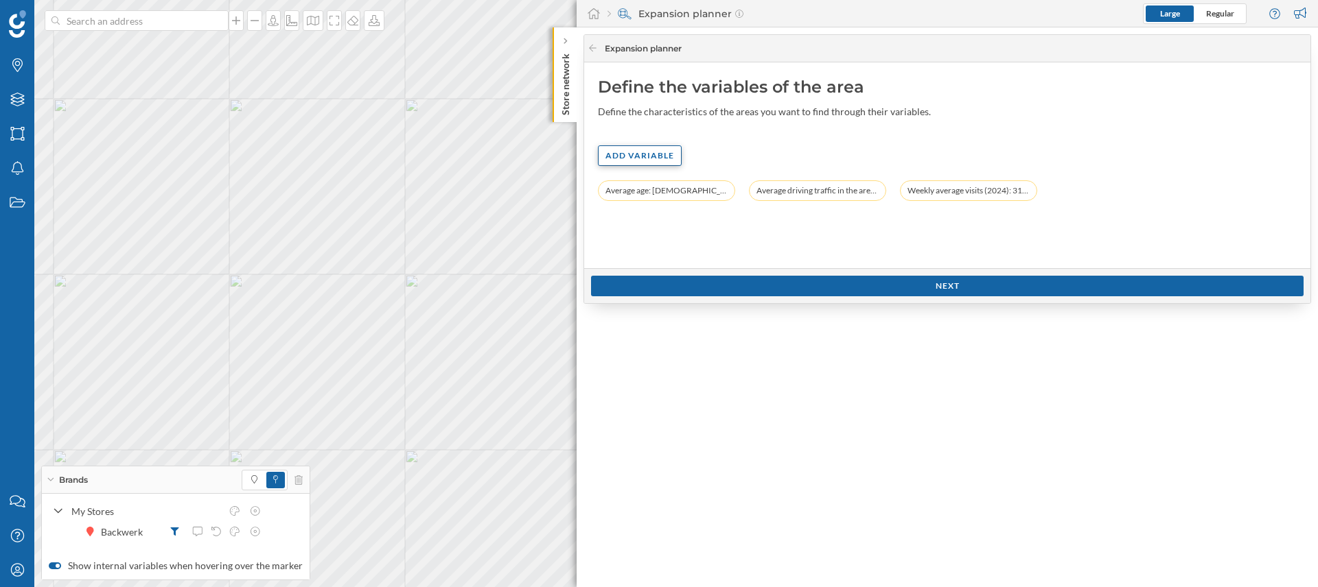
click at [653, 155] on div "Add variable" at bounding box center [640, 155] width 84 height 21
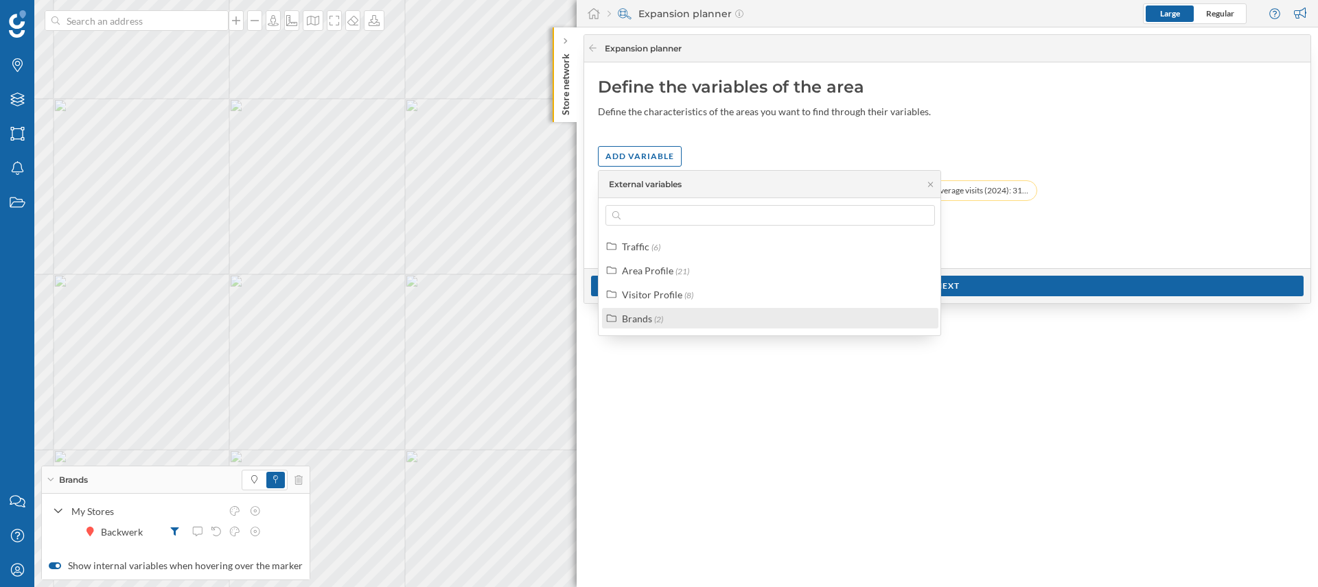
click at [654, 324] on span "(2)" at bounding box center [658, 319] width 9 height 10
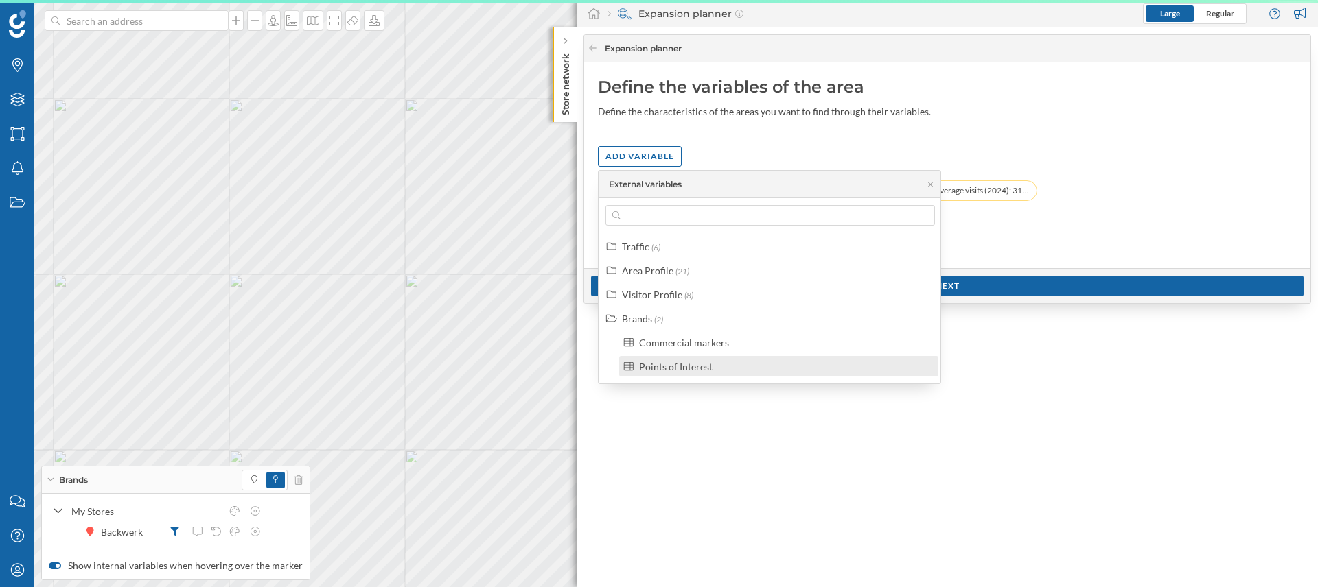
click at [697, 367] on div "Points of Interest" at bounding box center [675, 367] width 73 height 12
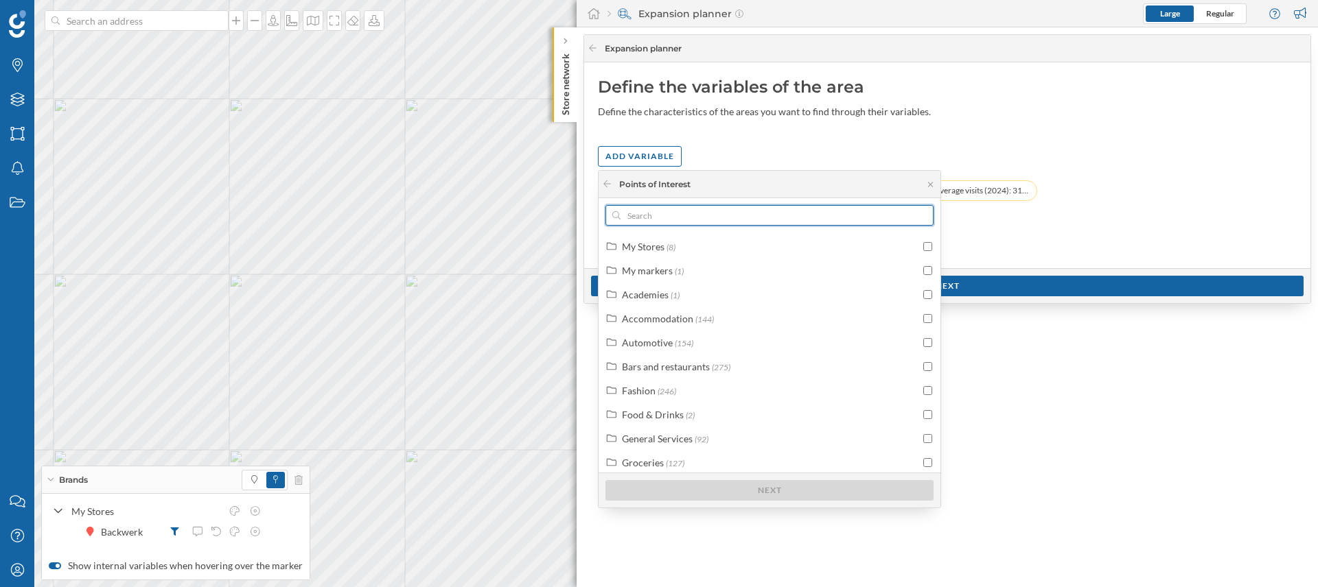
click at [644, 216] on input "text" at bounding box center [769, 215] width 298 height 21
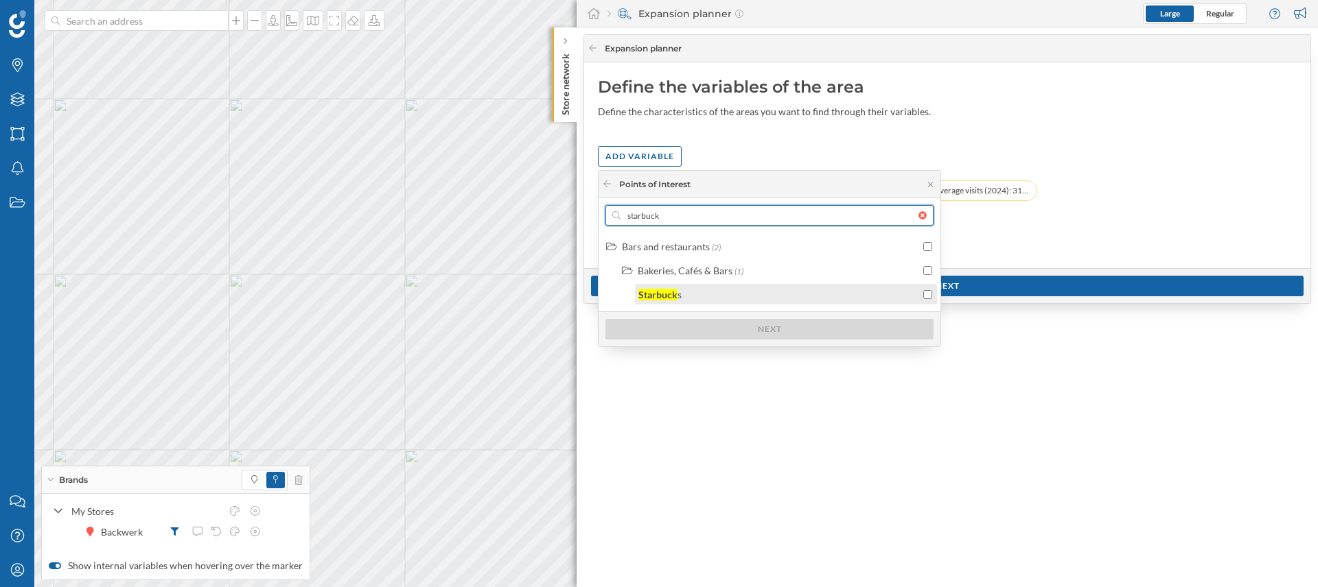
type input "starbuck"
click at [925, 296] on input "checkbox" at bounding box center [927, 294] width 9 height 9
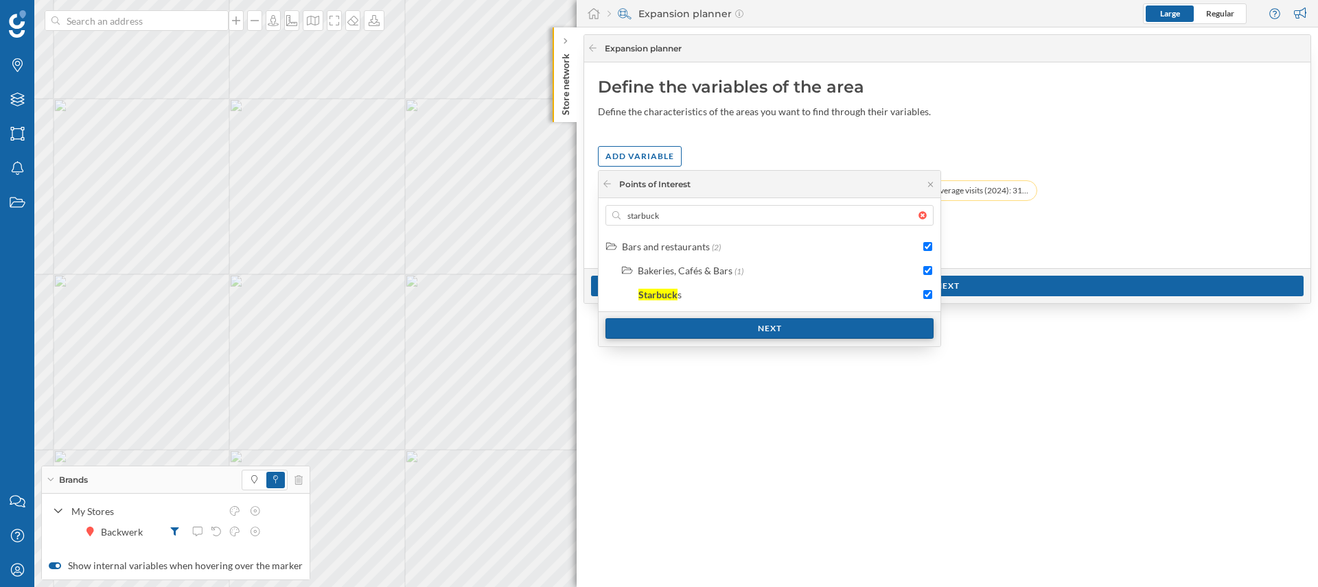
click at [867, 331] on div "Next" at bounding box center [769, 328] width 328 height 21
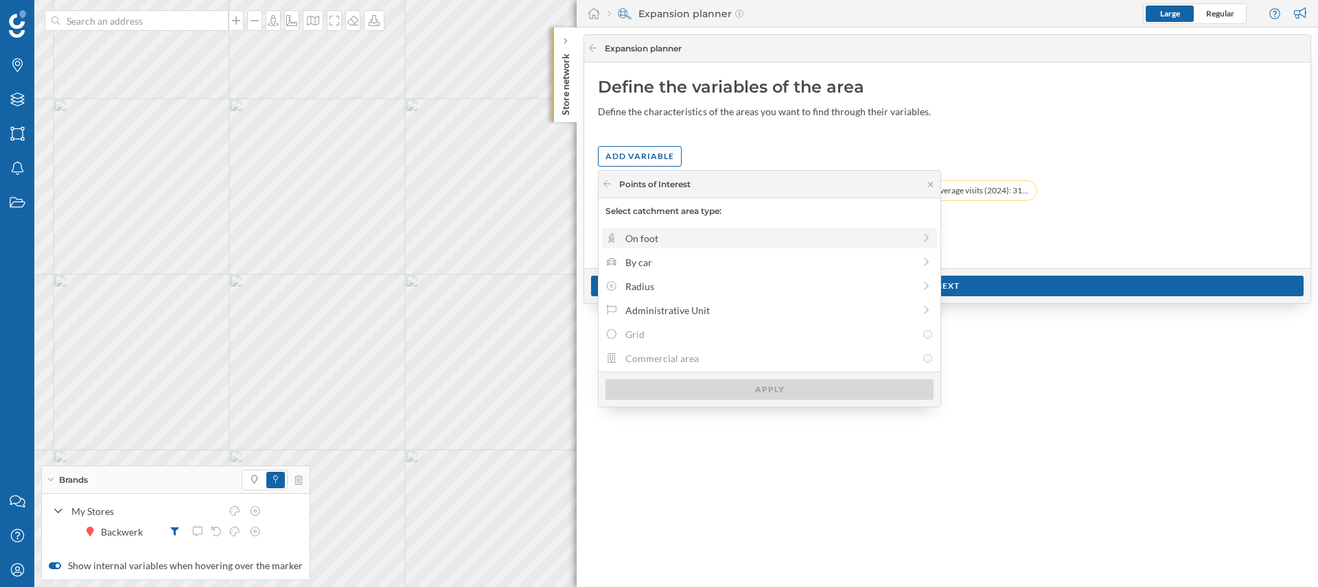
click at [696, 244] on div "On foot" at bounding box center [769, 238] width 288 height 14
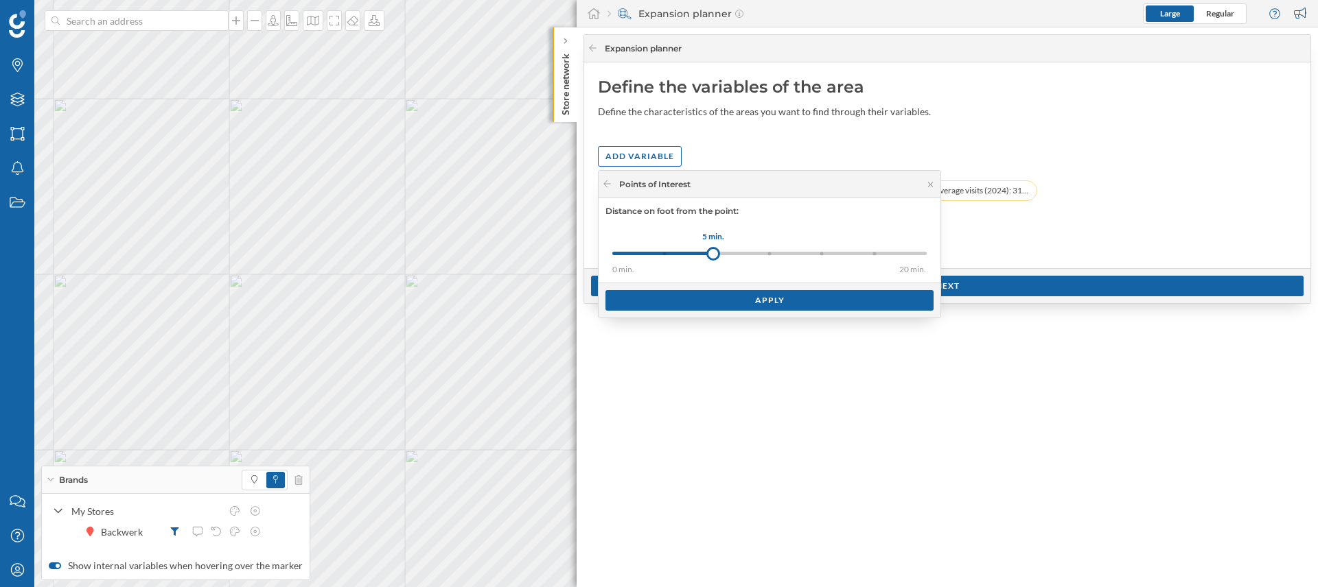
drag, startPoint x: 670, startPoint y: 254, endPoint x: 713, endPoint y: 259, distance: 42.8
click at [713, 259] on div at bounding box center [713, 254] width 14 height 14
click at [712, 316] on div "Apply" at bounding box center [769, 300] width 342 height 35
click at [718, 307] on div "Apply" at bounding box center [769, 300] width 328 height 21
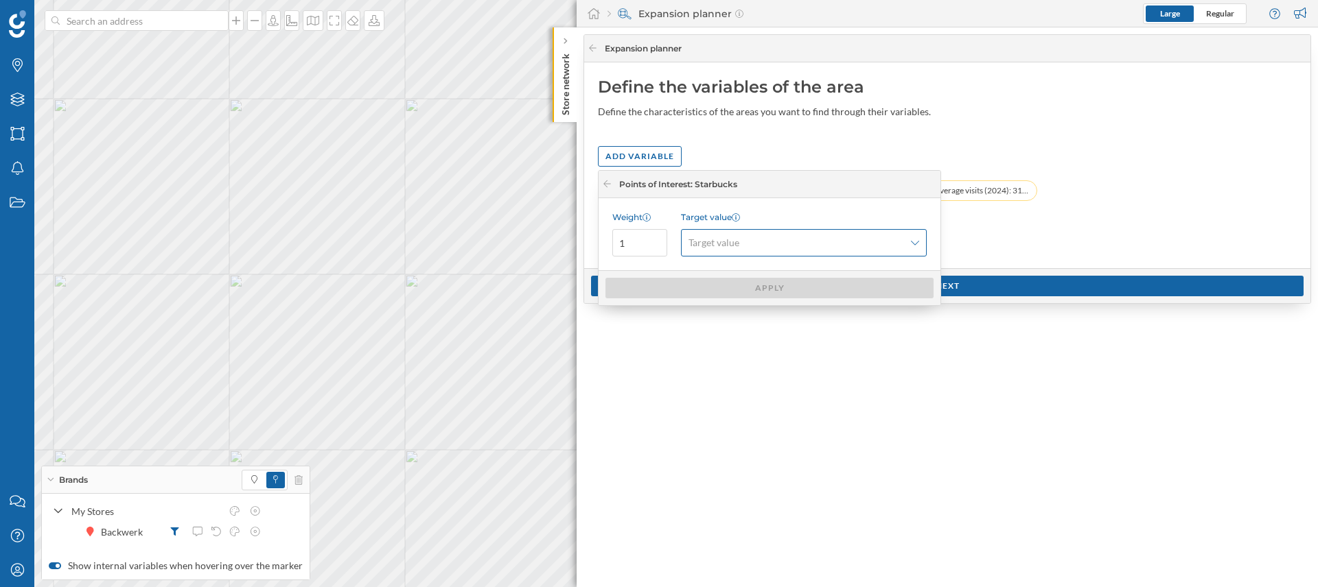
click at [797, 244] on span "Target value" at bounding box center [795, 243] width 215 height 14
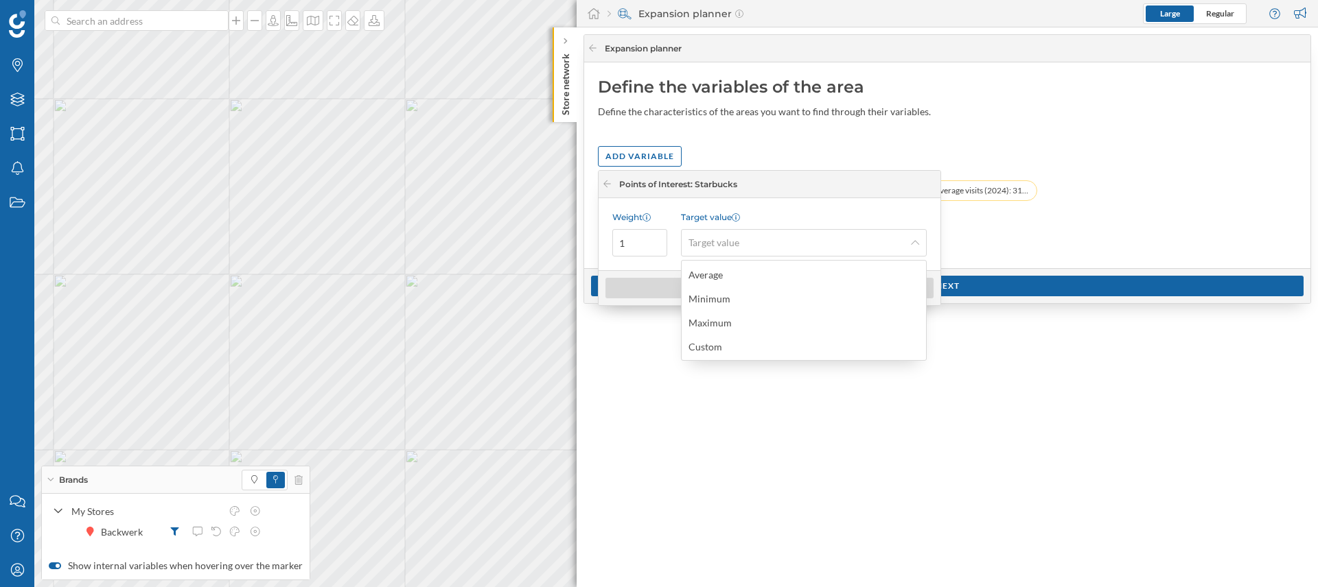
drag, startPoint x: 732, startPoint y: 340, endPoint x: 723, endPoint y: 307, distance: 34.3
click at [723, 337] on div "Custom" at bounding box center [803, 346] width 237 height 21
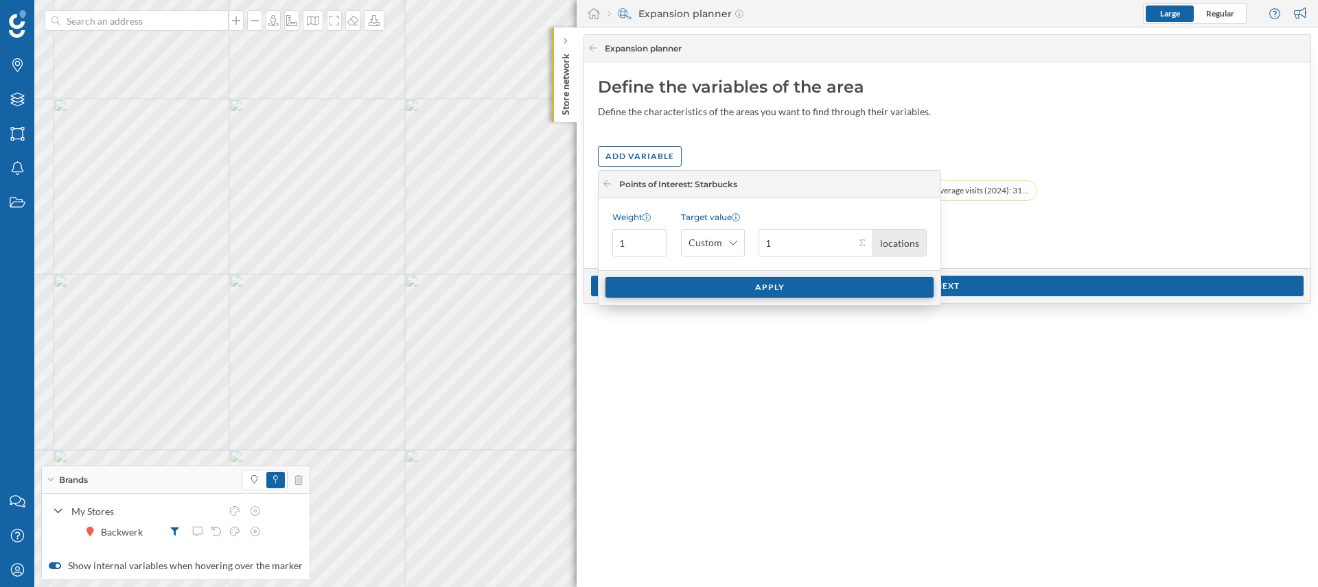
type input "1"
click at [793, 285] on div "Apply" at bounding box center [769, 287] width 328 height 21
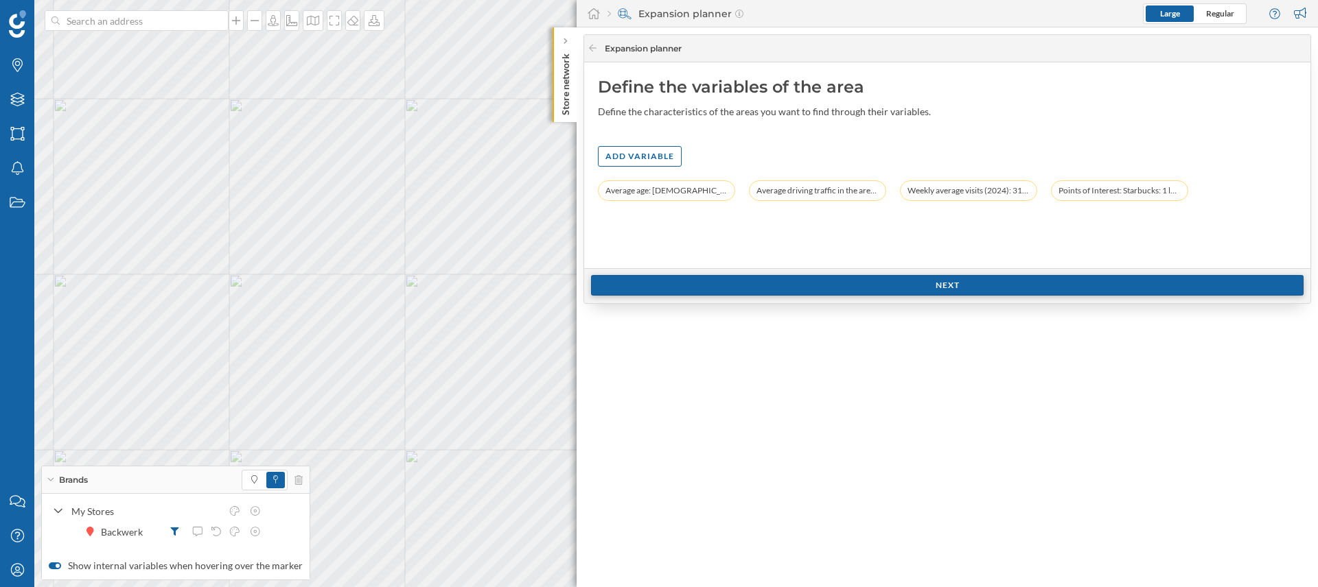
click at [928, 288] on div "Next" at bounding box center [947, 285] width 712 height 21
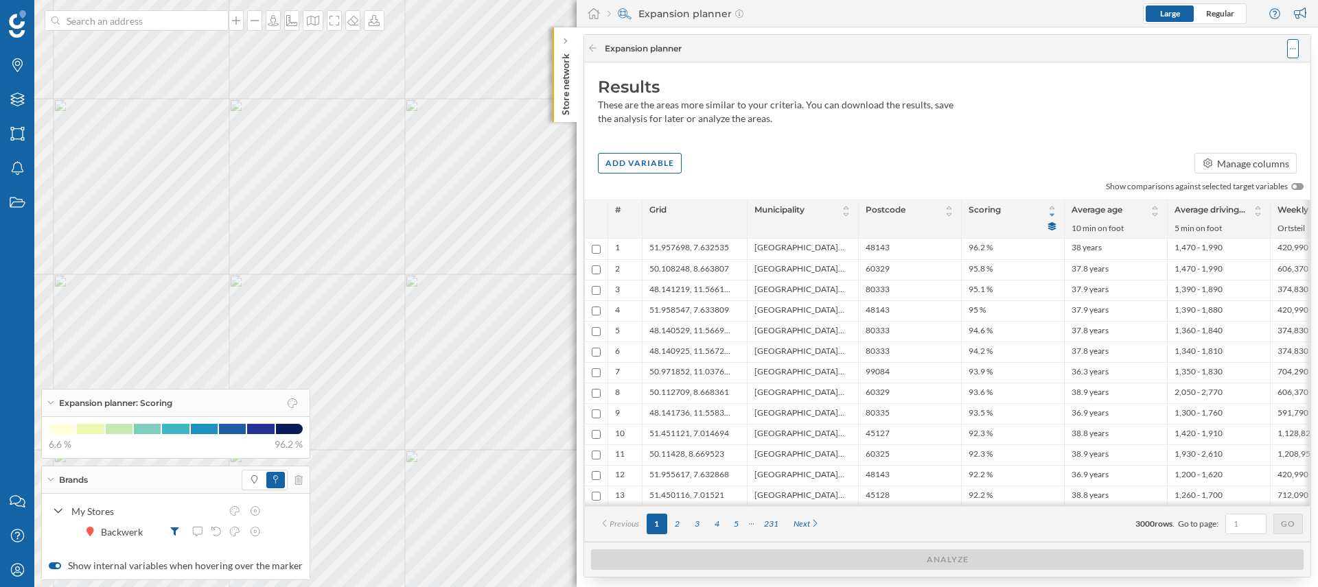
click at [1298, 49] on div at bounding box center [1293, 48] width 12 height 19
click at [1253, 104] on div "Save analysis" at bounding box center [1252, 104] width 78 height 14
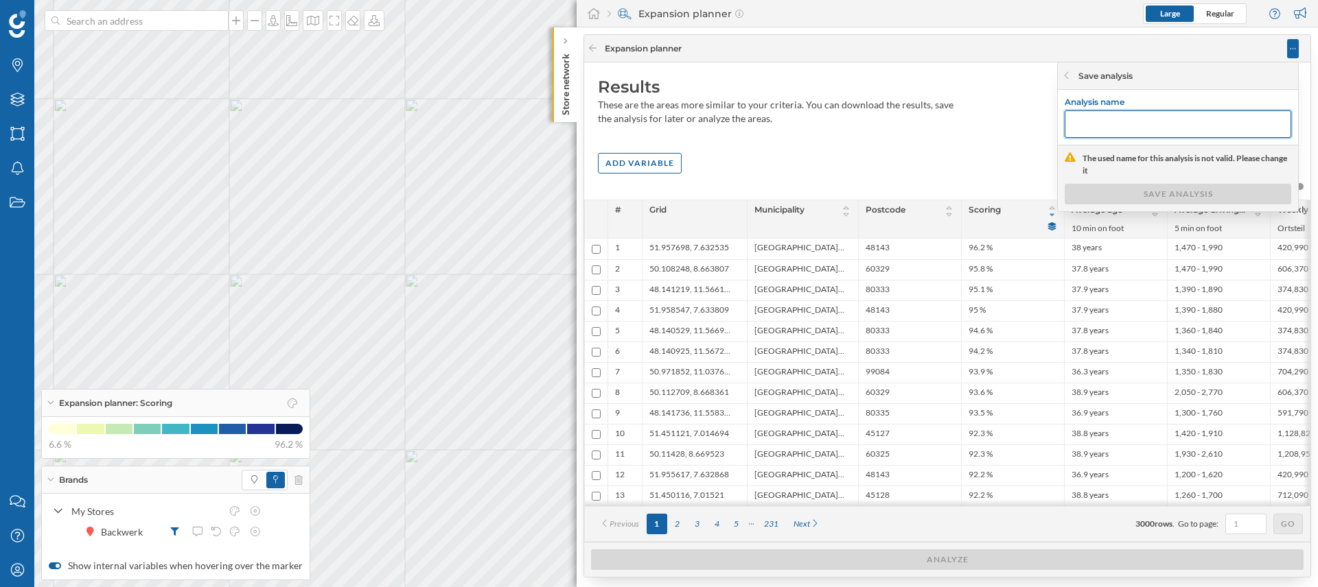
click at [1092, 133] on input "text" at bounding box center [1177, 123] width 226 height 27
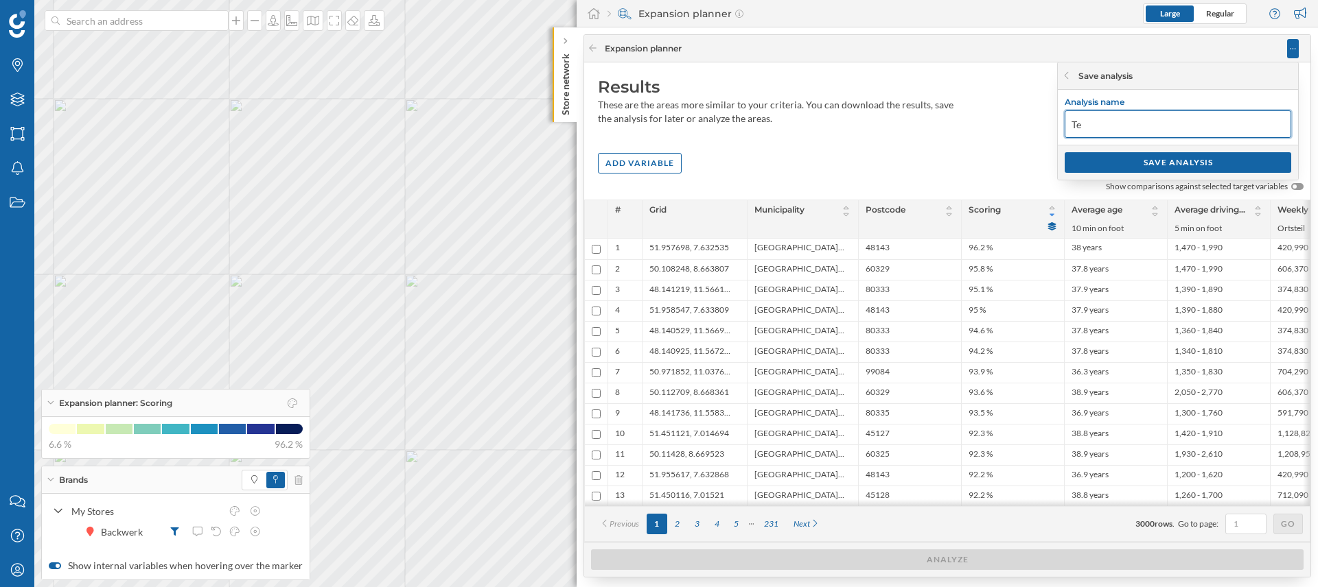
type input "T"
type input "Draft/Test - Train Station"
click at [1162, 163] on div "SAVE ANALYSIS" at bounding box center [1177, 162] width 226 height 21
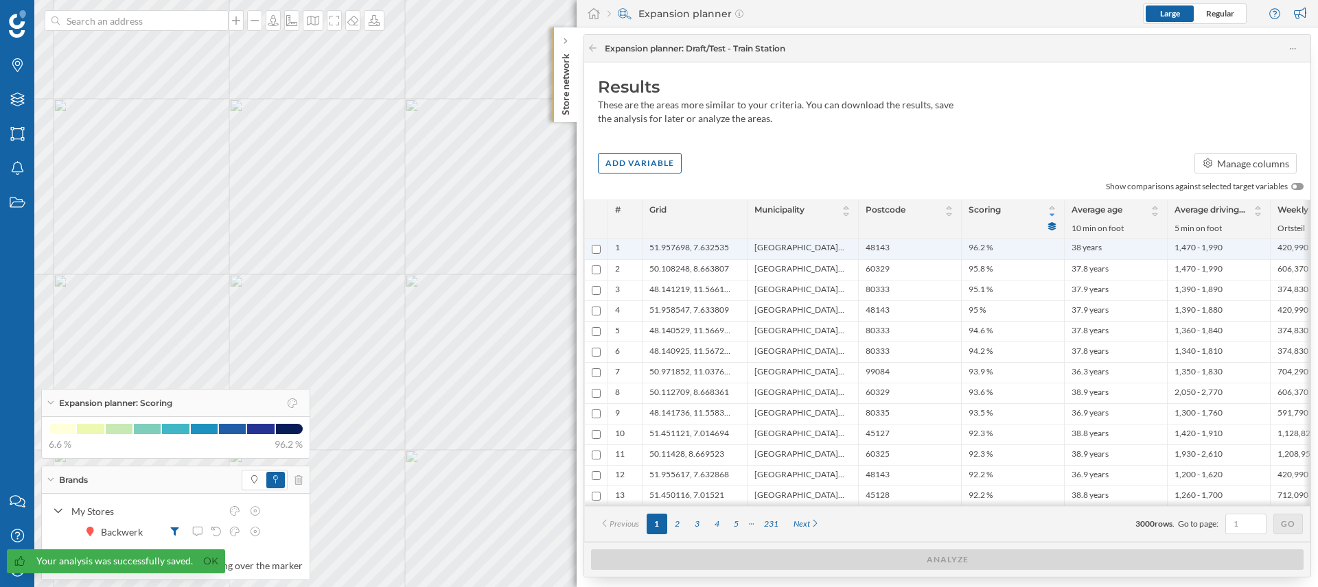
click at [686, 249] on span "51.957698, 7.632535" at bounding box center [689, 249] width 80 height 14
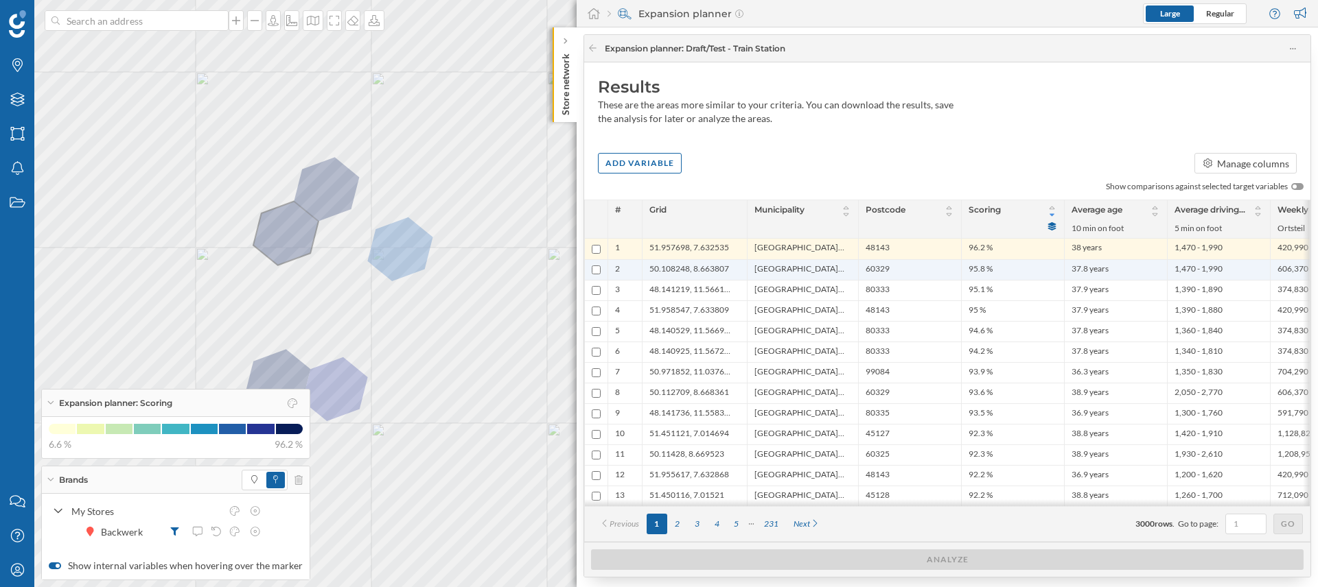
click at [708, 268] on span "50.108248, 8.663807" at bounding box center [689, 270] width 80 height 13
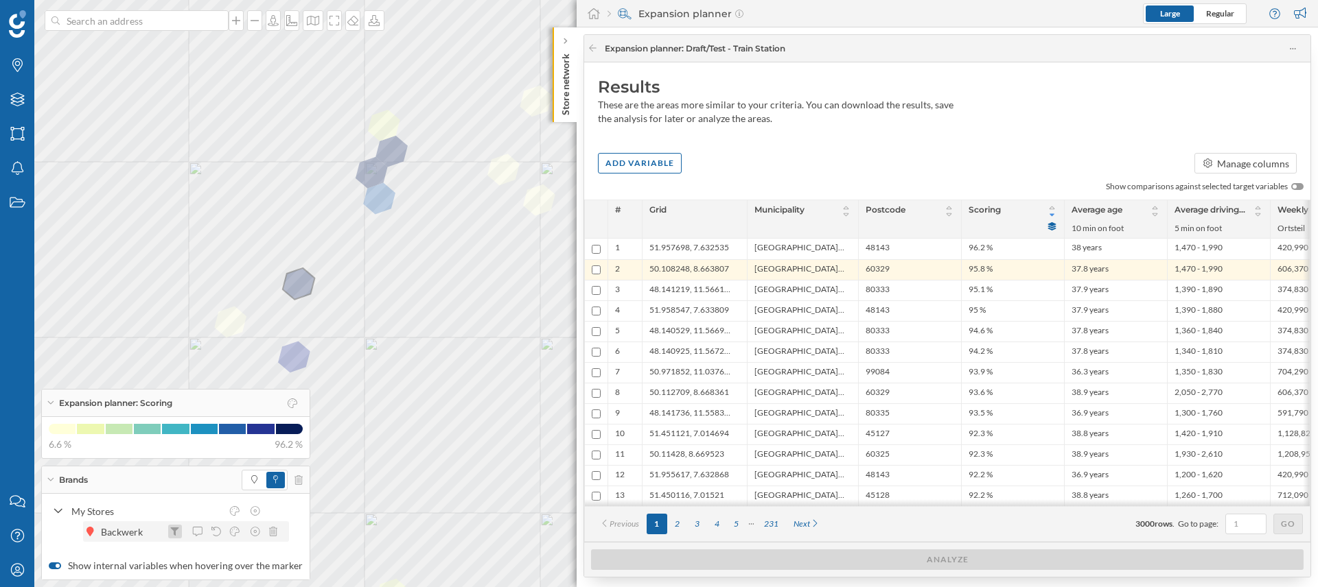
click at [169, 533] on div at bounding box center [175, 532] width 14 height 14
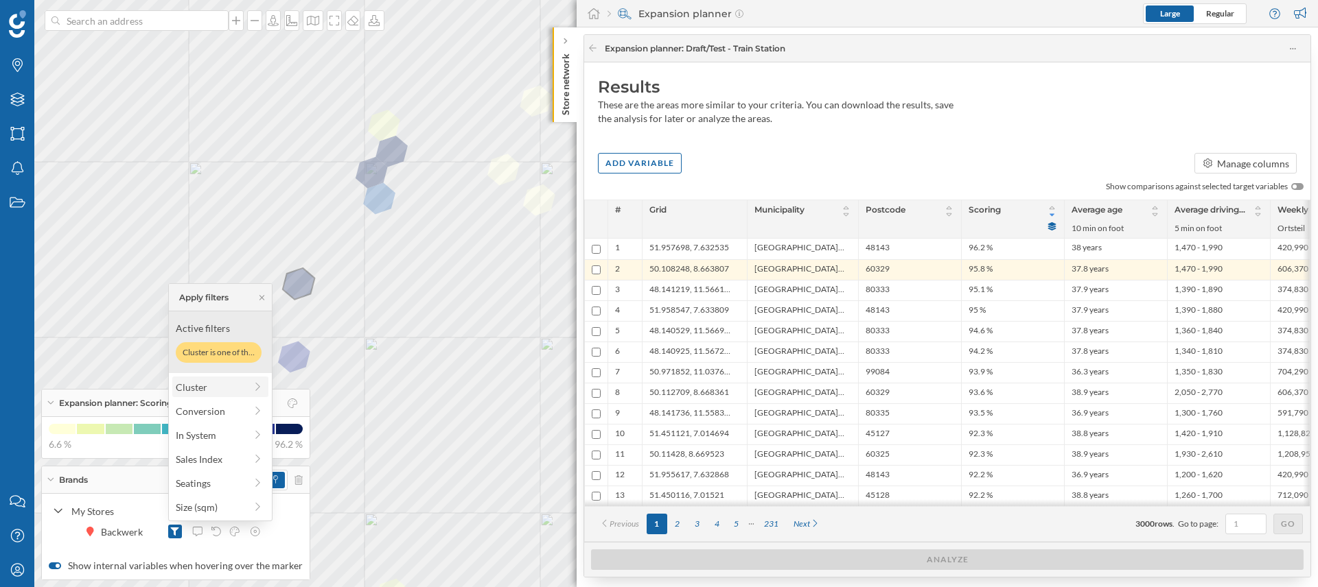
click at [266, 384] on div "Cluster" at bounding box center [220, 387] width 96 height 21
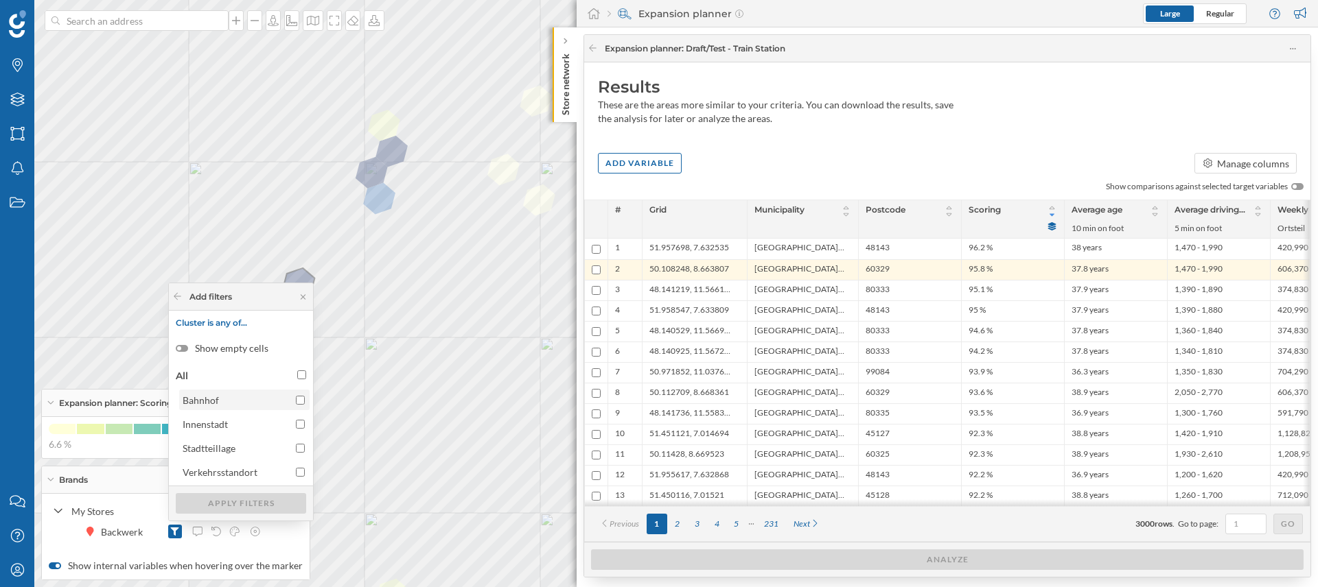
click at [297, 405] on div at bounding box center [300, 400] width 9 height 14
click at [297, 405] on input "Bahnhof" at bounding box center [300, 400] width 9 height 9
checkbox input "true"
click at [252, 505] on div "Apply filters" at bounding box center [241, 503] width 130 height 21
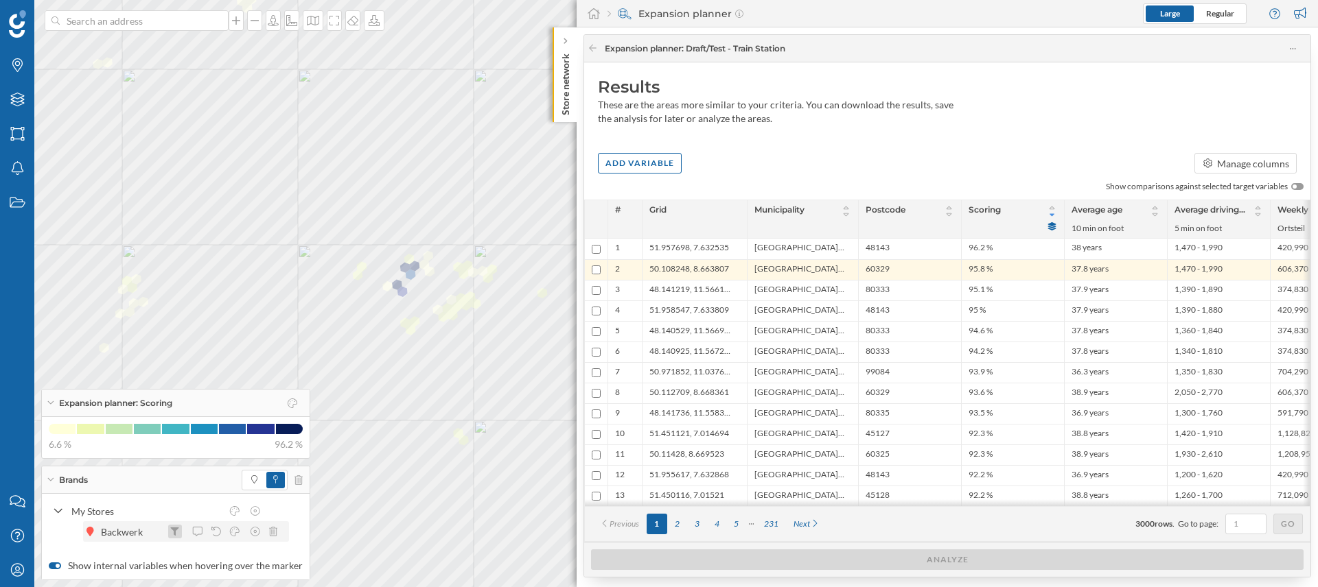
click at [180, 533] on div at bounding box center [175, 532] width 14 height 14
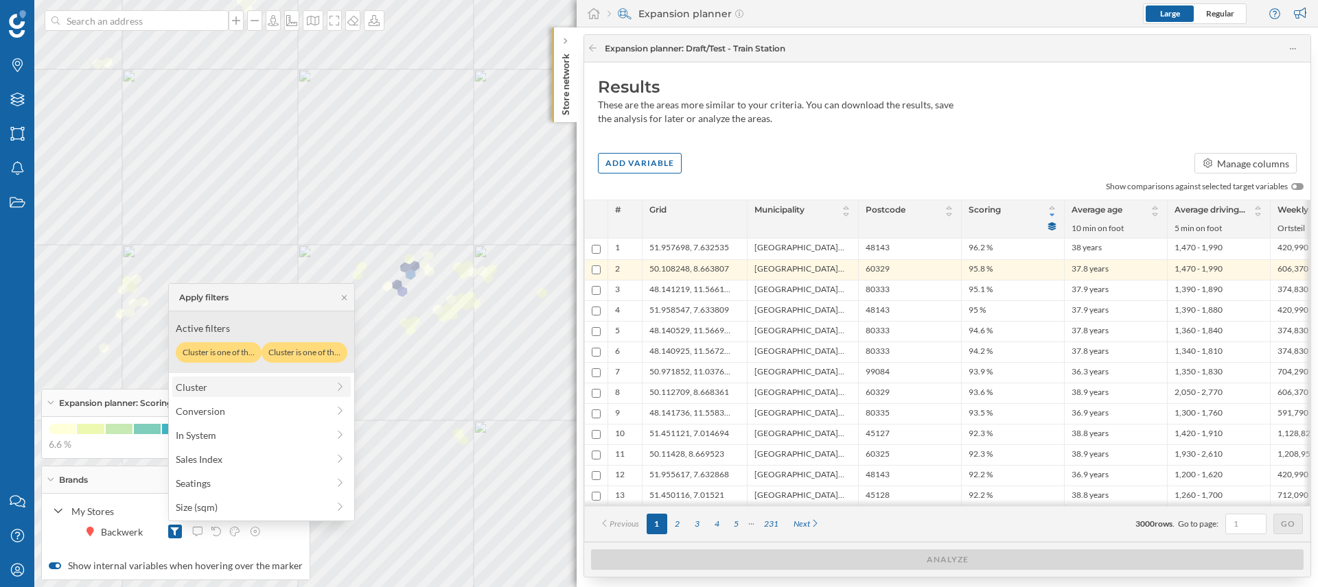
click at [240, 395] on div "Cluster" at bounding box center [261, 387] width 178 height 21
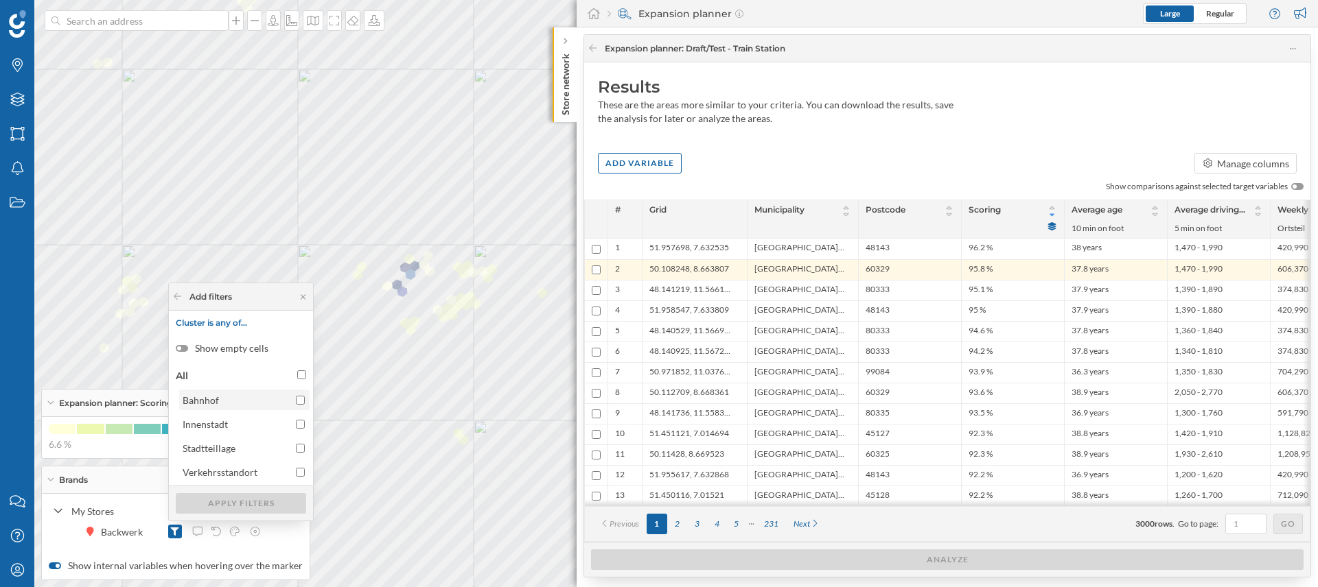
click at [297, 400] on input "Bahnhof" at bounding box center [300, 400] width 9 height 9
checkbox input "true"
click at [245, 503] on div "Apply filters" at bounding box center [241, 503] width 130 height 21
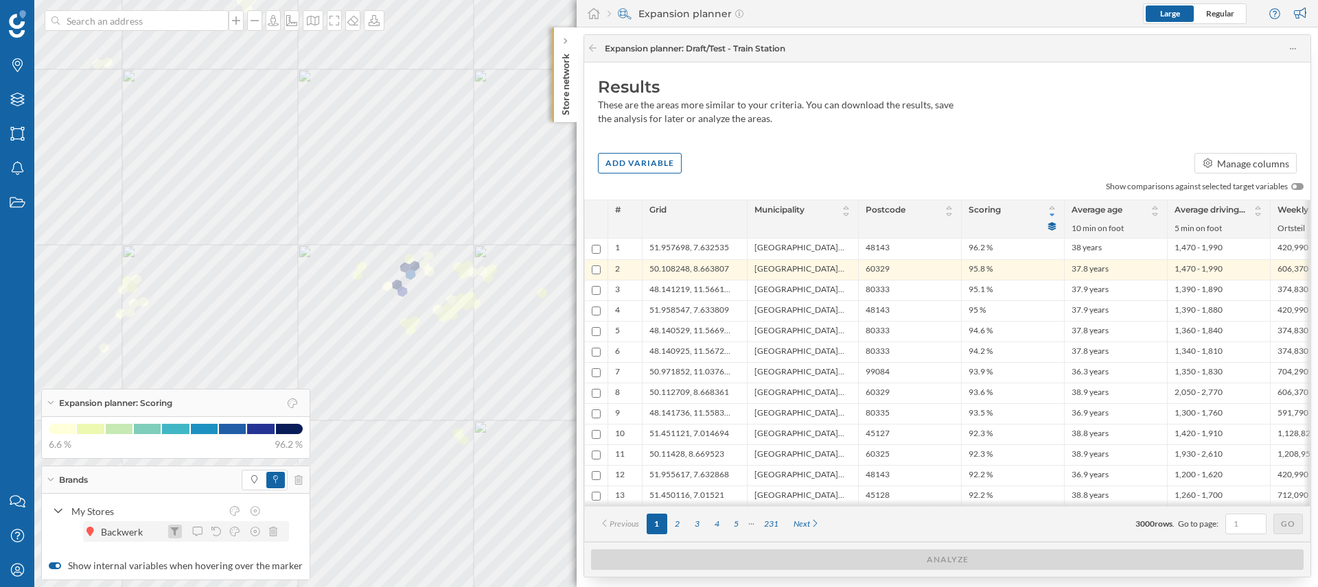
click at [173, 530] on icon at bounding box center [175, 532] width 8 height 8
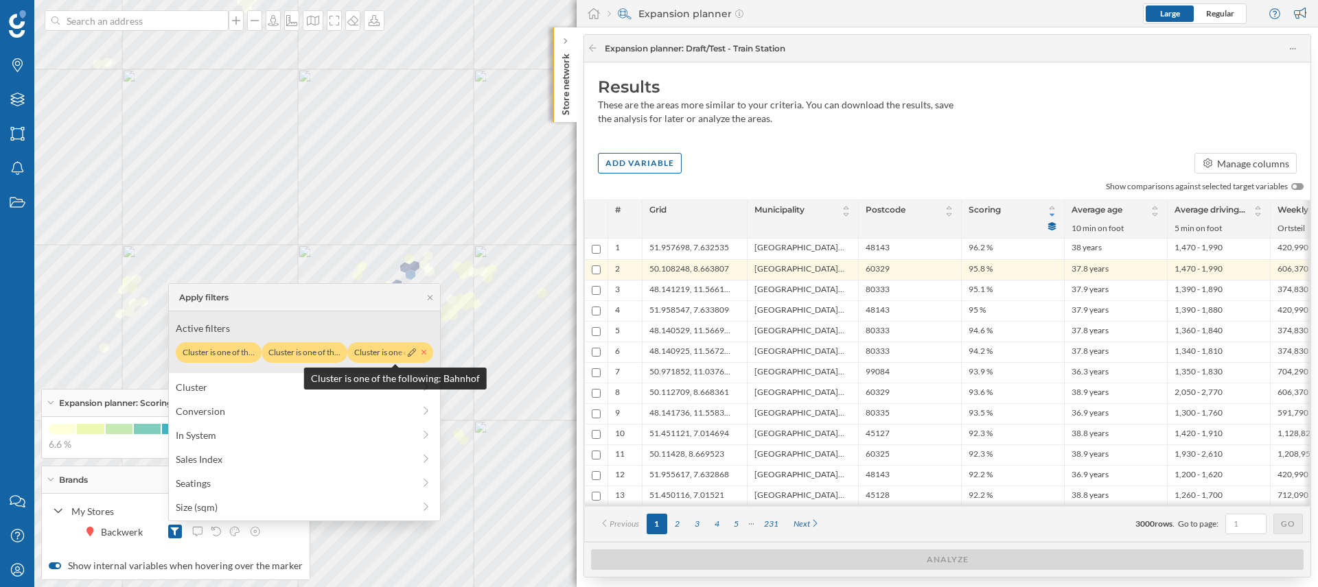
click at [425, 352] on icon at bounding box center [423, 353] width 5 height 8
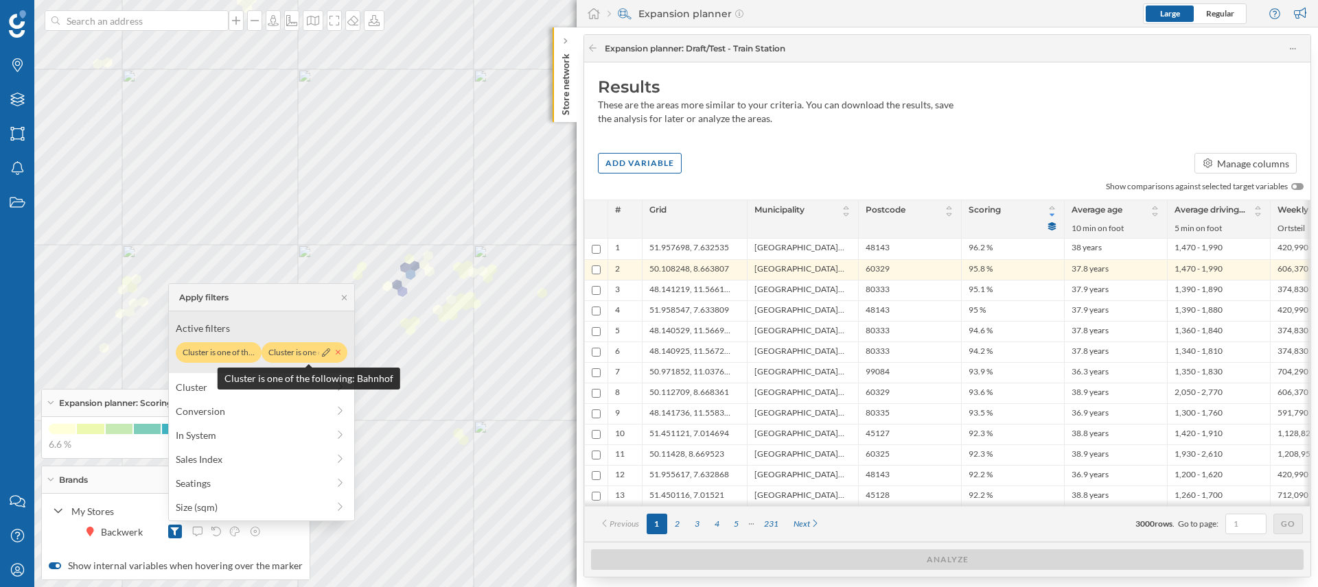
click at [339, 355] on icon at bounding box center [338, 353] width 5 height 8
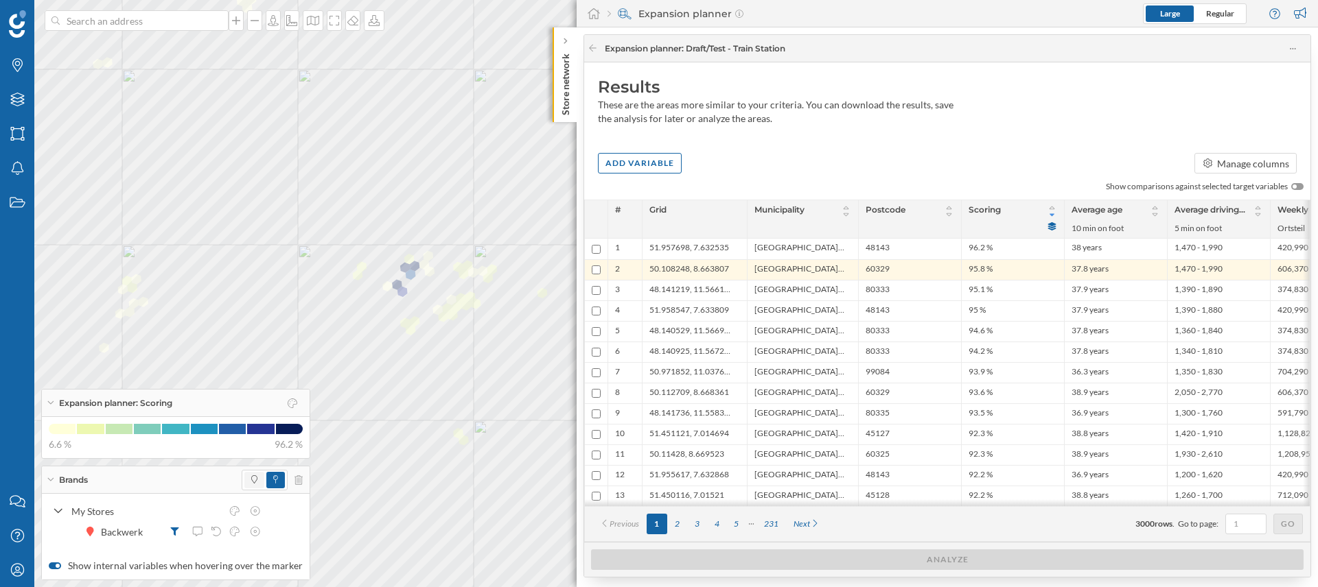
click at [257, 483] on span at bounding box center [254, 480] width 20 height 16
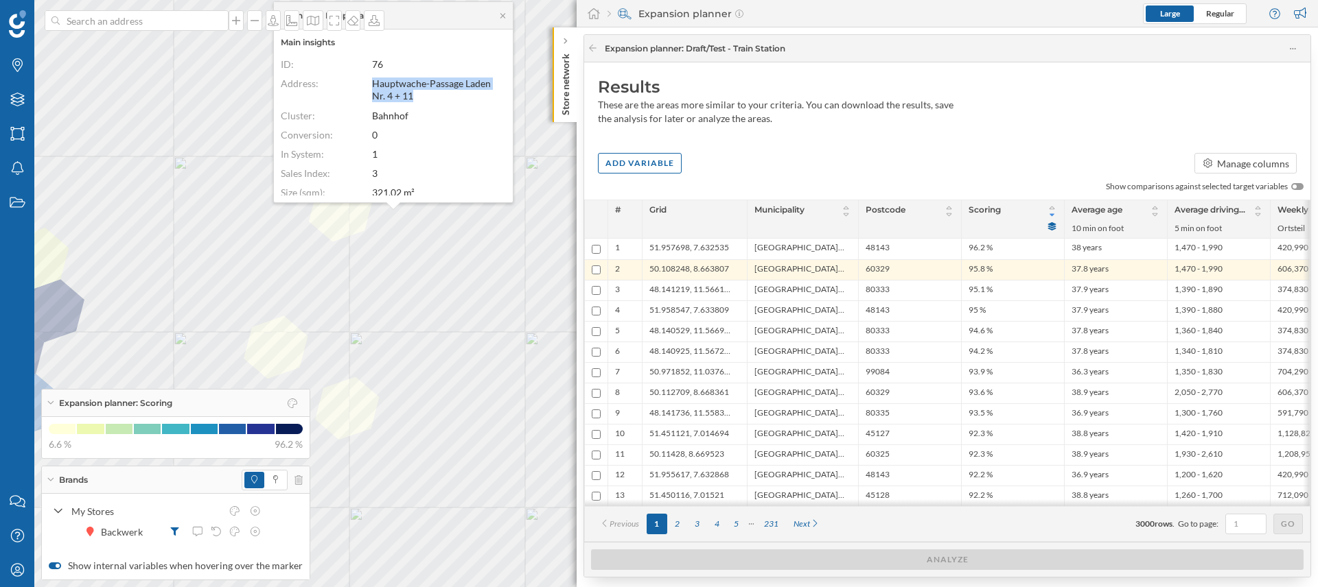
drag, startPoint x: 369, startPoint y: 86, endPoint x: 421, endPoint y: 93, distance: 51.9
click at [421, 93] on div "Address: Hauptwache-Passage Laden Nr. 4 + 11" at bounding box center [390, 90] width 218 height 25
copy span "Hauptwache-Passage Laden Nr. 4 + 11"
drag, startPoint x: 406, startPoint y: 104, endPoint x: 370, endPoint y: 109, distance: 36.7
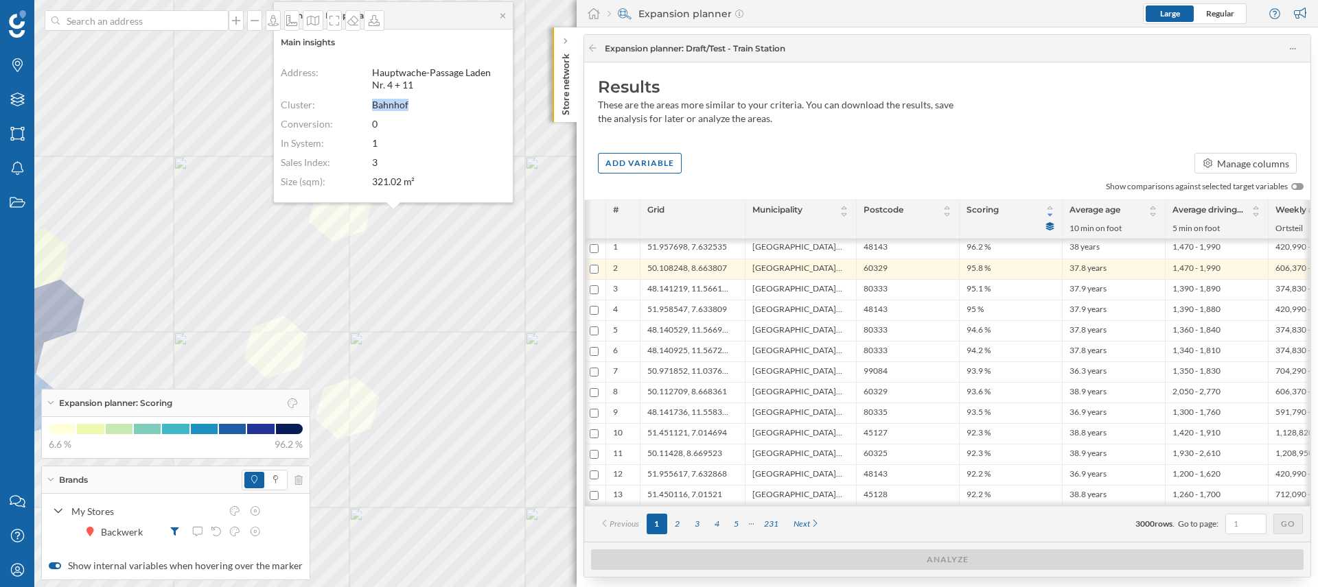
click at [372, 109] on dd "Bahnhof" at bounding box center [435, 105] width 127 height 12
copy span "Bahnhof"
click at [781, 292] on span "[GEOGRAPHIC_DATA], Stadt" at bounding box center [799, 290] width 90 height 13
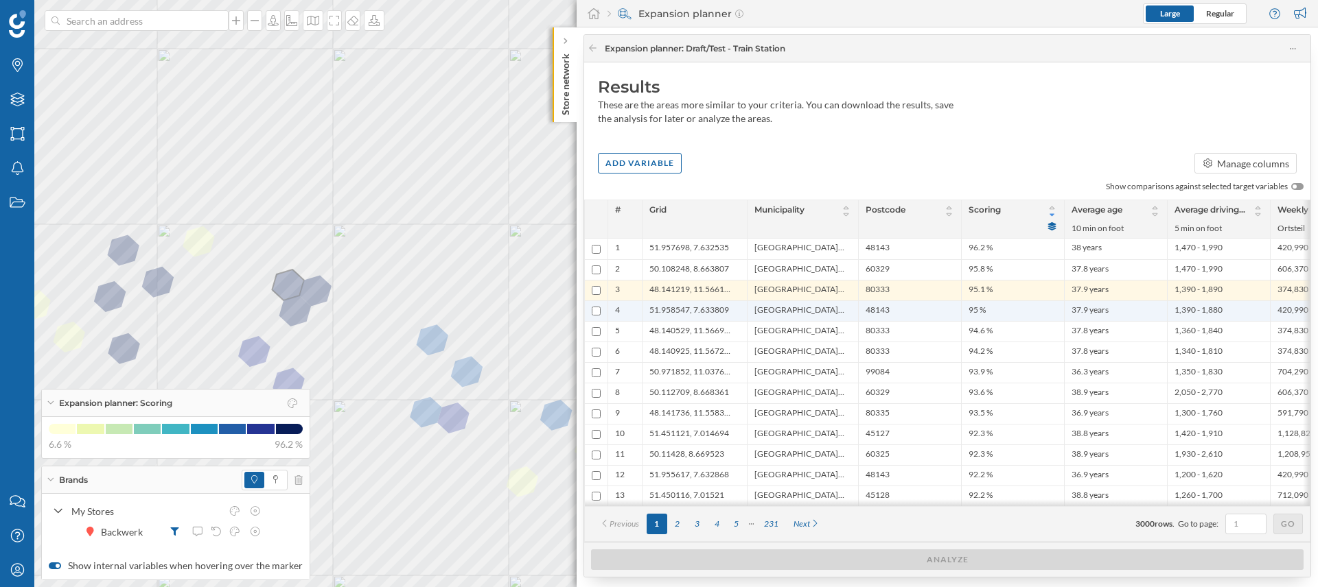
click at [791, 314] on span "[GEOGRAPHIC_DATA], [GEOGRAPHIC_DATA]" at bounding box center [799, 311] width 90 height 13
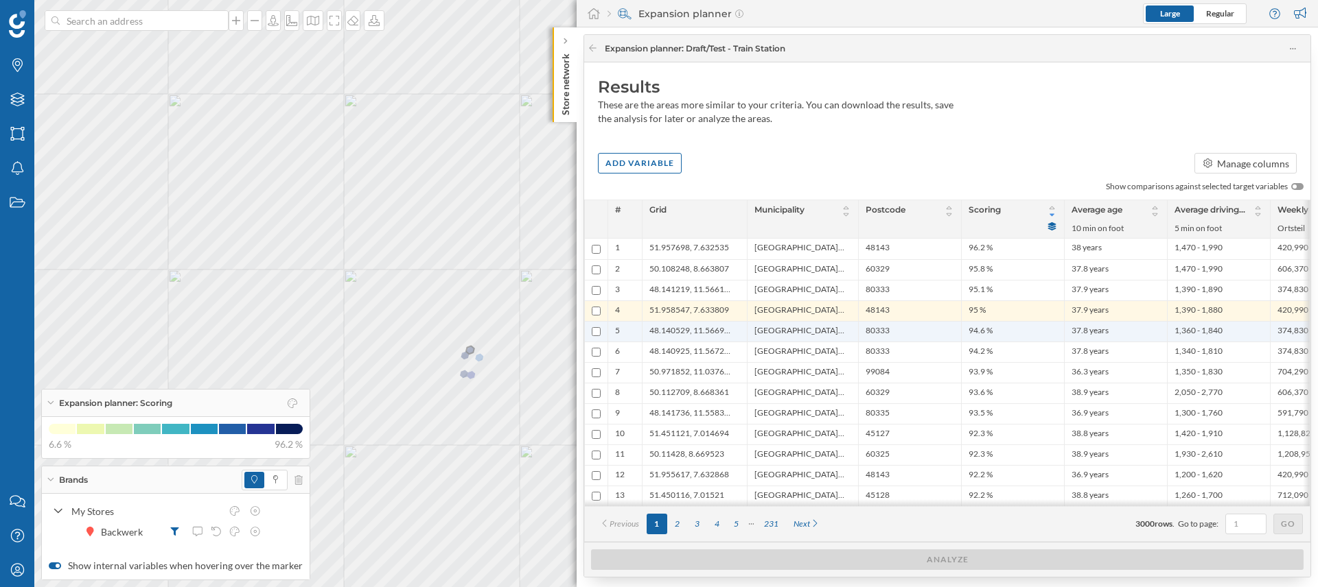
click at [769, 334] on span "[GEOGRAPHIC_DATA], Stadt" at bounding box center [799, 331] width 90 height 13
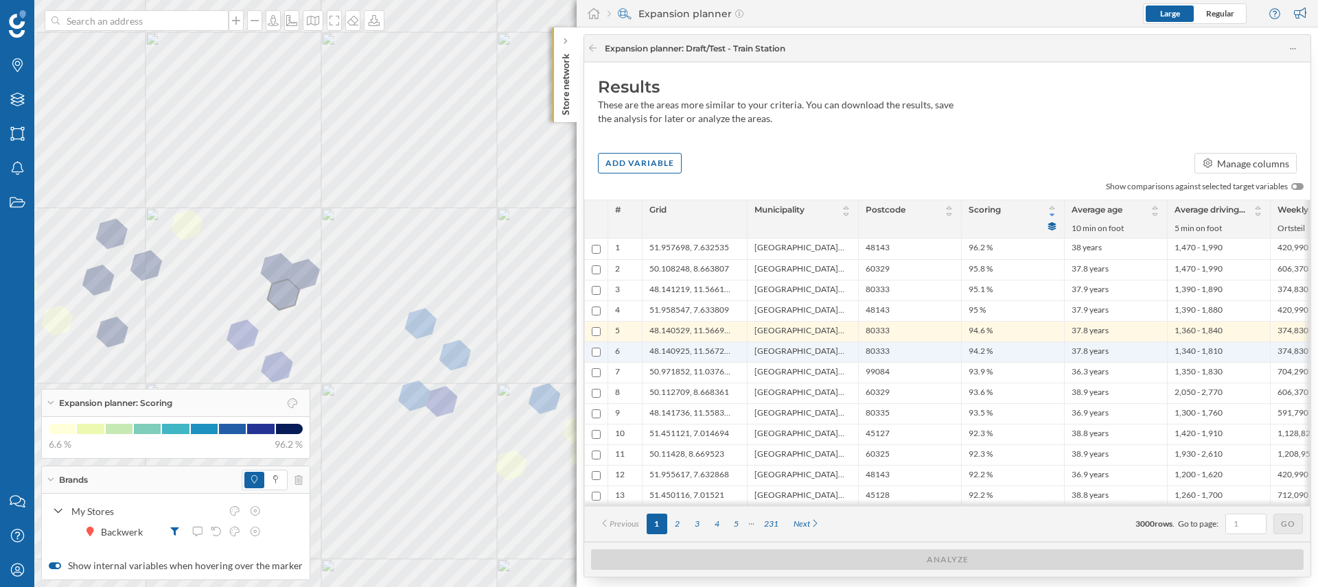
click at [770, 350] on span "[GEOGRAPHIC_DATA], Stadt" at bounding box center [799, 352] width 90 height 13
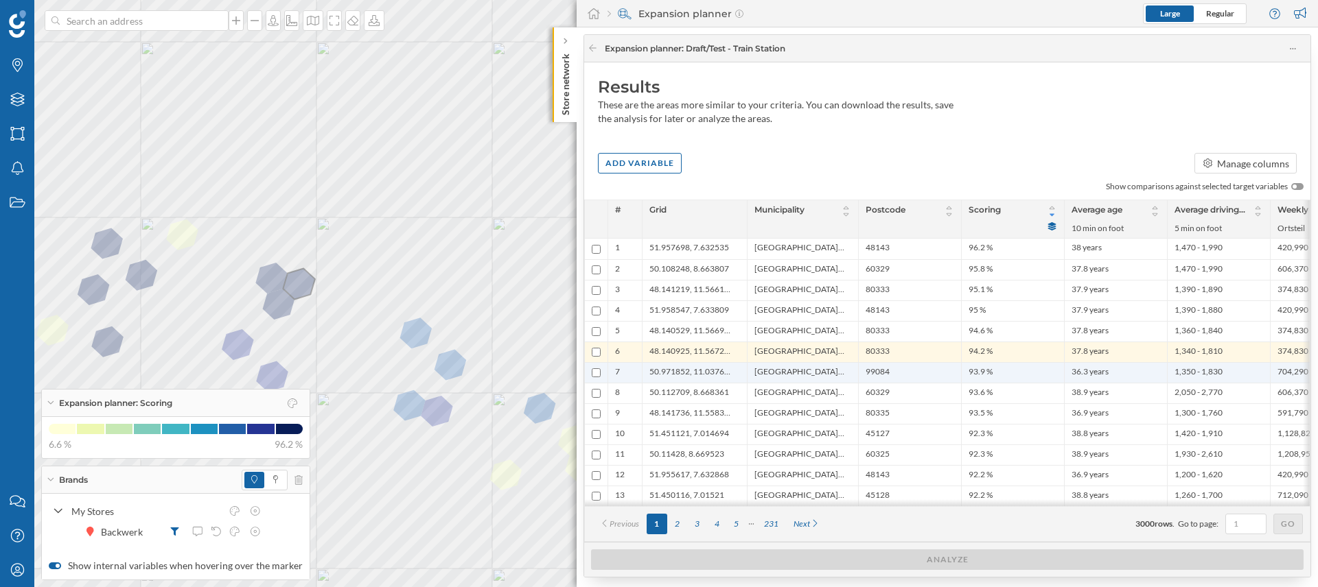
click at [775, 369] on span "[GEOGRAPHIC_DATA], Stadt" at bounding box center [799, 372] width 90 height 13
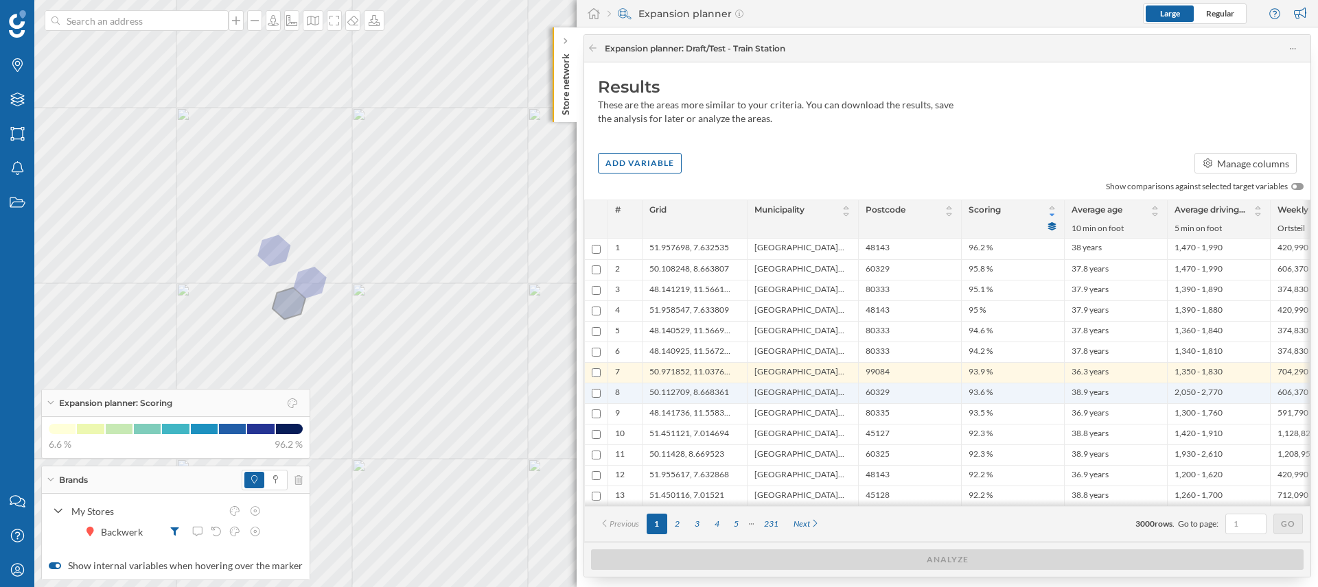
click at [781, 390] on span "[GEOGRAPHIC_DATA], [GEOGRAPHIC_DATA]" at bounding box center [799, 393] width 90 height 13
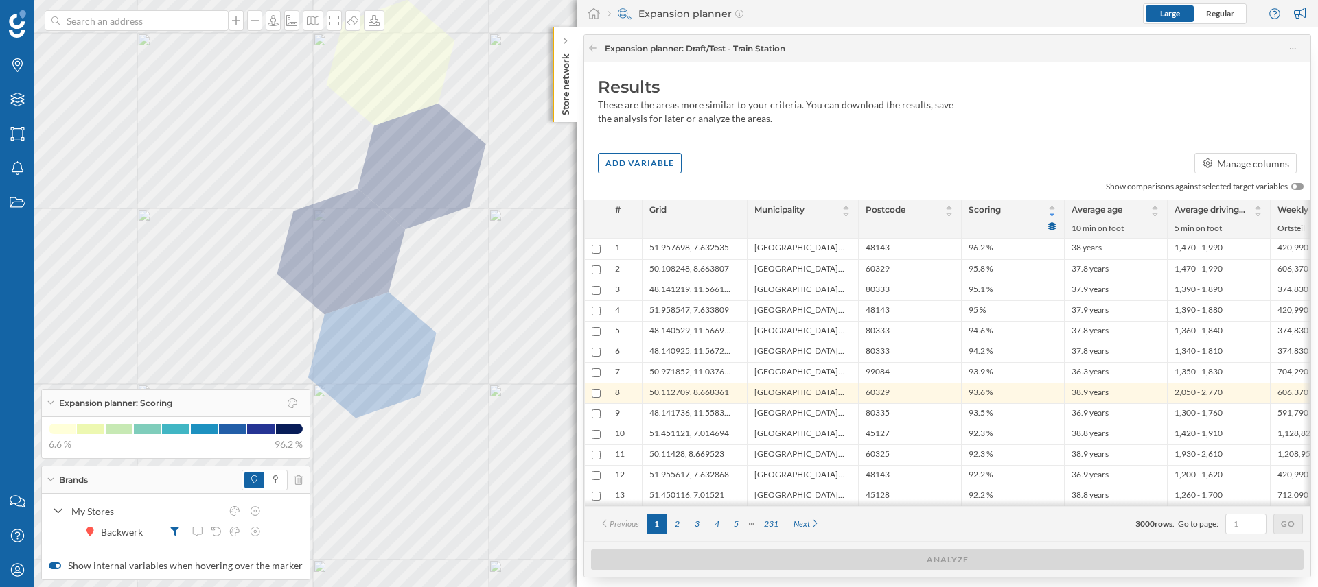
click at [51, 483] on div "Brands" at bounding box center [176, 480] width 268 height 27
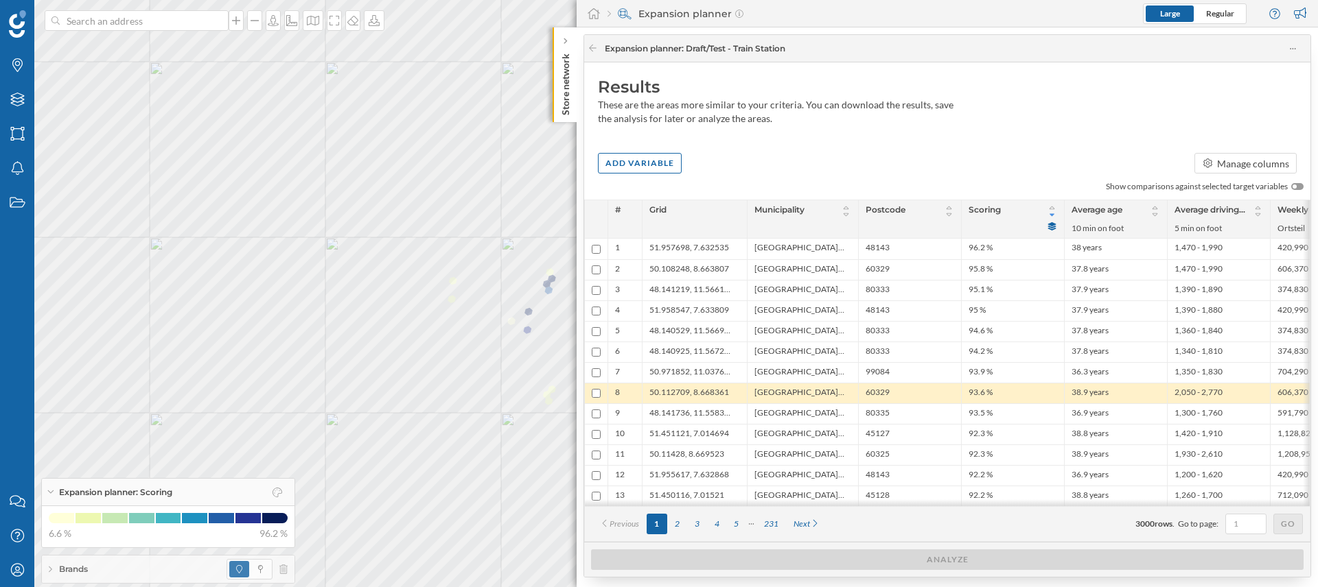
click at [793, 388] on span "[GEOGRAPHIC_DATA], [GEOGRAPHIC_DATA]" at bounding box center [799, 393] width 90 height 13
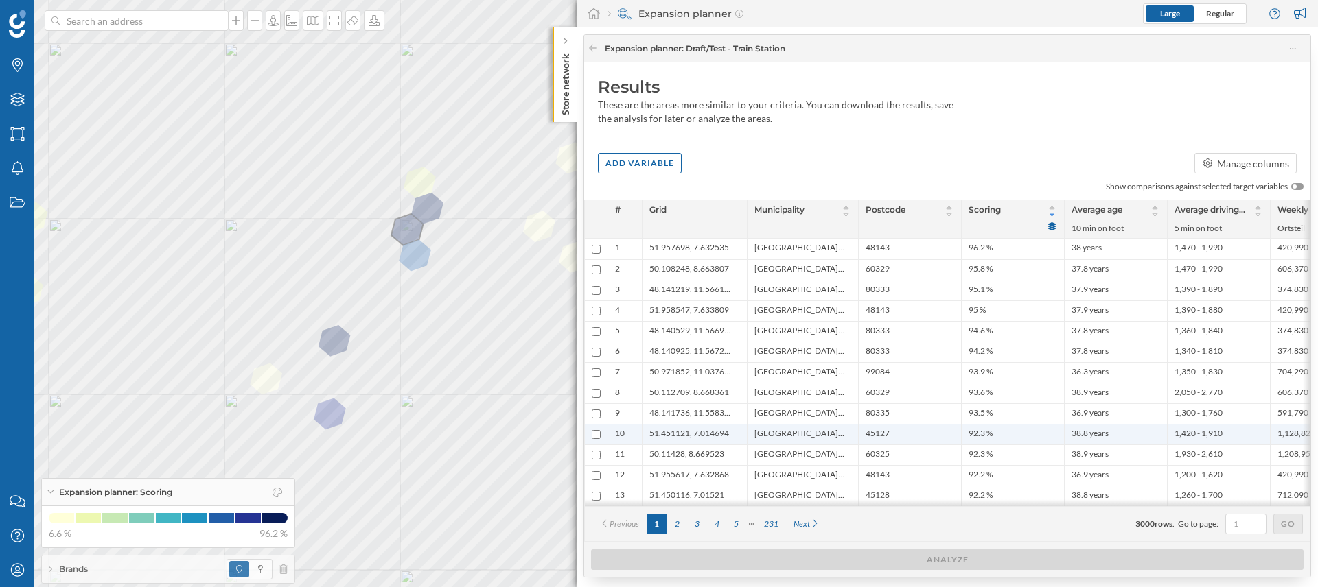
scroll to position [1, 0]
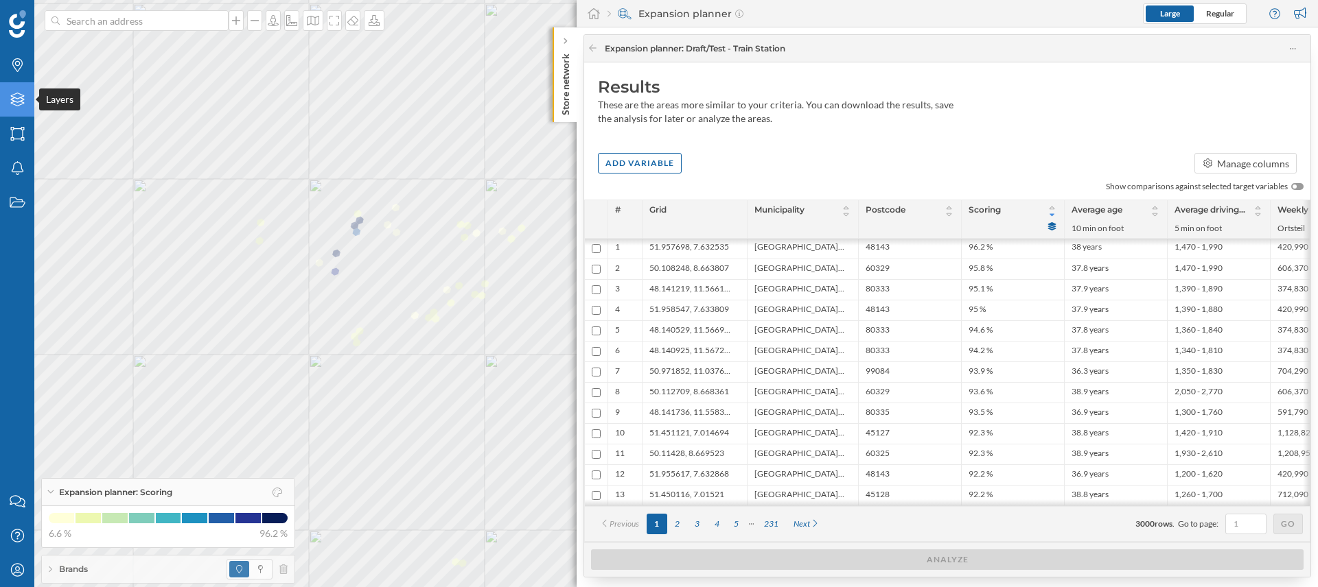
click at [27, 104] on div "Layers" at bounding box center [17, 99] width 34 height 34
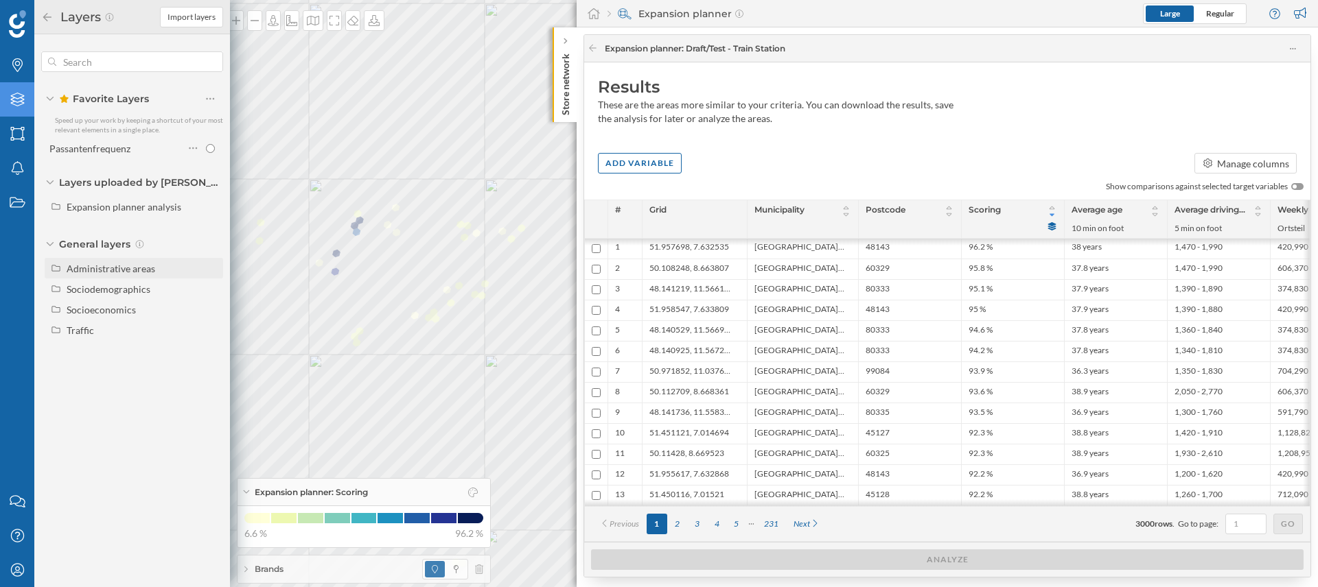
click at [153, 272] on div "Administrative areas" at bounding box center [143, 268] width 152 height 14
click at [214, 350] on input "Ortsteil" at bounding box center [213, 351] width 9 height 9
radio input "true"
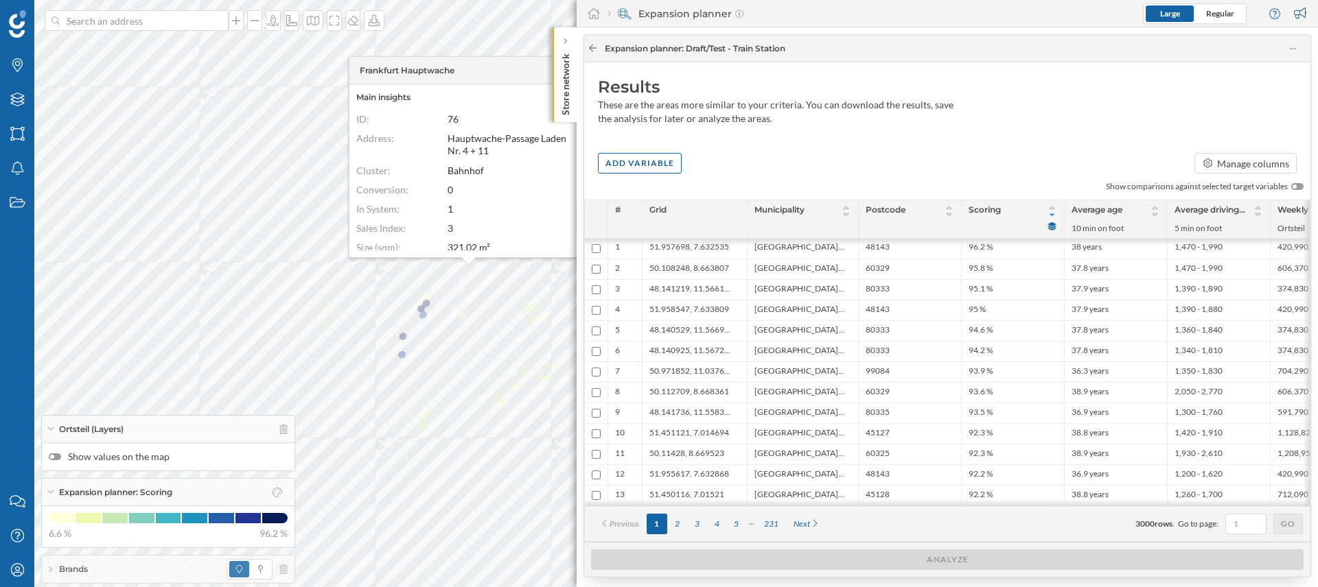
click at [596, 50] on icon at bounding box center [592, 48] width 10 height 8
